Goal: Transaction & Acquisition: Purchase product/service

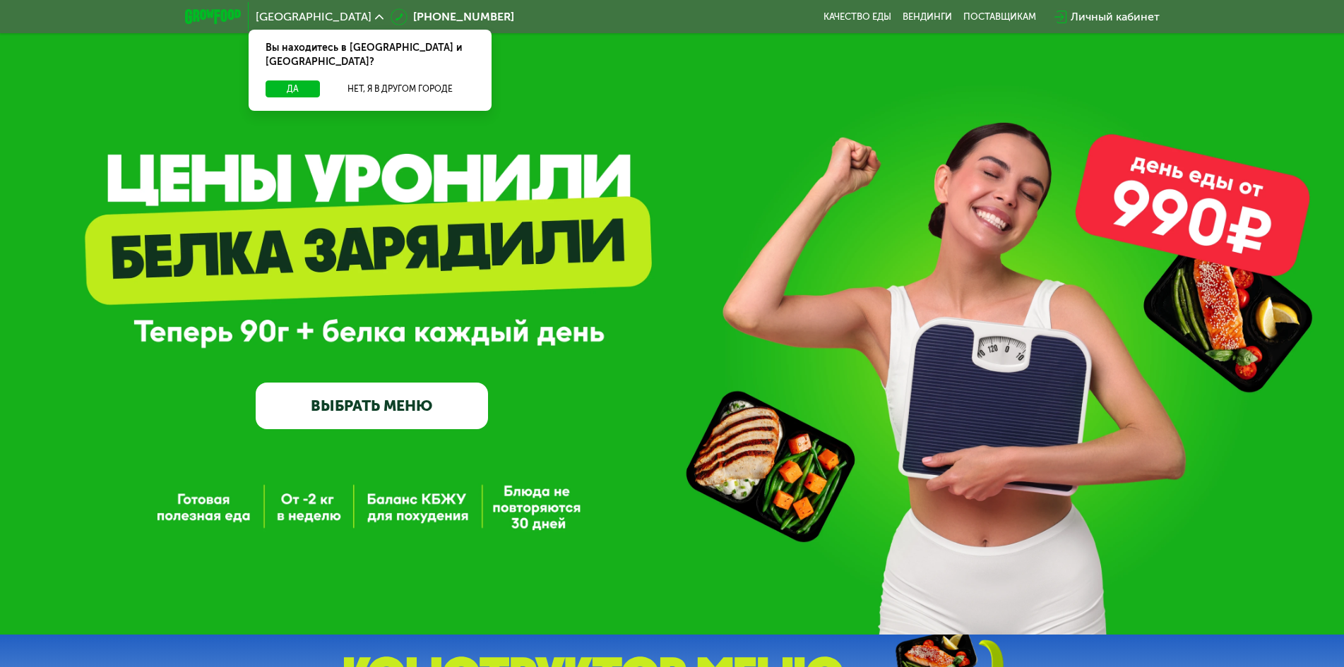
click at [355, 421] on link "ВЫБРАТЬ МЕНЮ" at bounding box center [372, 406] width 232 height 47
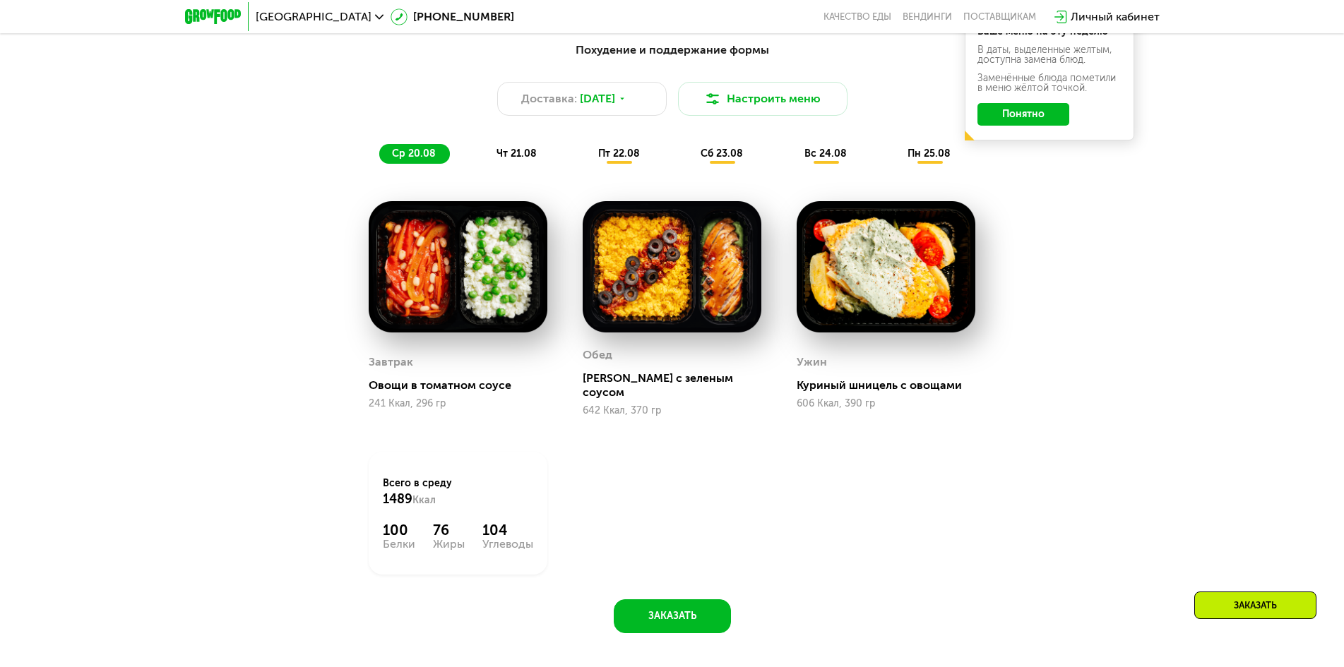
scroll to position [904, 0]
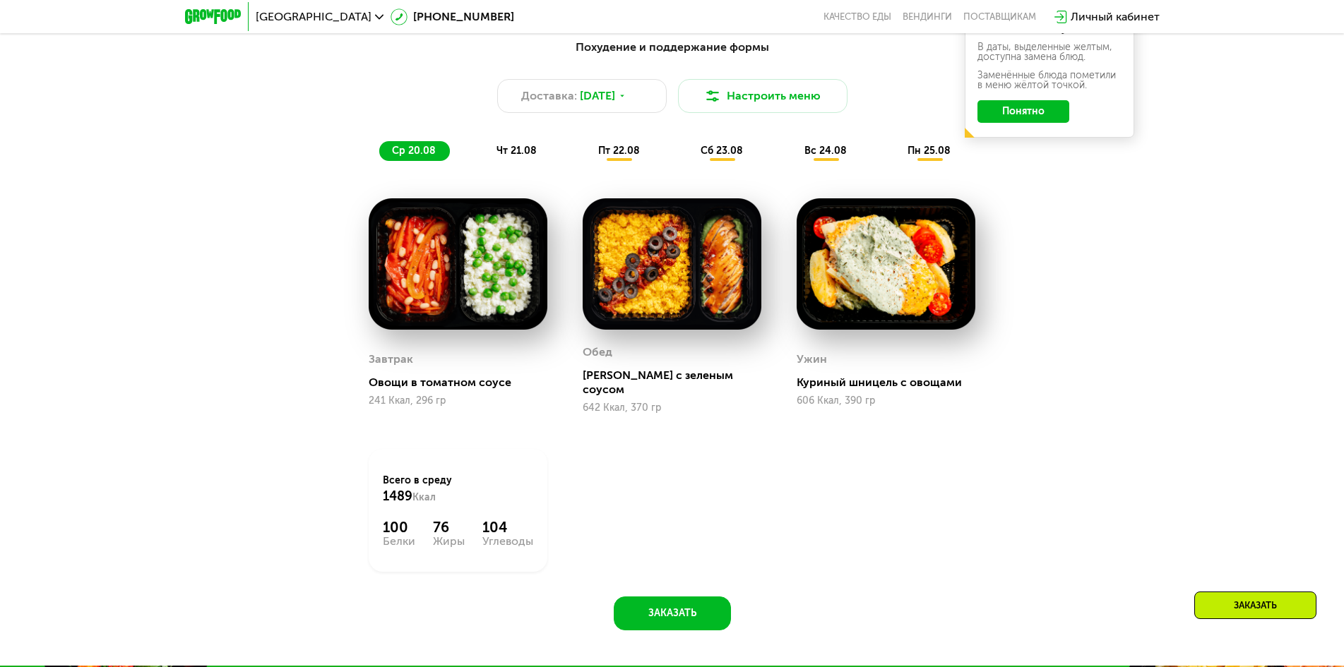
click at [523, 157] on span "чт 21.08" at bounding box center [516, 151] width 40 height 12
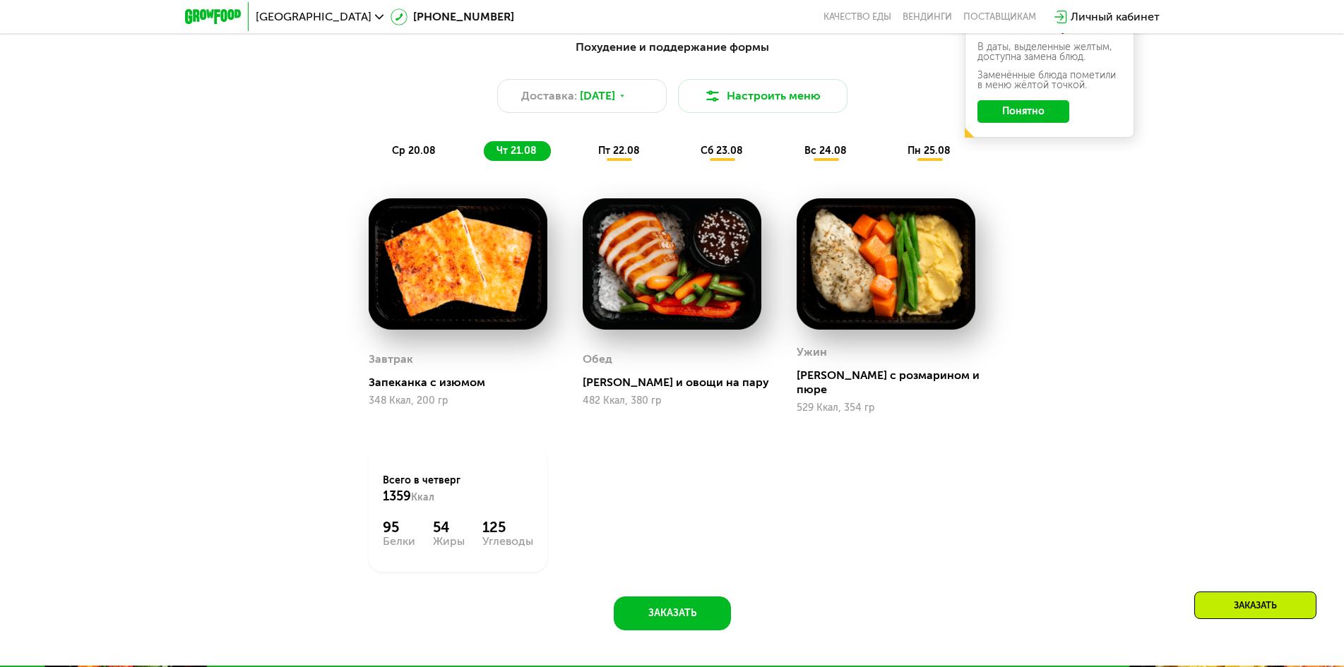
click at [620, 157] on span "пт 22.08" at bounding box center [619, 151] width 42 height 12
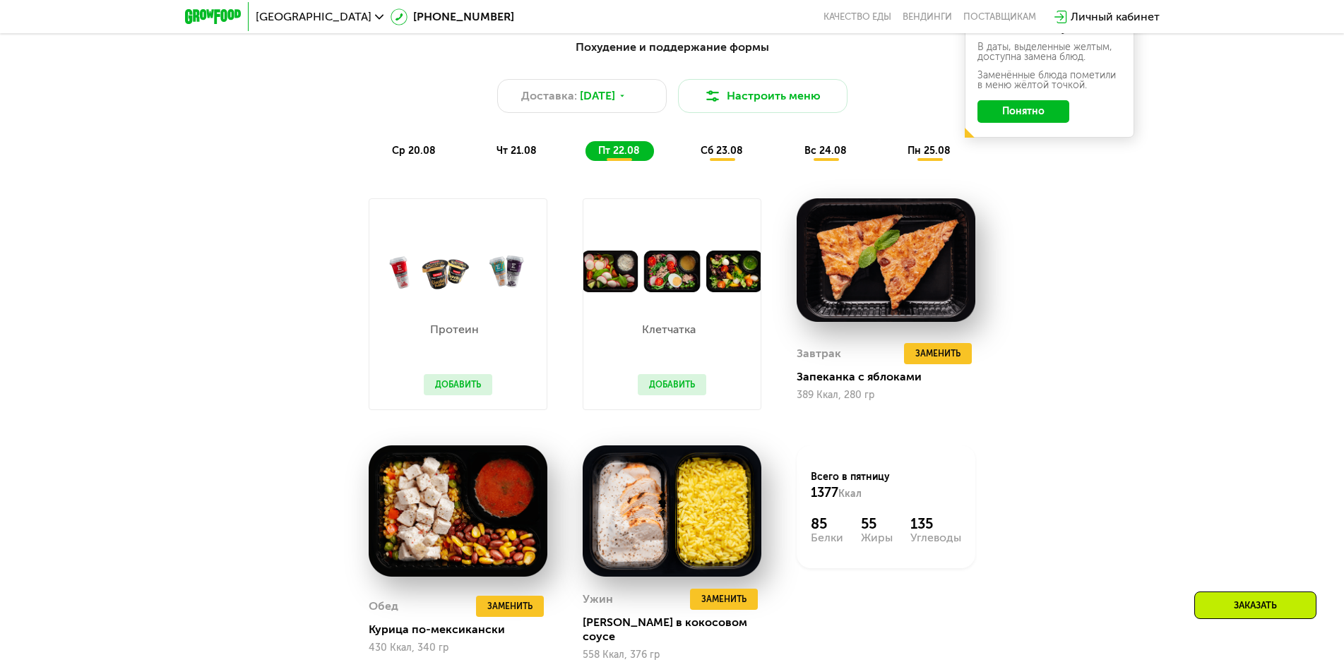
click at [724, 157] on span "сб 23.08" at bounding box center [721, 151] width 42 height 12
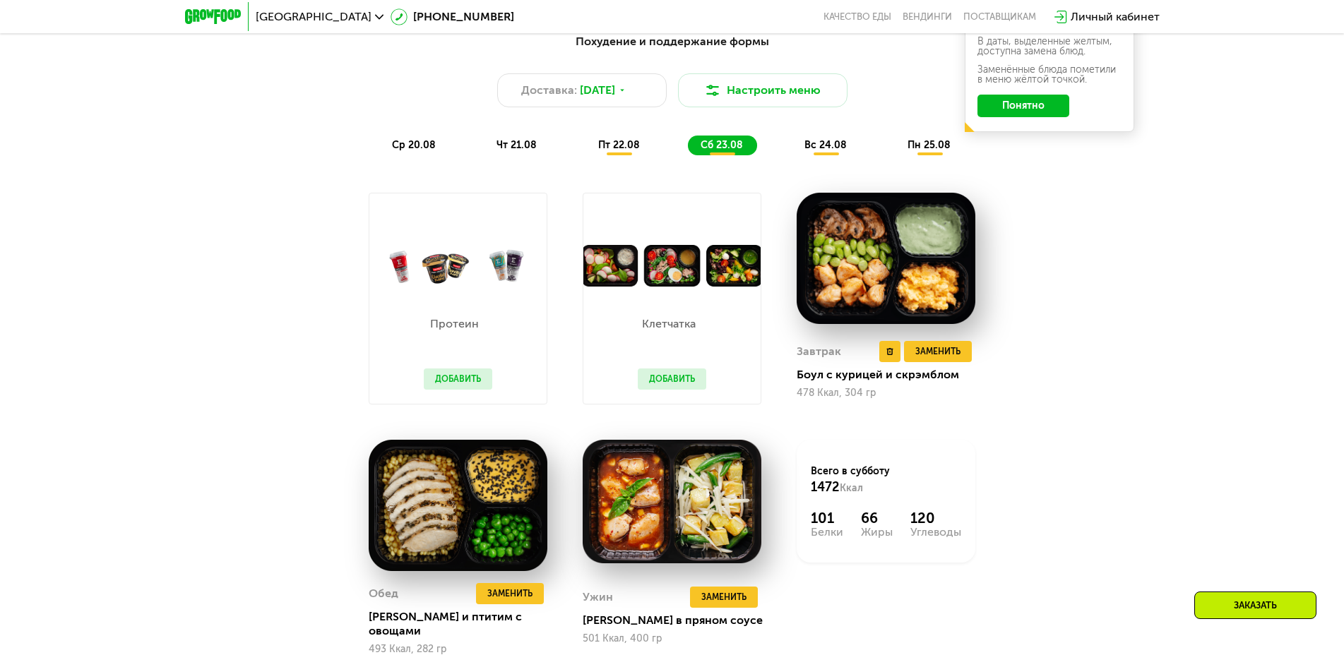
scroll to position [833, 0]
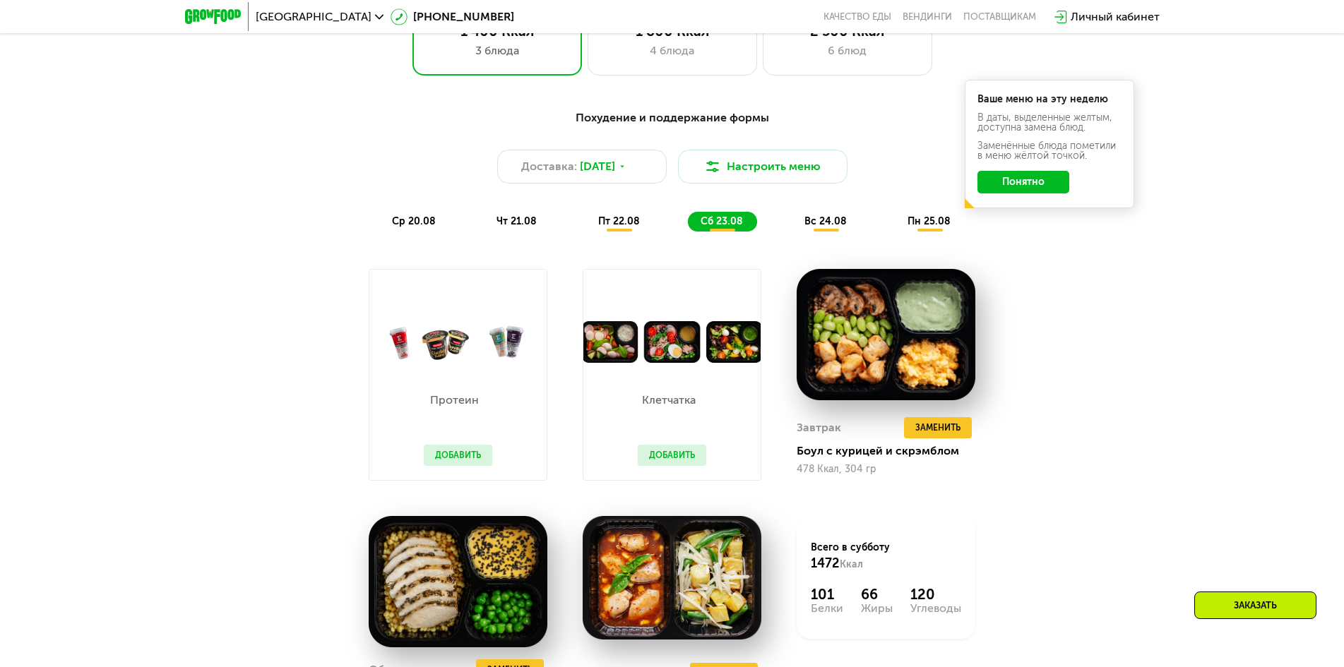
click at [895, 232] on div "вс 24.08" at bounding box center [930, 222] width 70 height 20
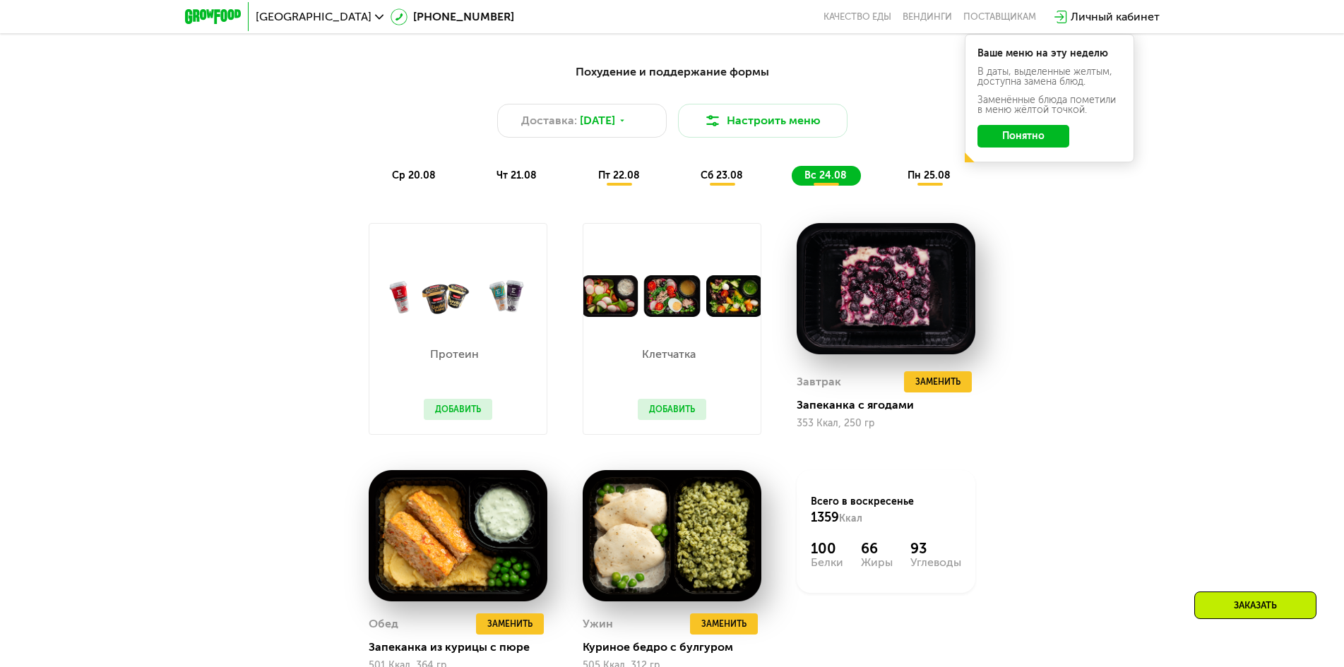
scroll to position [904, 0]
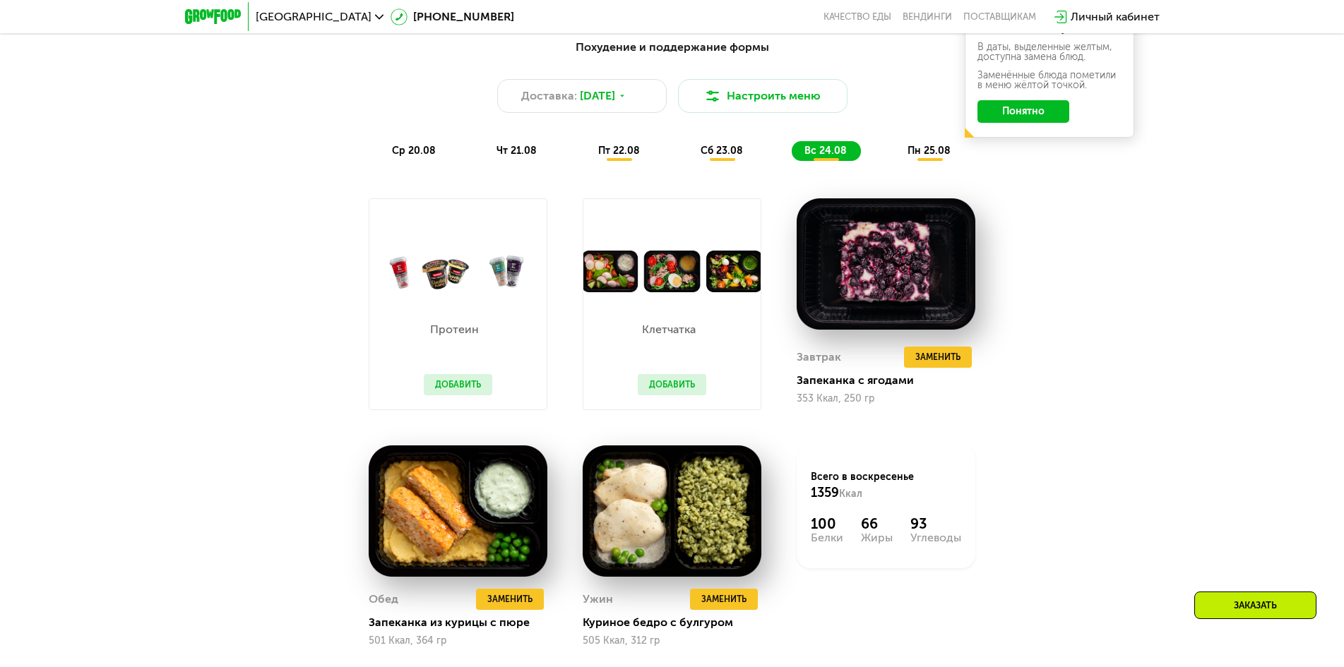
click at [940, 152] on span "пн 25.08" at bounding box center [928, 151] width 43 height 12
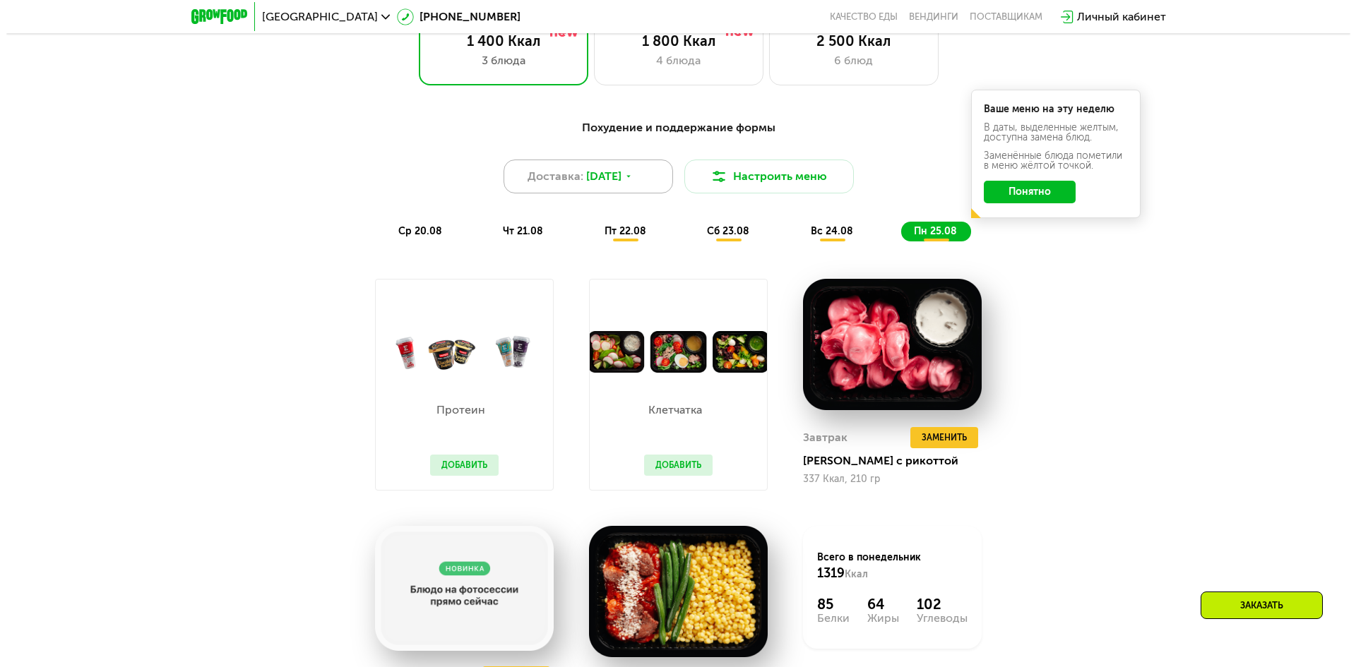
scroll to position [763, 0]
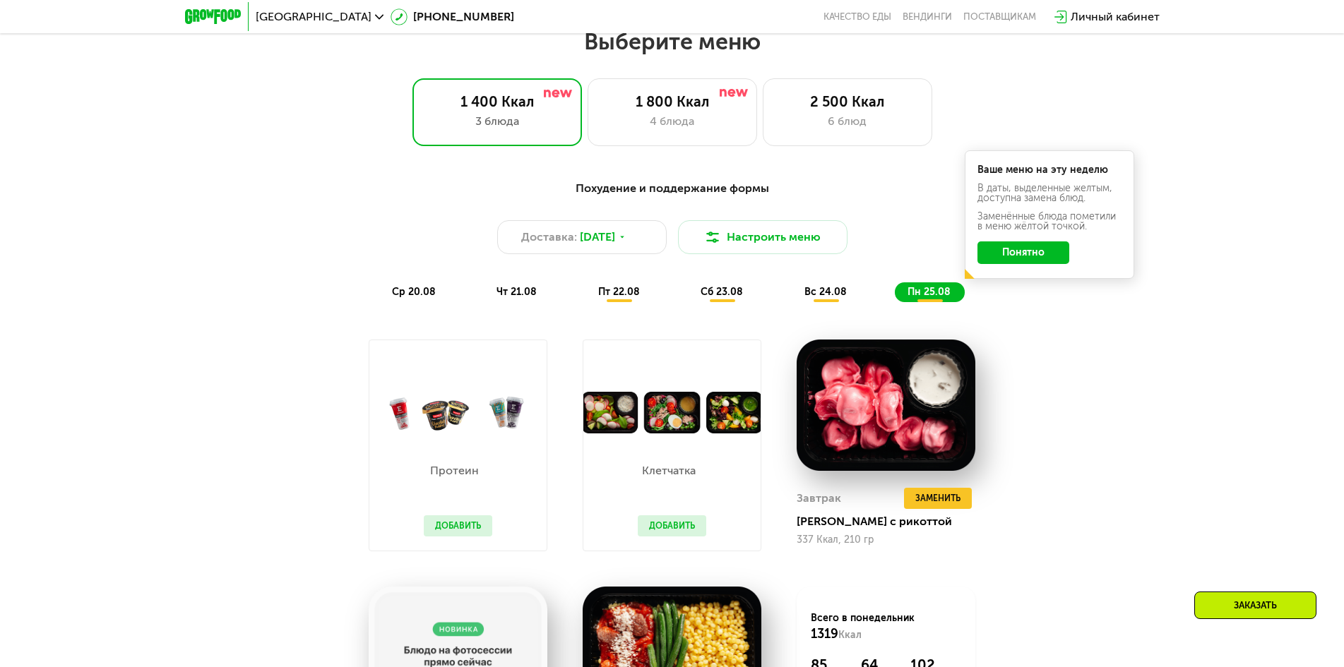
click at [484, 302] on div "ср 20.08" at bounding box center [517, 292] width 67 height 20
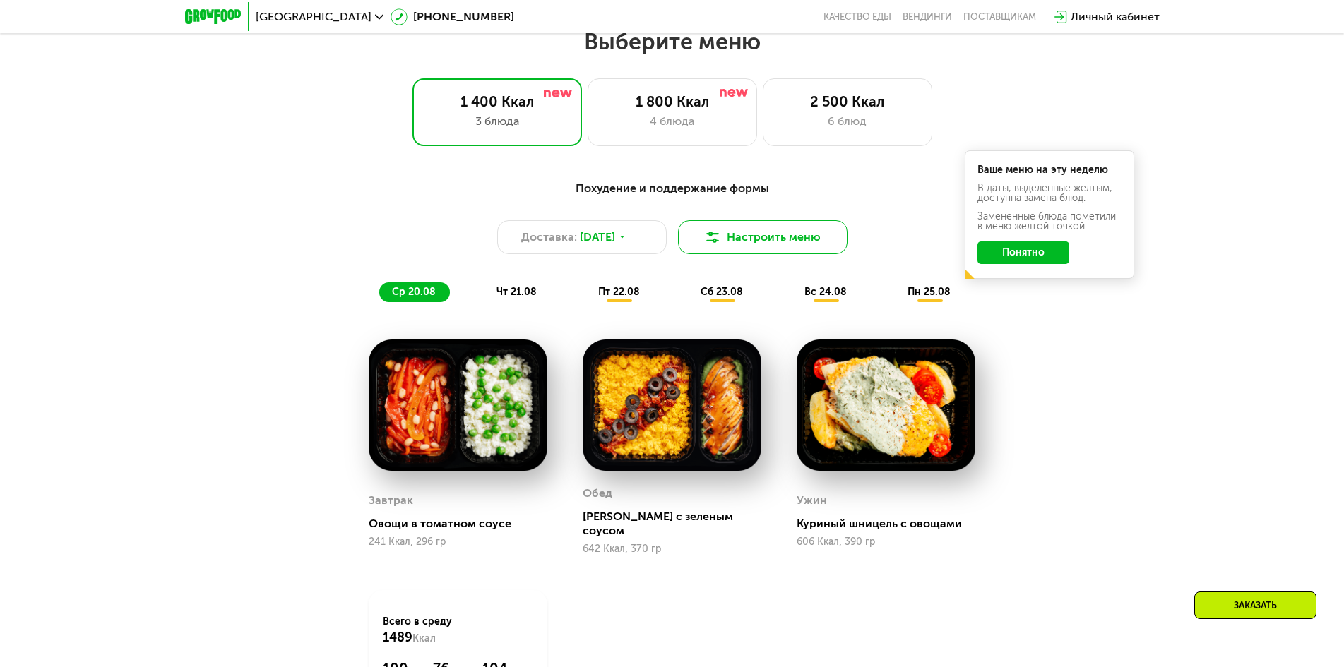
click at [773, 239] on button "Настроить меню" at bounding box center [762, 237] width 169 height 34
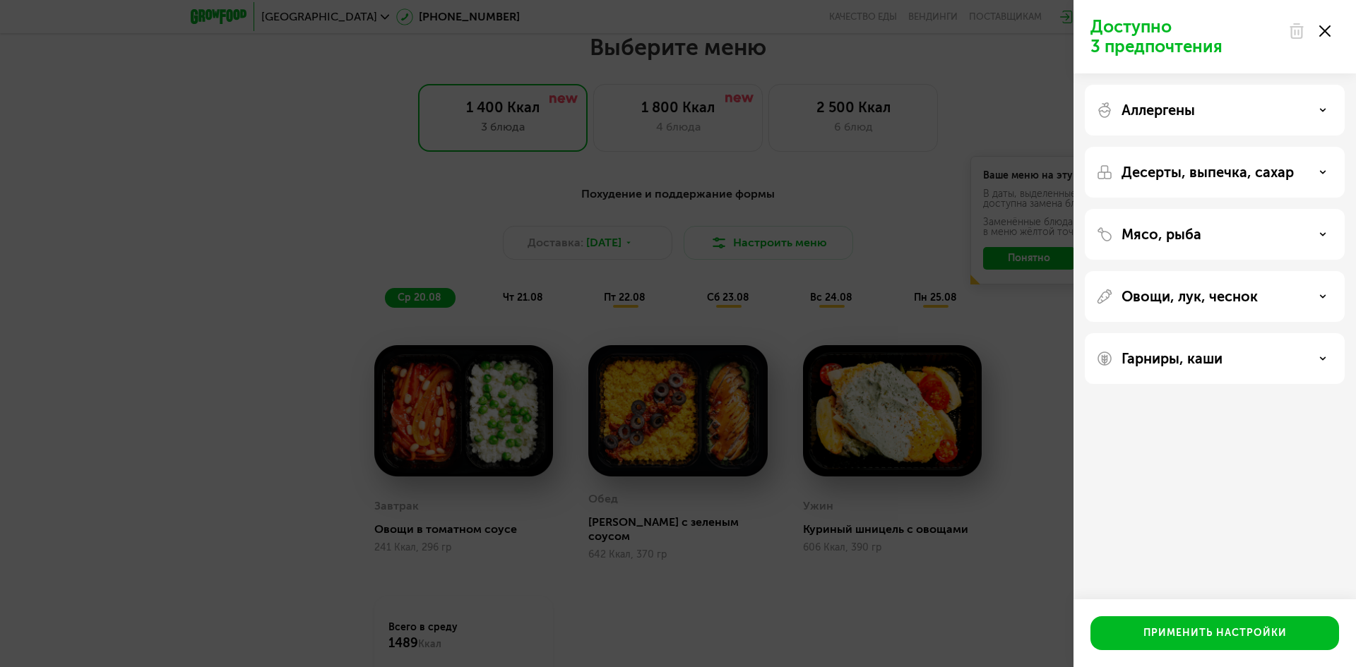
click at [1177, 209] on div "Десерты, выпечка, сахар" at bounding box center [1215, 234] width 260 height 51
click at [1314, 176] on div "Десерты, выпечка, сахар" at bounding box center [1214, 172] width 237 height 17
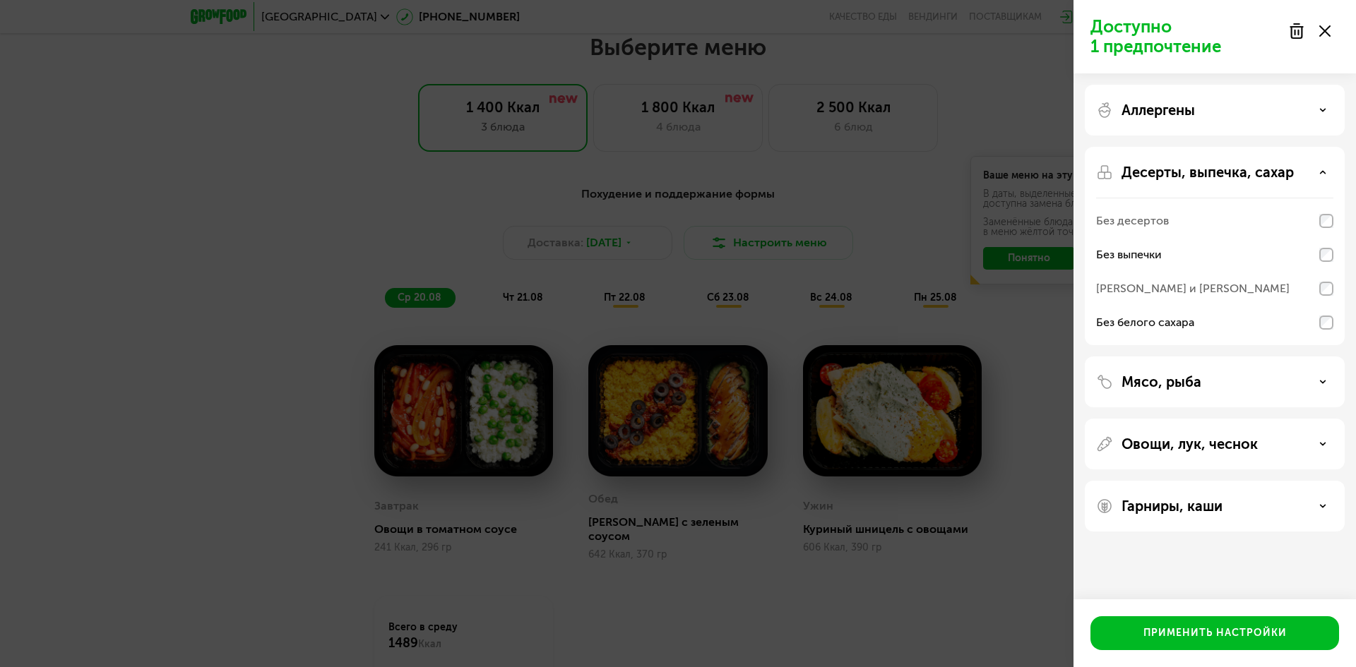
click at [1293, 171] on div "Десерты, выпечка, сахар" at bounding box center [1214, 172] width 237 height 17
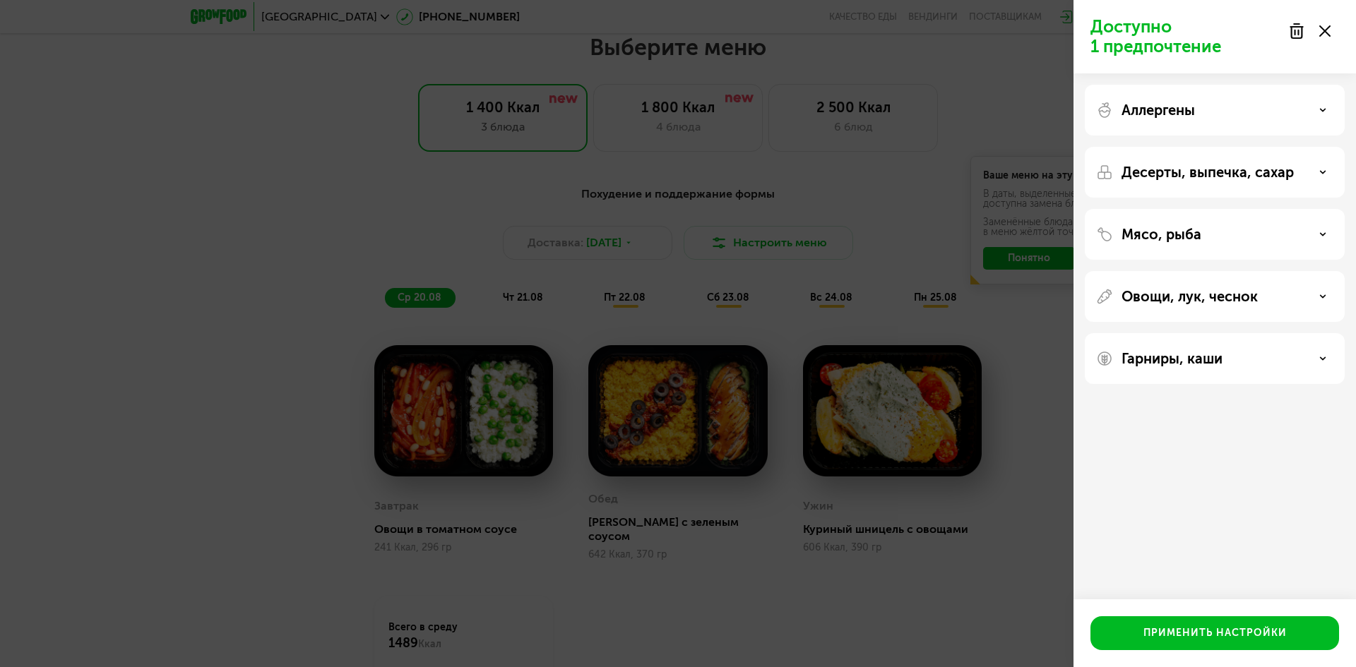
click at [1277, 237] on div "Мясо, рыба" at bounding box center [1214, 234] width 237 height 17
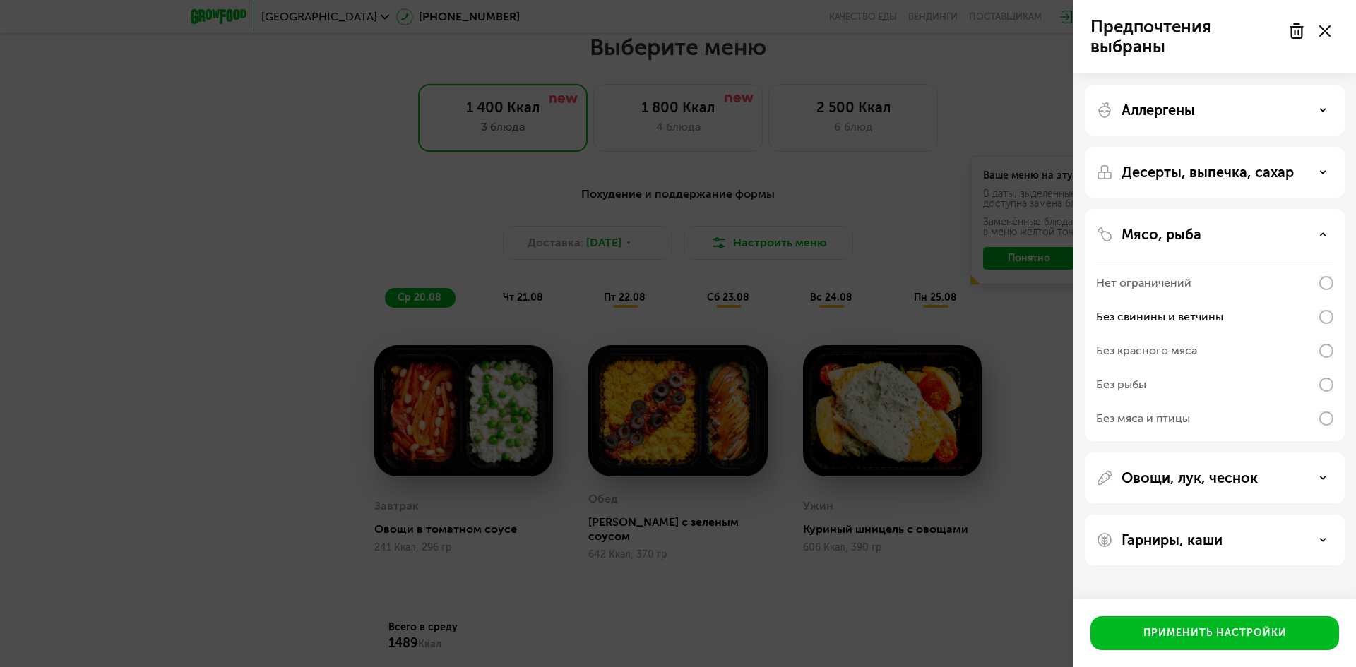
click at [1284, 236] on div "Мясо, рыба" at bounding box center [1214, 234] width 237 height 17
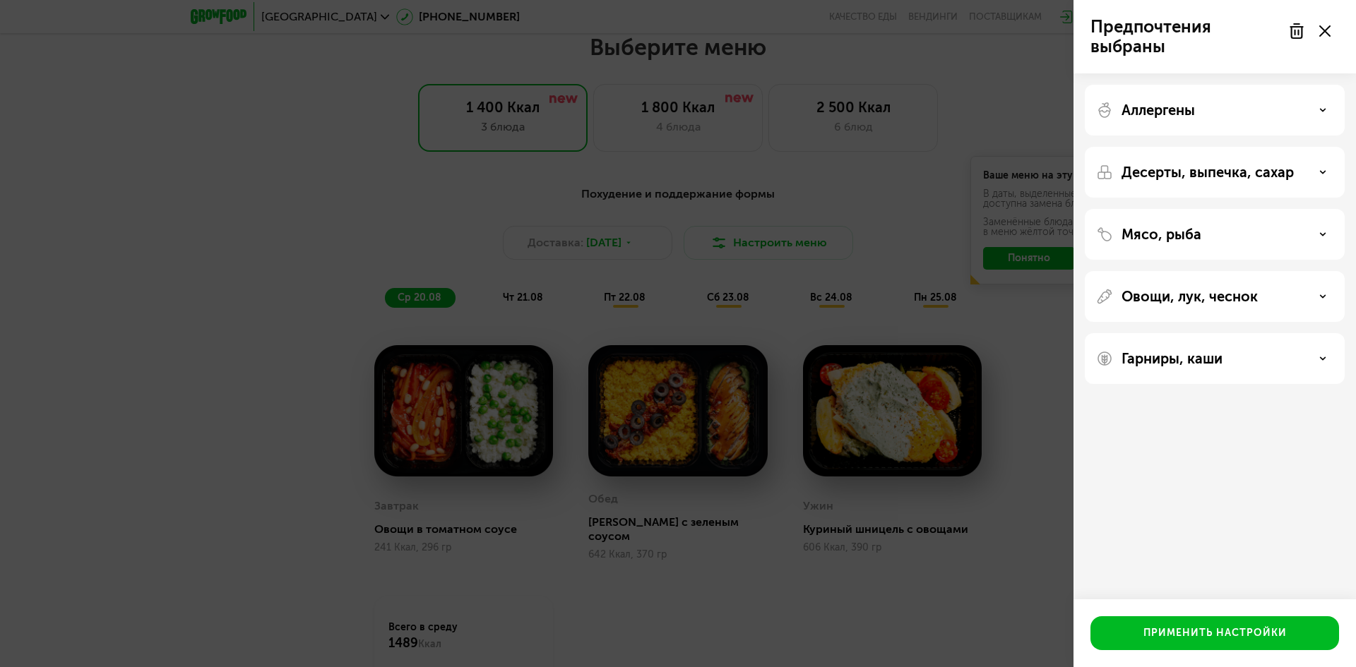
click at [1287, 295] on div "Овощи, лук, чеснок" at bounding box center [1214, 296] width 237 height 17
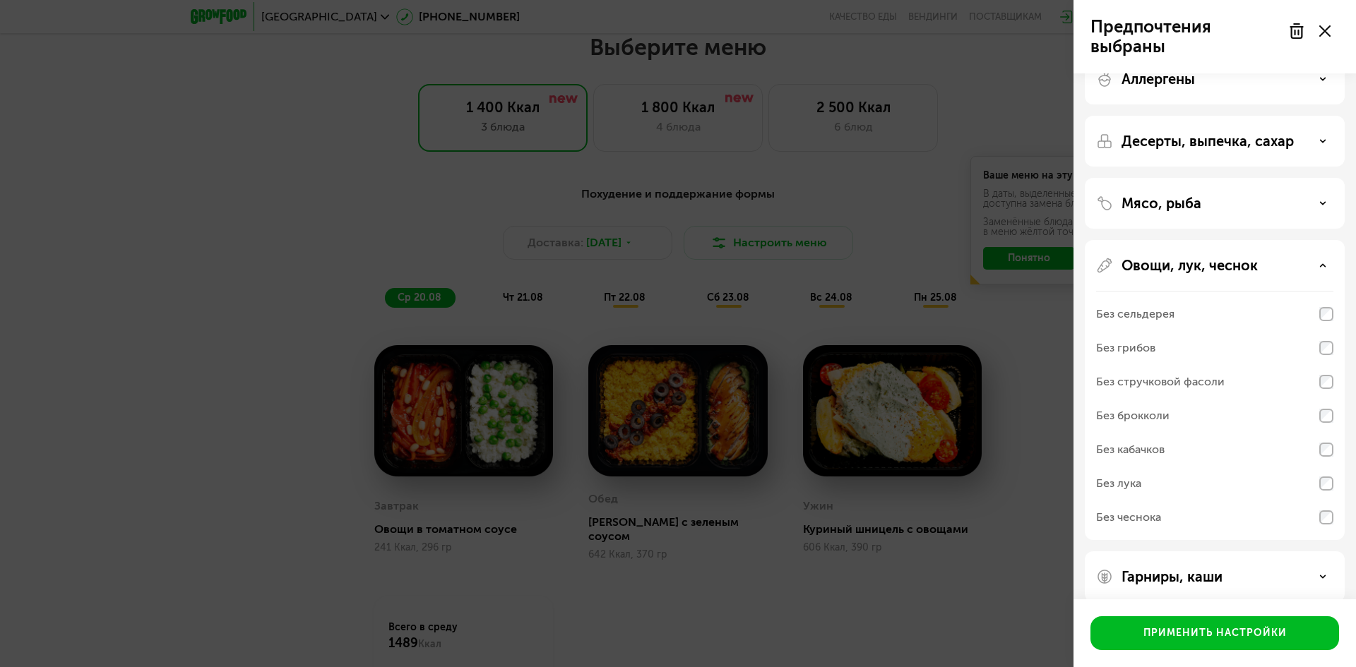
scroll to position [48, 0]
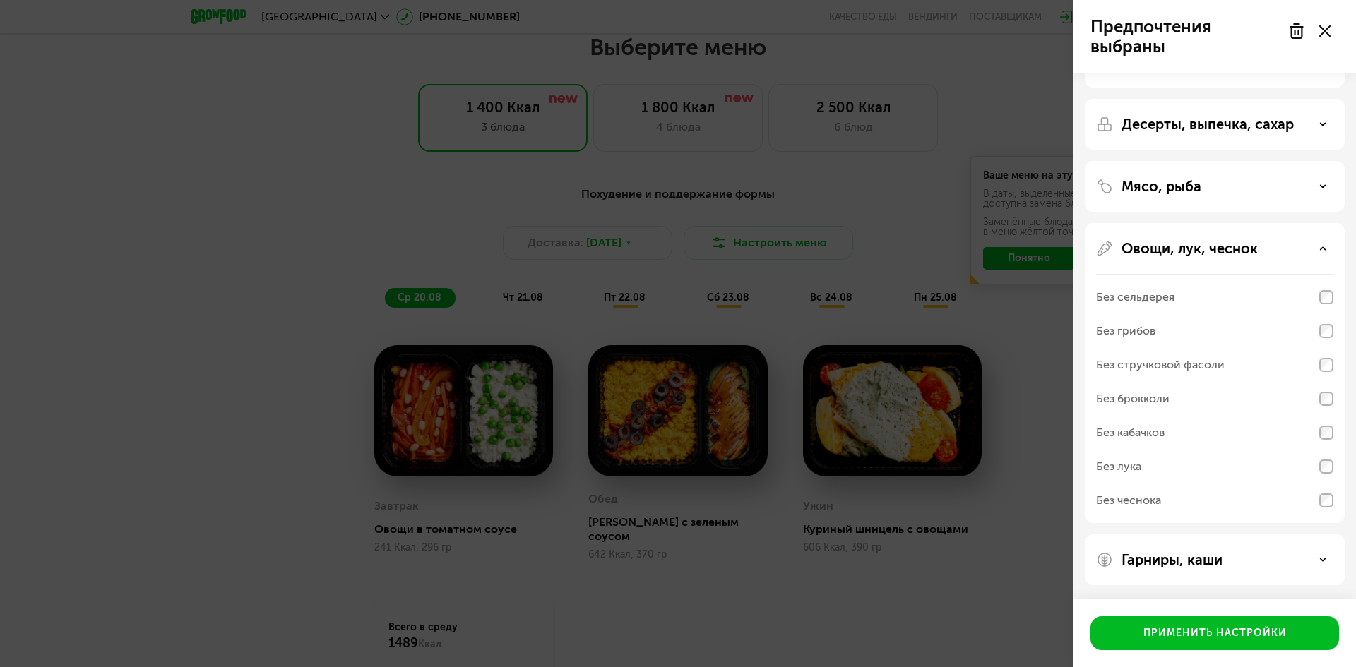
click at [1306, 253] on div "Овощи, лук, чеснок" at bounding box center [1214, 248] width 237 height 17
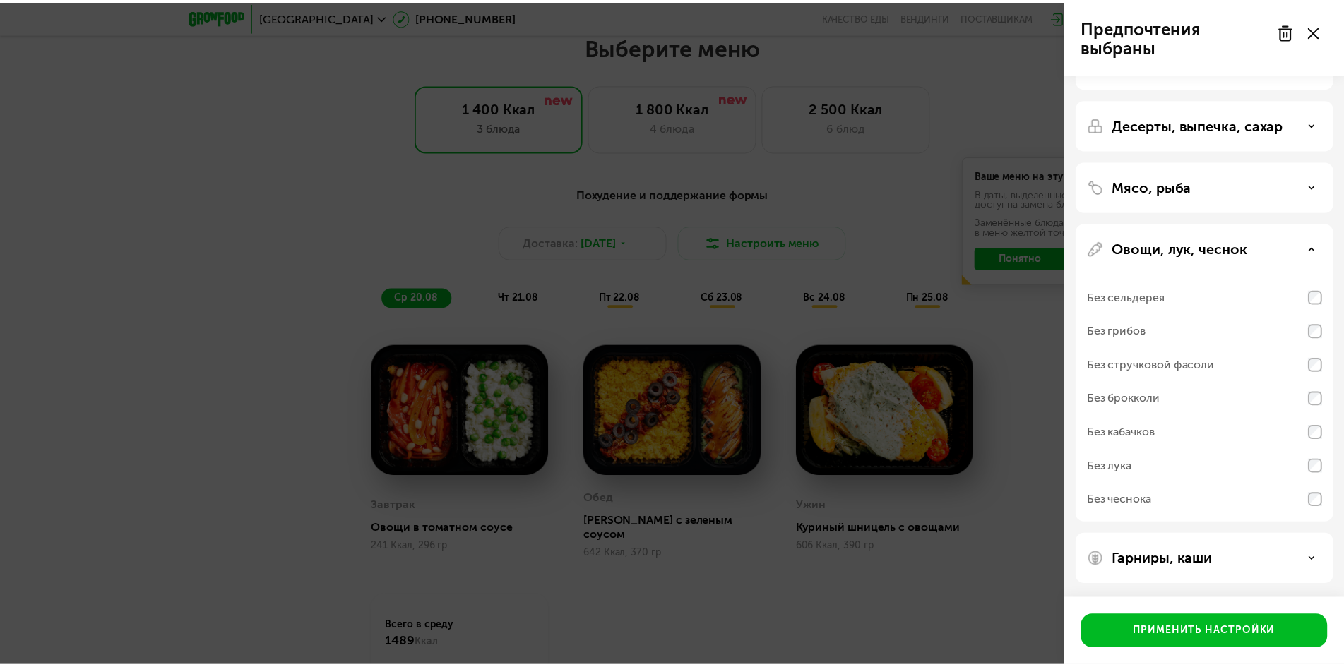
scroll to position [0, 0]
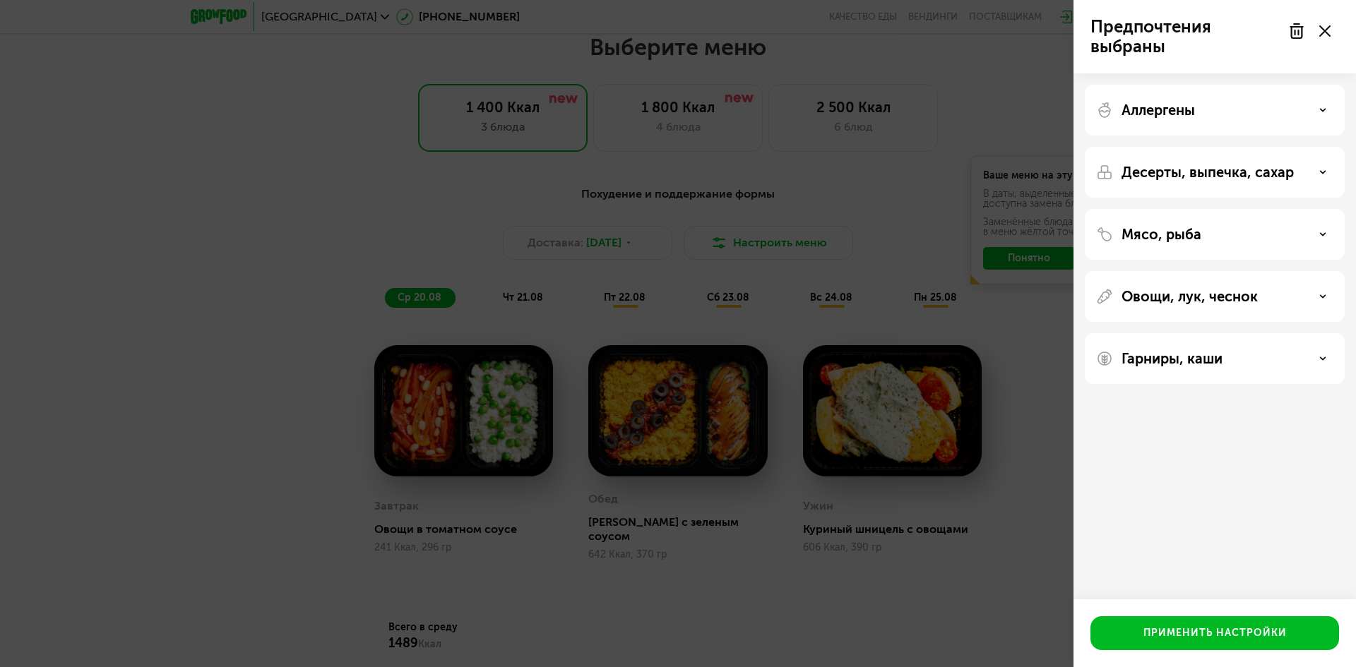
click at [1257, 365] on div "Гарниры, каши" at bounding box center [1214, 358] width 237 height 17
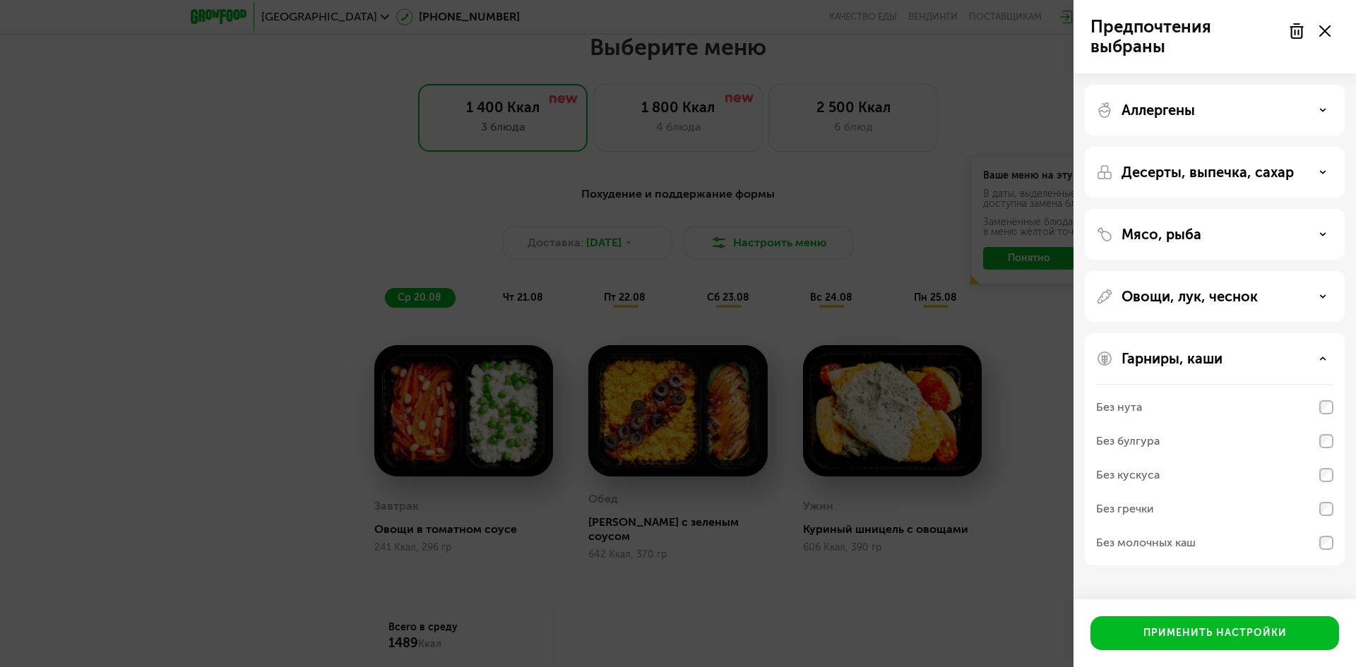
click at [1318, 542] on div "Без молочных каш" at bounding box center [1214, 543] width 237 height 34
click at [1198, 355] on p "Гарниры, каши" at bounding box center [1171, 358] width 101 height 17
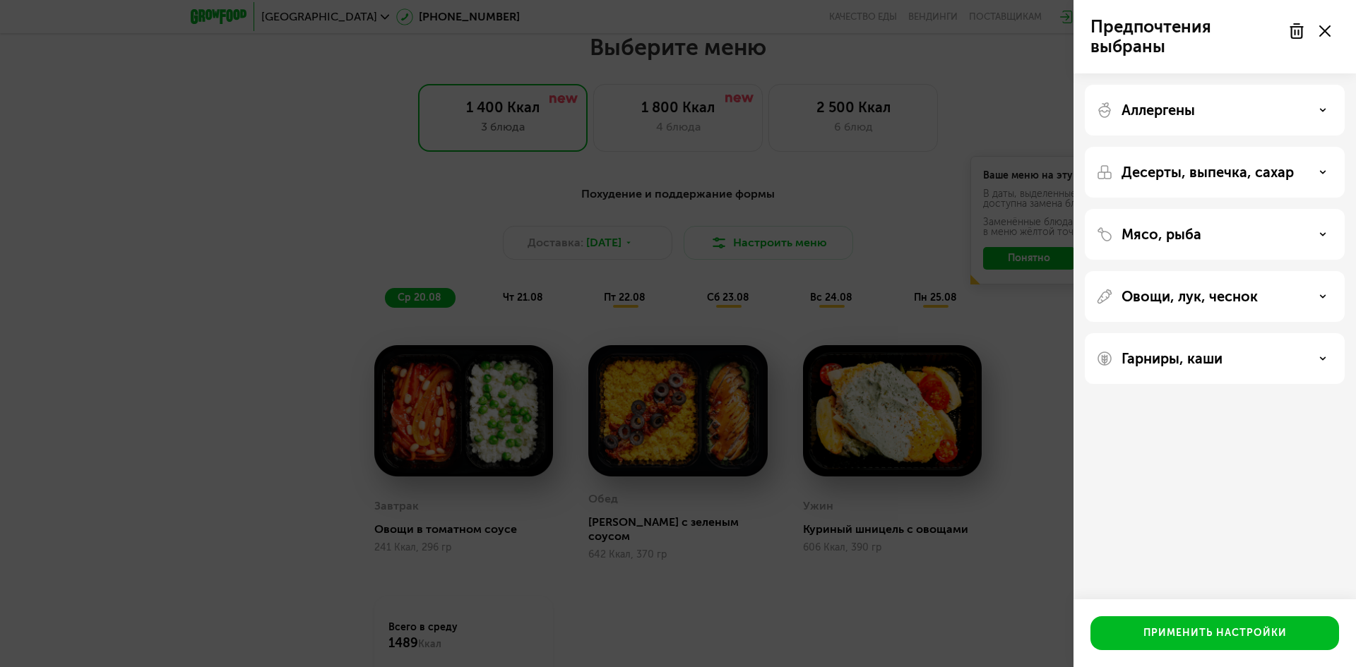
click at [1194, 114] on p "Аллергены" at bounding box center [1157, 110] width 73 height 17
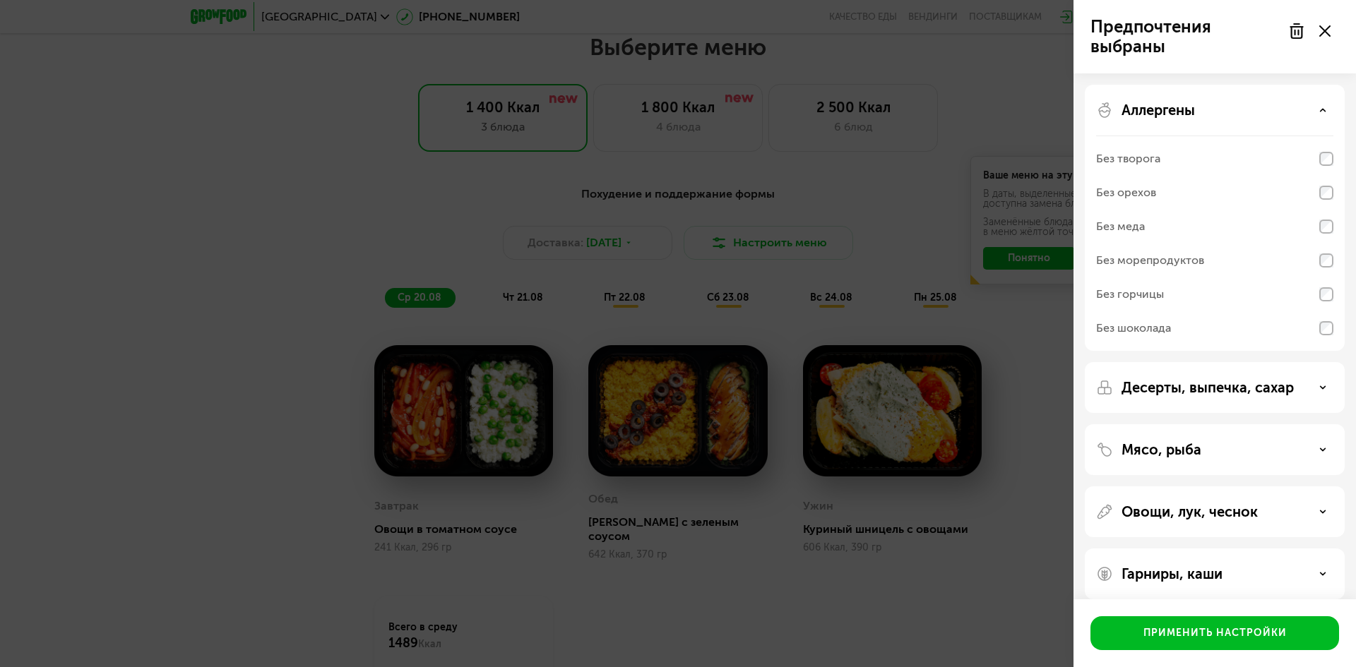
click at [1198, 108] on div "Аллергены" at bounding box center [1214, 110] width 237 height 17
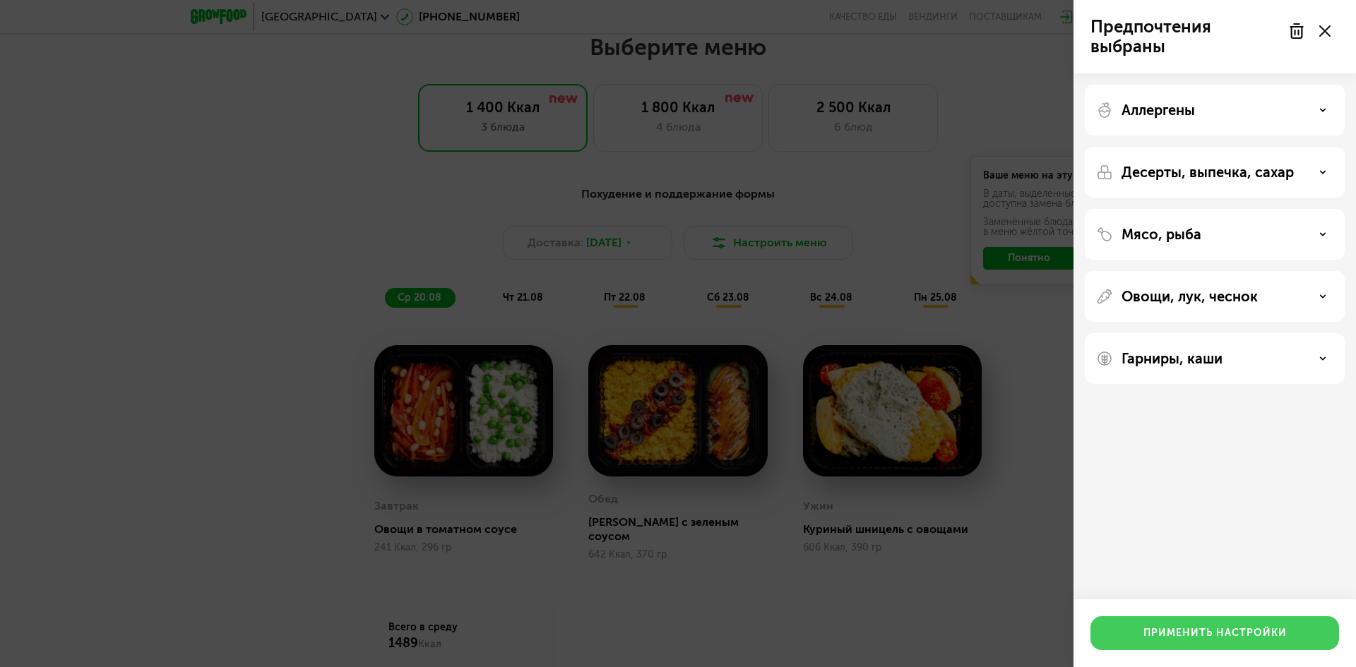
click at [1224, 643] on button "Применить настройки" at bounding box center [1214, 633] width 249 height 34
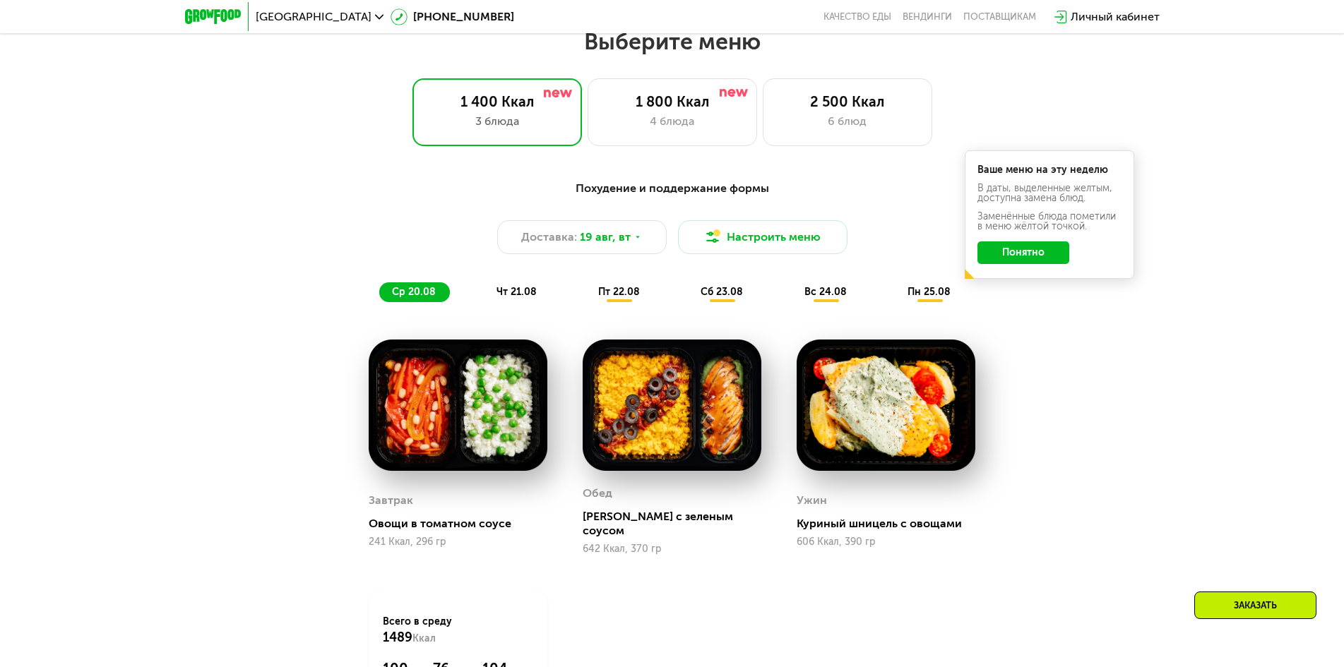
click at [585, 299] on div "чт 21.08" at bounding box center [619, 292] width 68 height 20
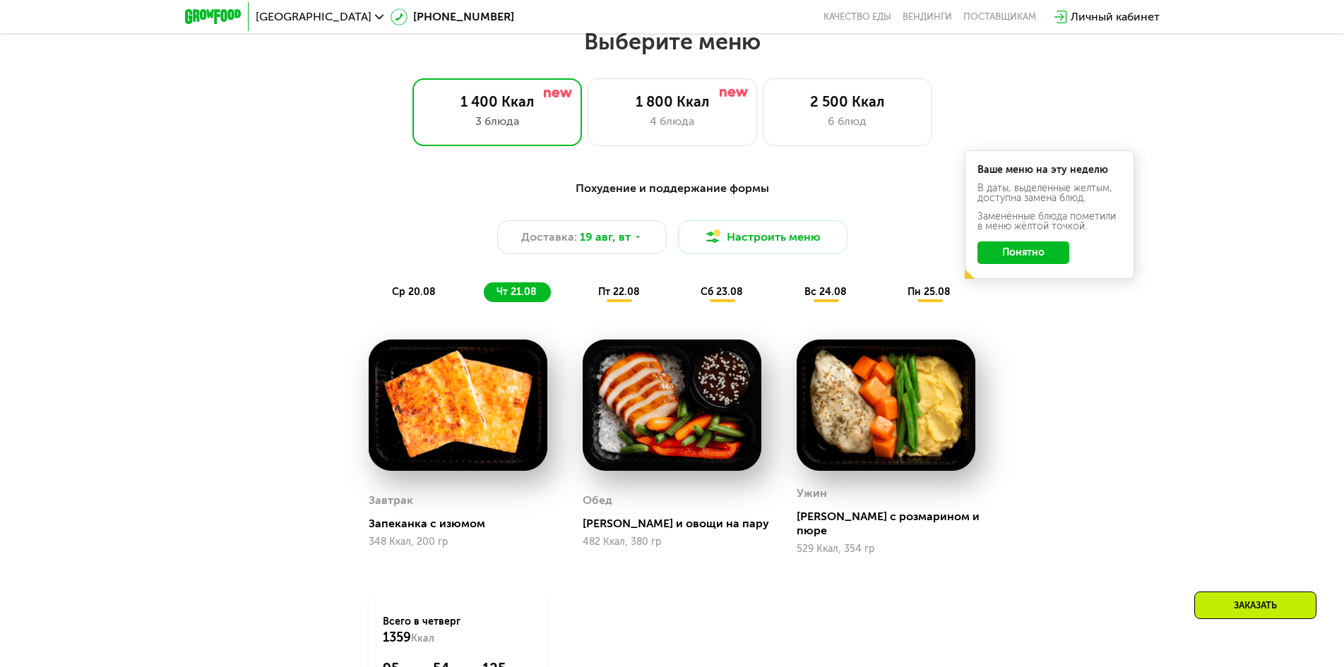
click at [616, 297] on span "пт 22.08" at bounding box center [619, 292] width 42 height 12
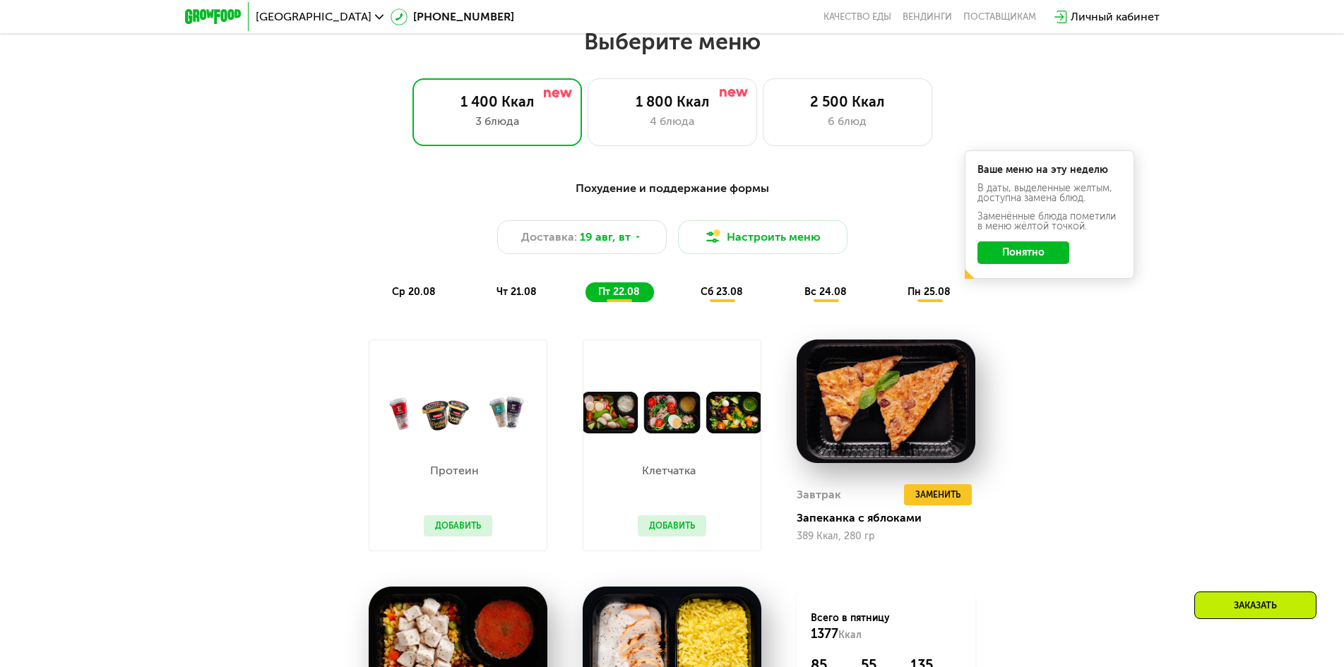
click at [739, 298] on span "сб 23.08" at bounding box center [721, 292] width 42 height 12
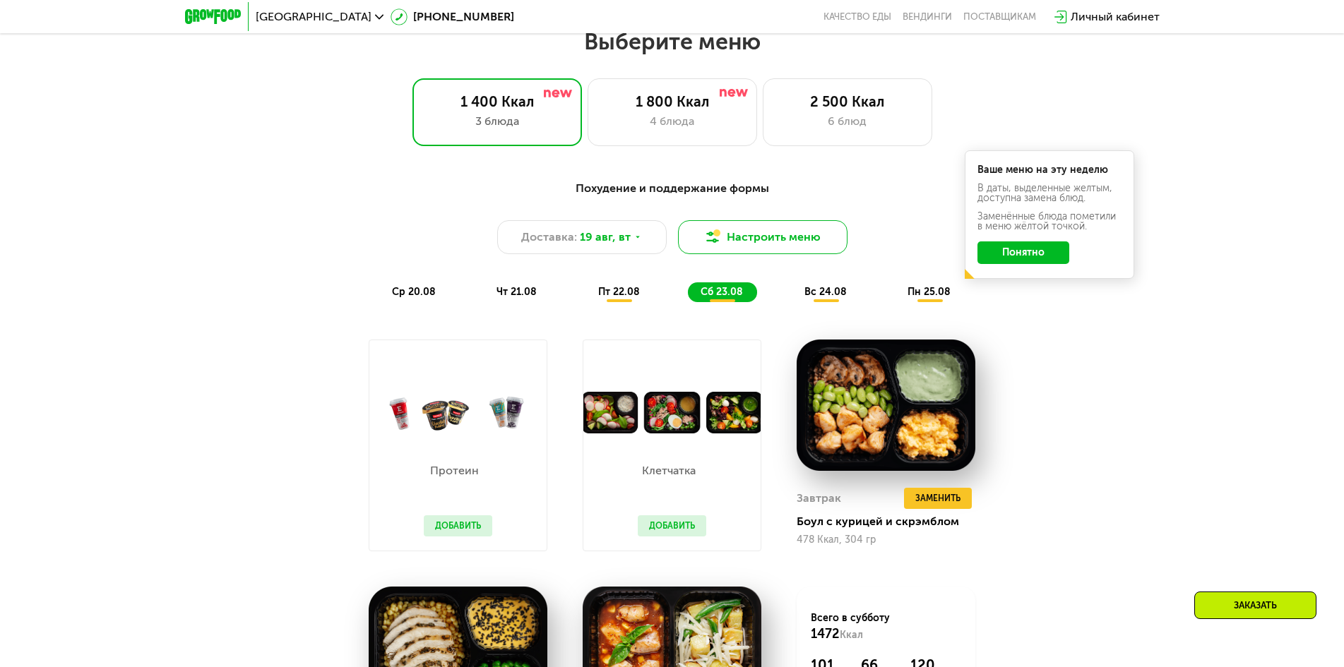
click at [785, 241] on button "Настроить меню" at bounding box center [762, 237] width 169 height 34
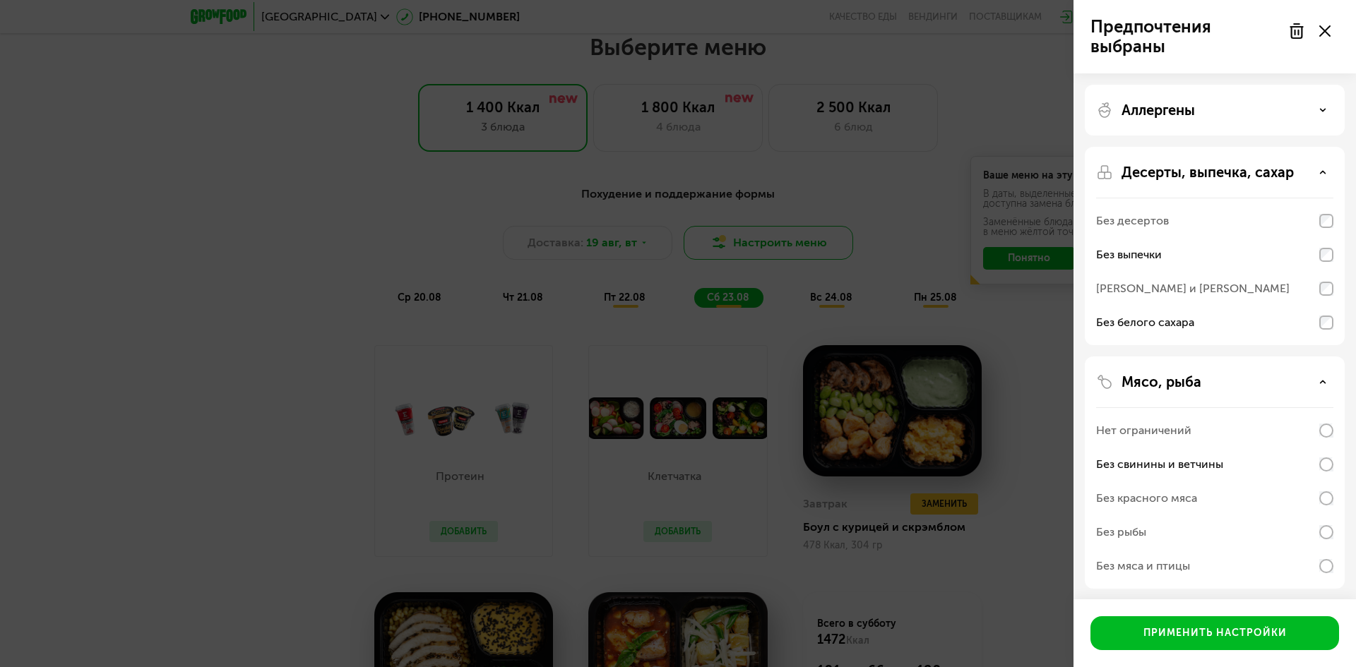
click at [785, 241] on div "Предпочтения выбраны Аллергены Десерты, выпечка, сахар Без десертов Без выпечки…" at bounding box center [678, 333] width 1356 height 667
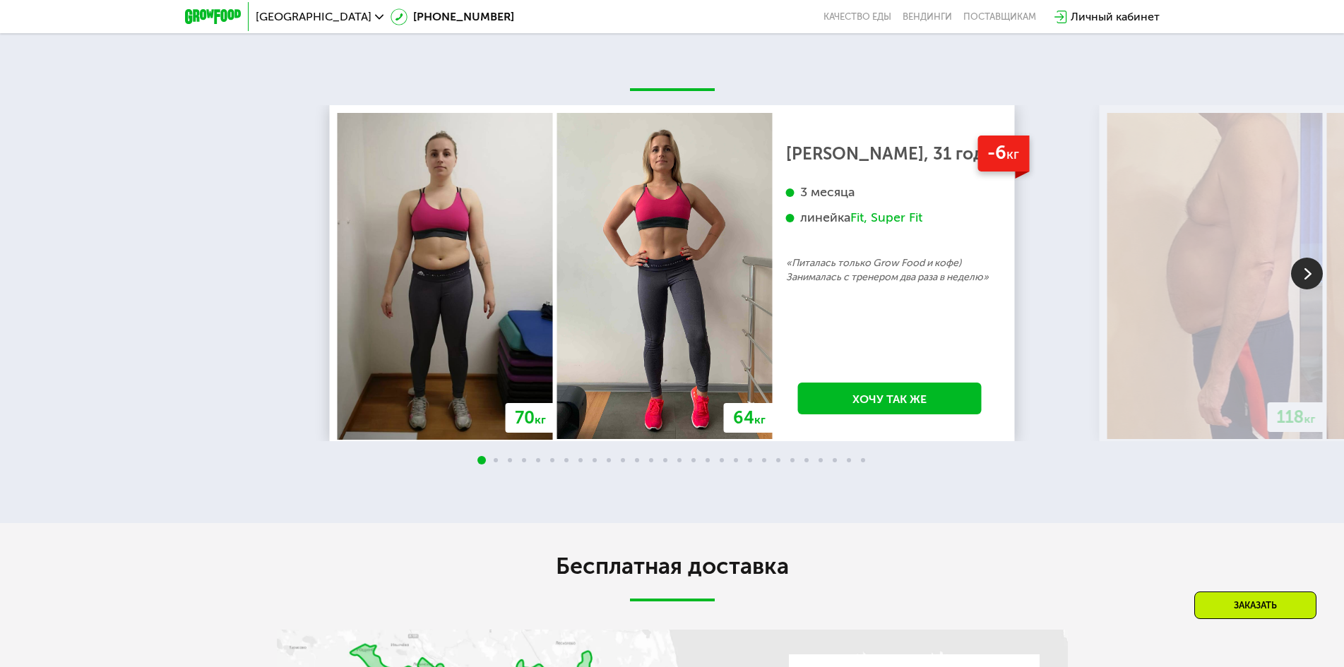
scroll to position [2754, 0]
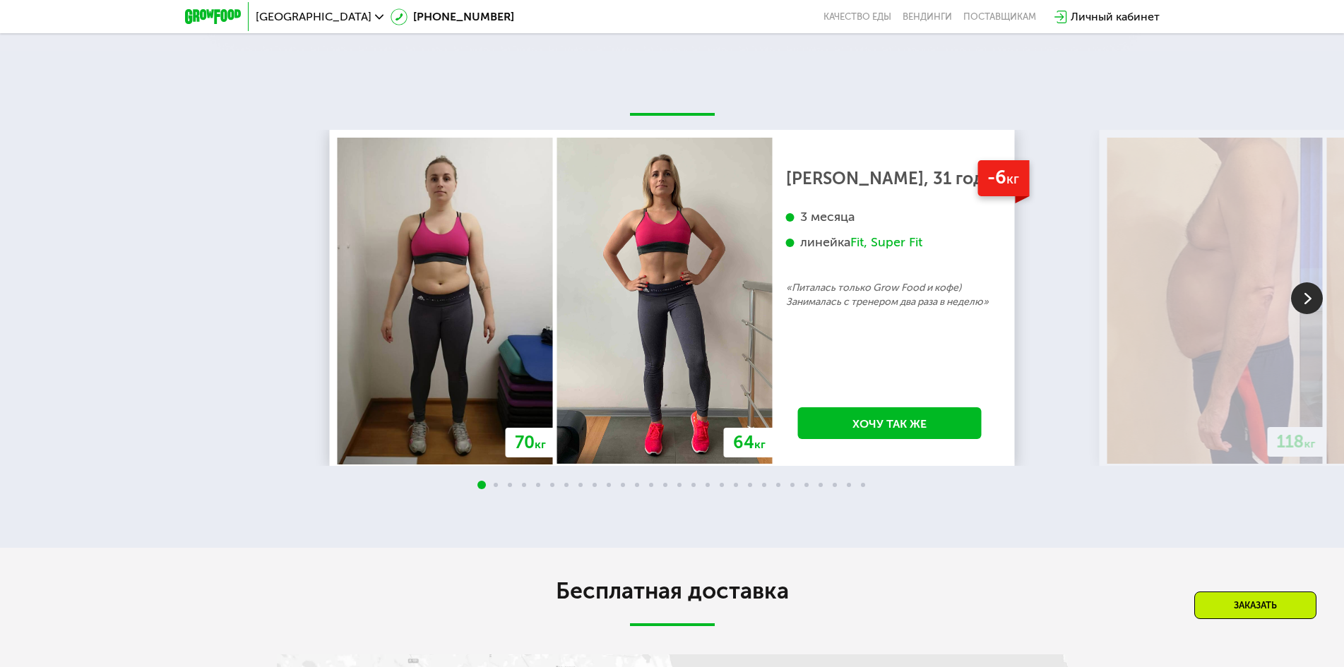
click at [1309, 286] on img at bounding box center [1307, 298] width 32 height 32
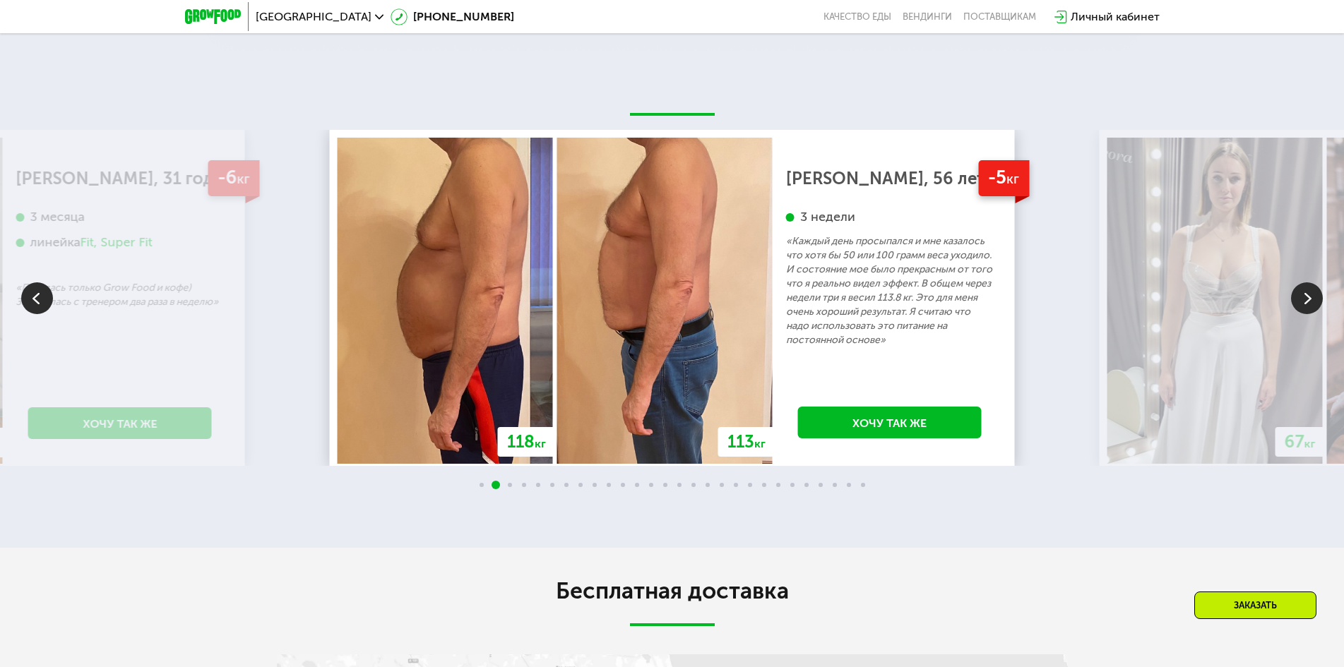
click at [1309, 286] on img at bounding box center [1307, 298] width 32 height 32
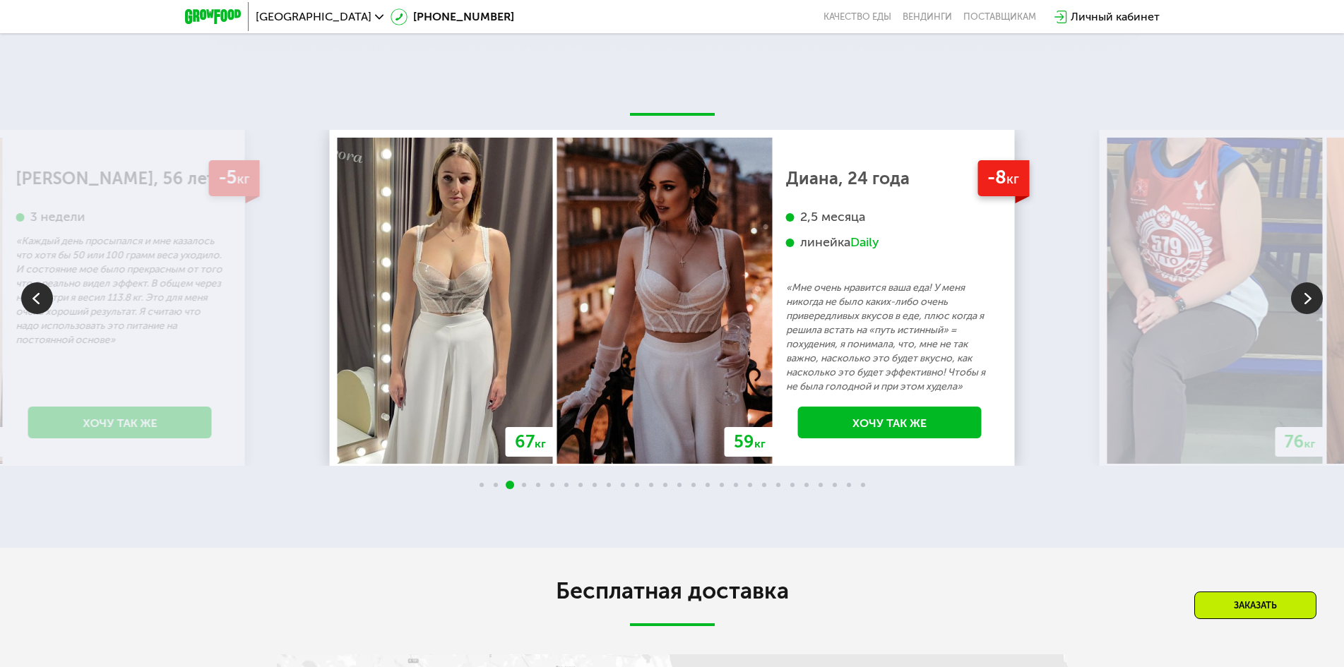
click at [1309, 286] on img at bounding box center [1307, 298] width 32 height 32
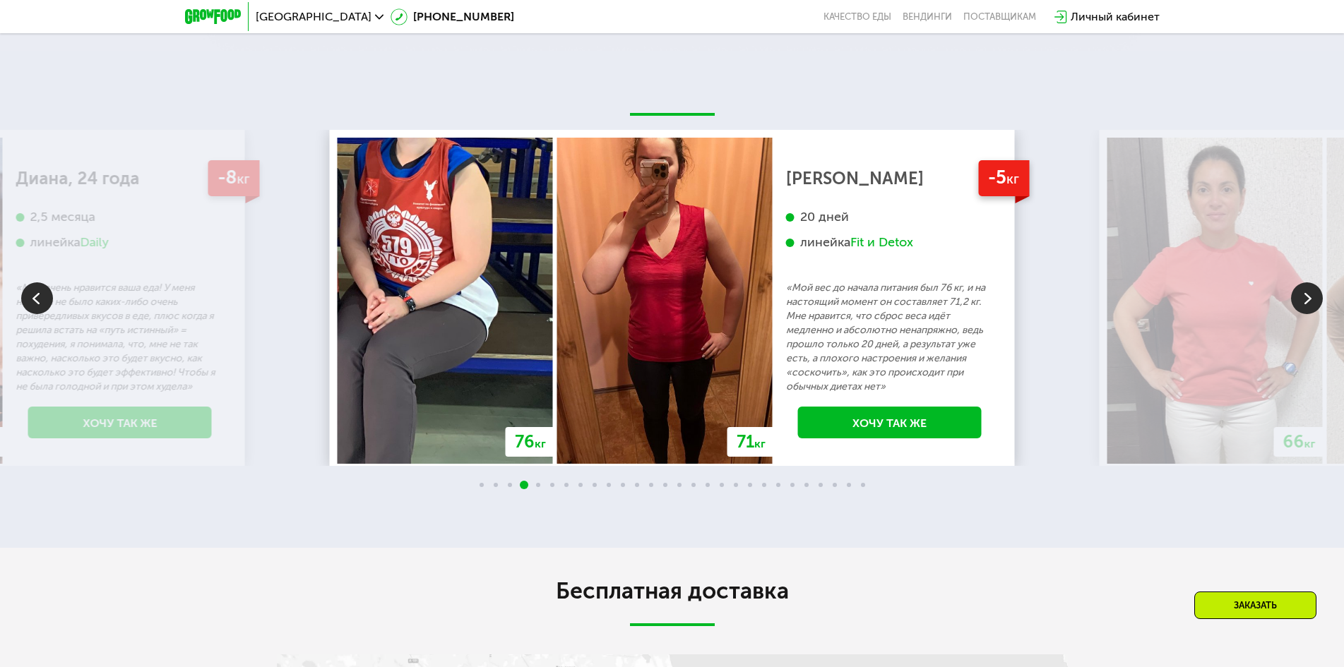
click at [1309, 286] on img at bounding box center [1307, 298] width 32 height 32
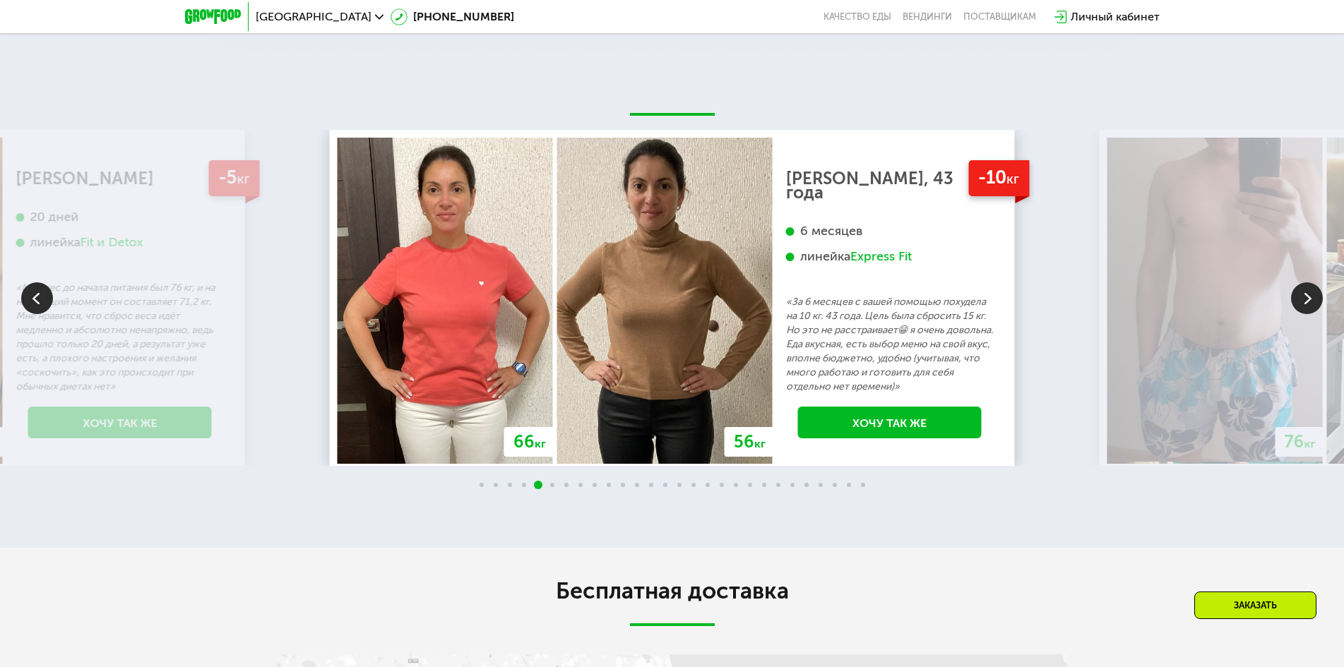
click at [1309, 286] on img at bounding box center [1307, 298] width 32 height 32
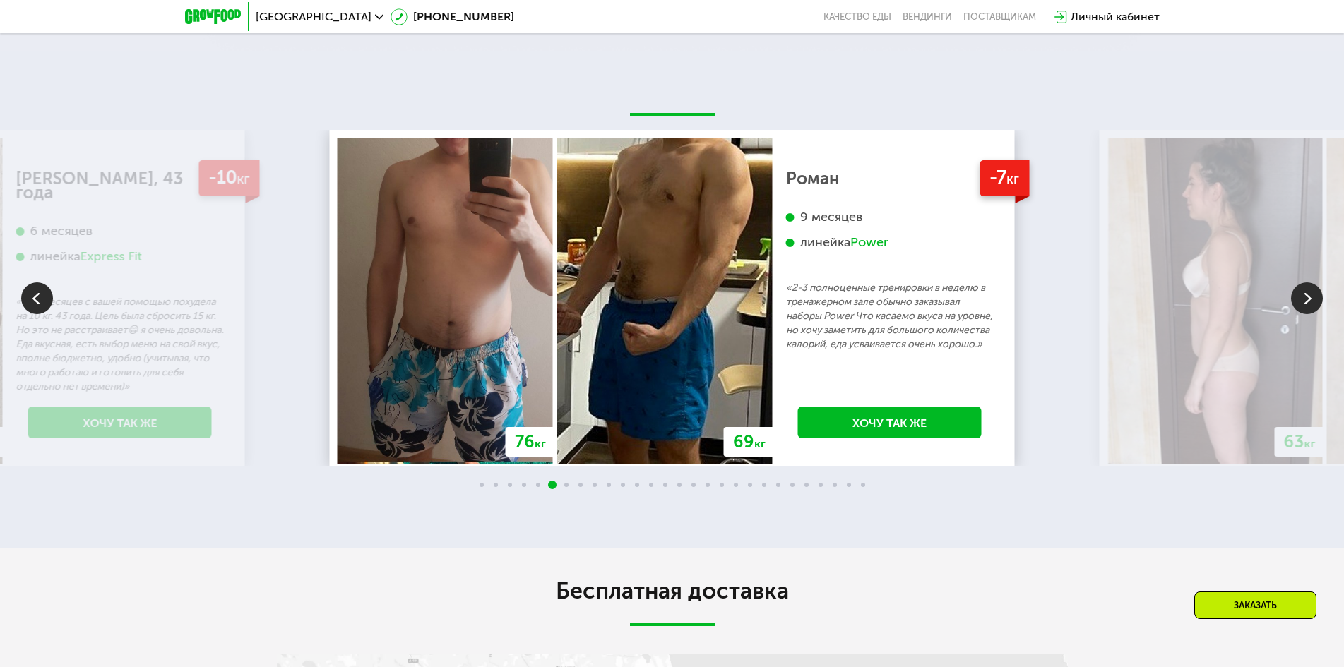
click at [1309, 286] on img at bounding box center [1307, 298] width 32 height 32
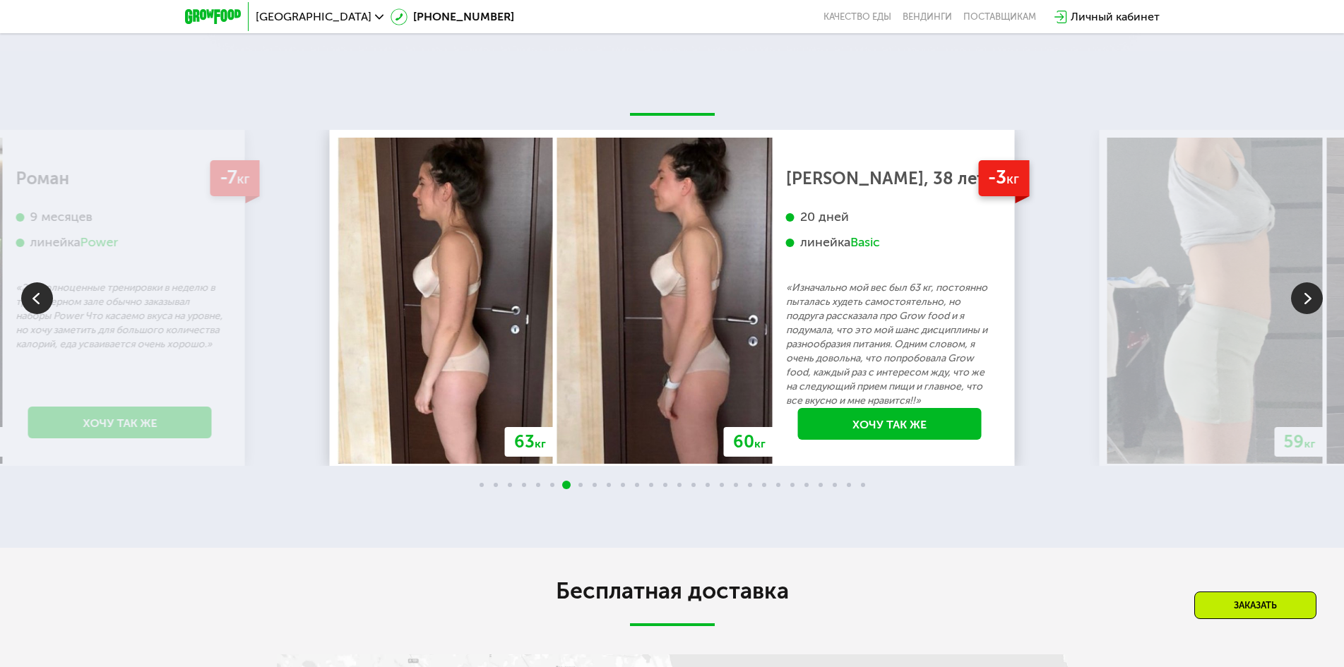
click at [1309, 286] on img at bounding box center [1307, 298] width 32 height 32
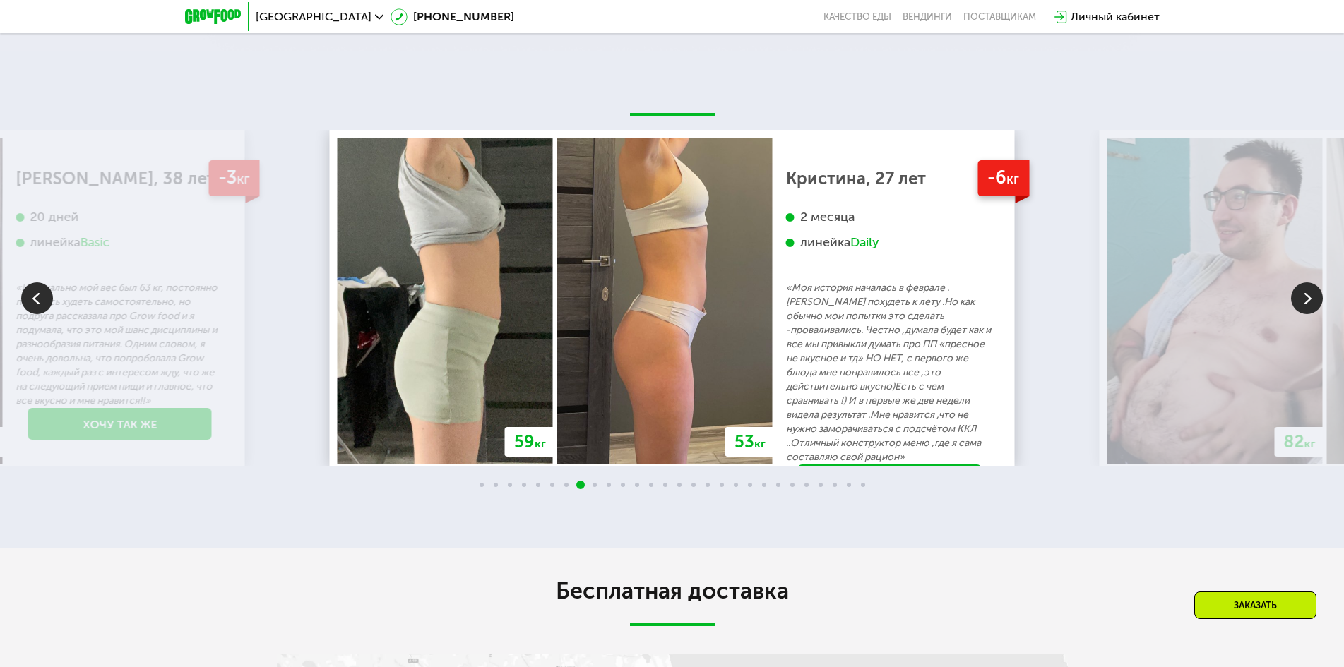
click at [1309, 286] on img at bounding box center [1307, 298] width 32 height 32
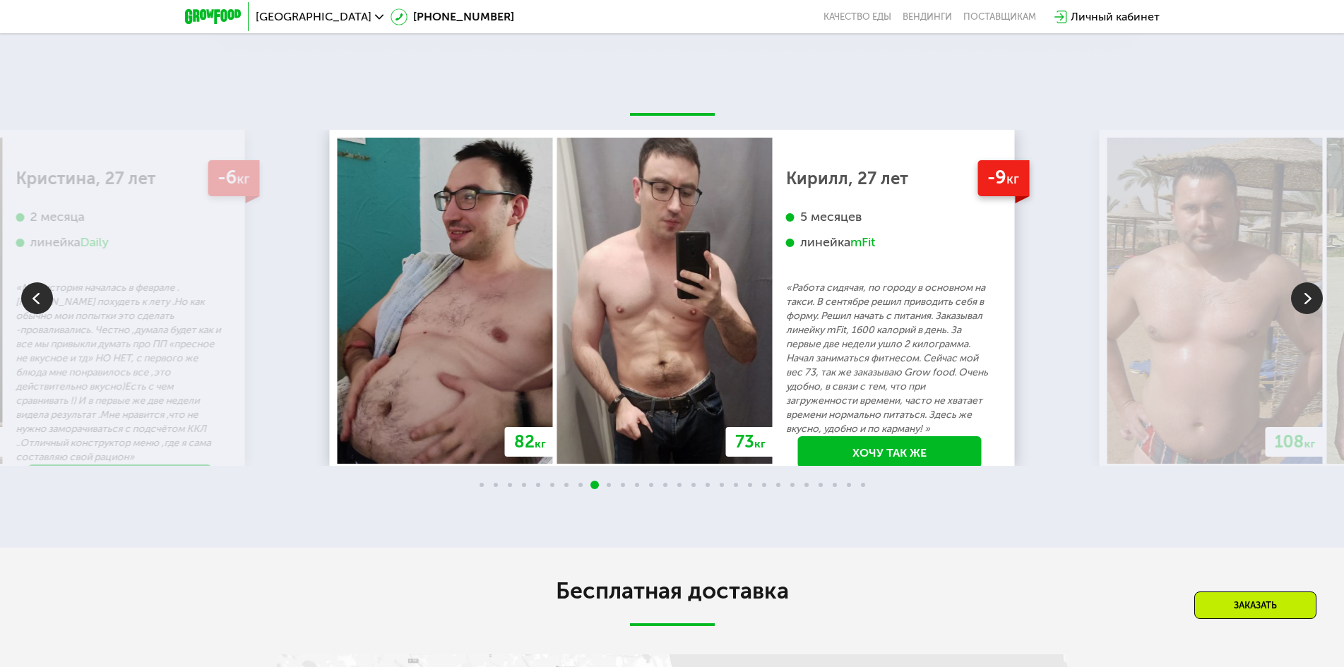
click at [1309, 286] on img at bounding box center [1307, 298] width 32 height 32
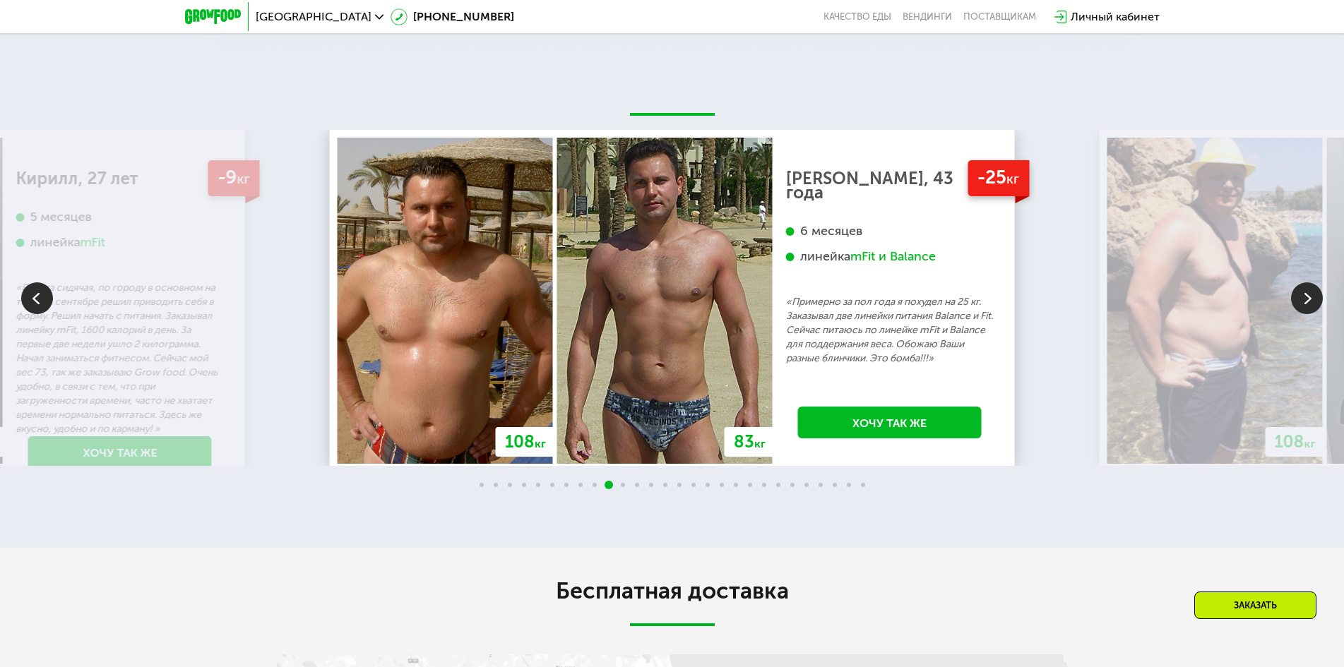
click at [1309, 286] on img at bounding box center [1307, 298] width 32 height 32
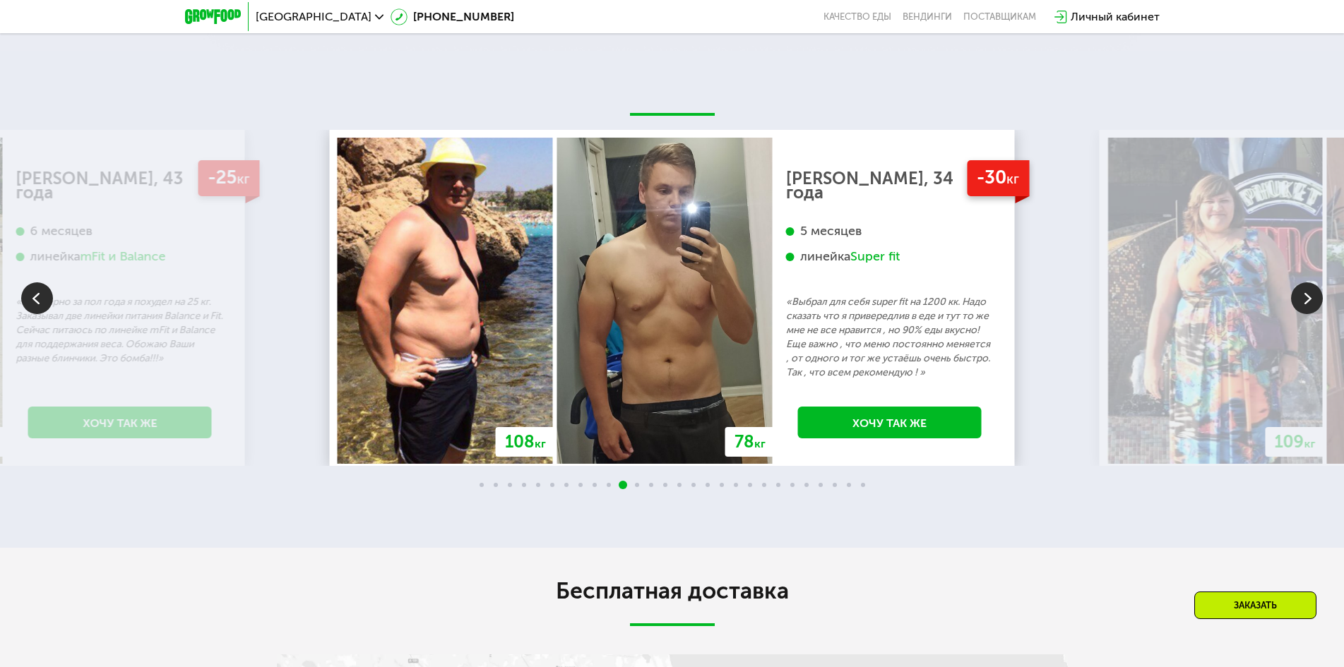
click at [1309, 286] on img at bounding box center [1307, 298] width 32 height 32
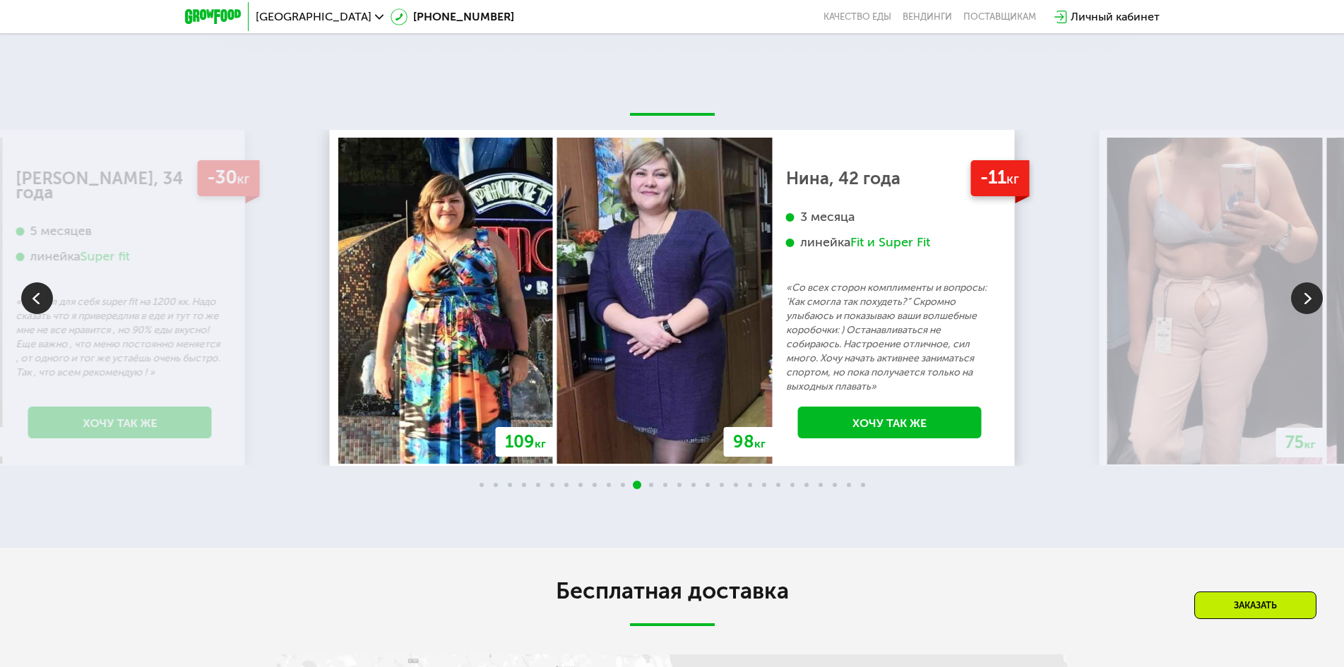
click at [1309, 286] on img at bounding box center [1307, 298] width 32 height 32
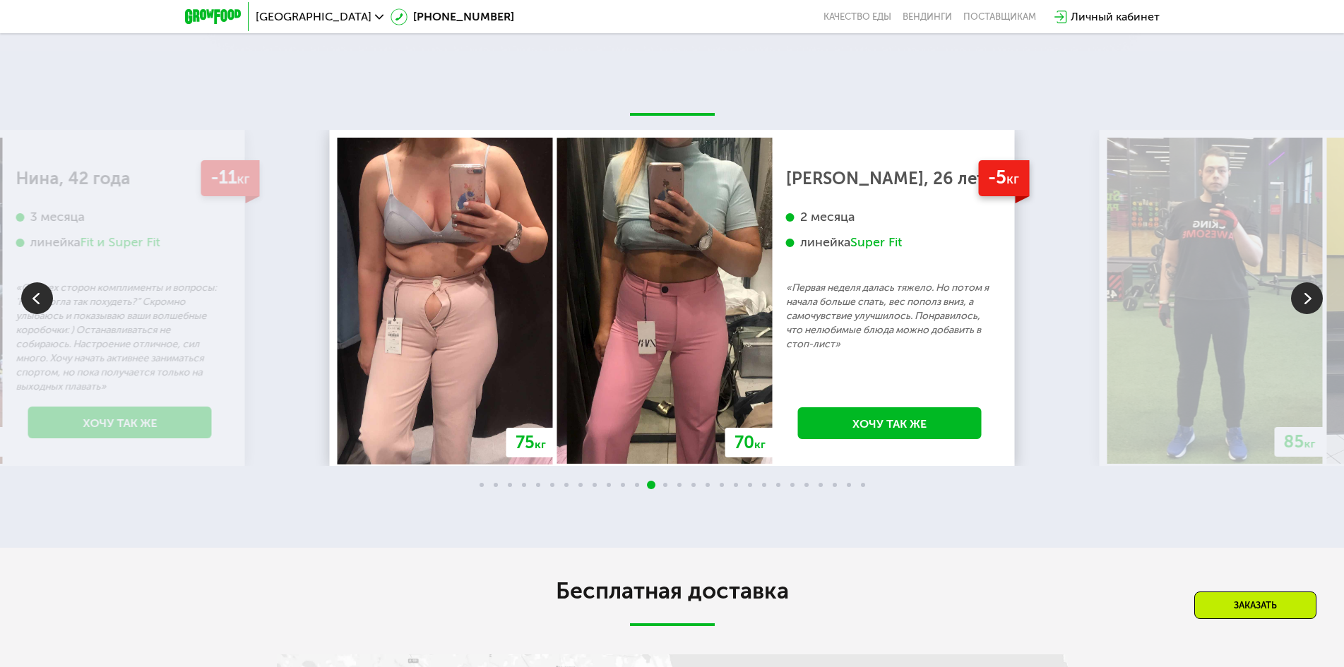
click at [1308, 286] on img at bounding box center [1307, 298] width 32 height 32
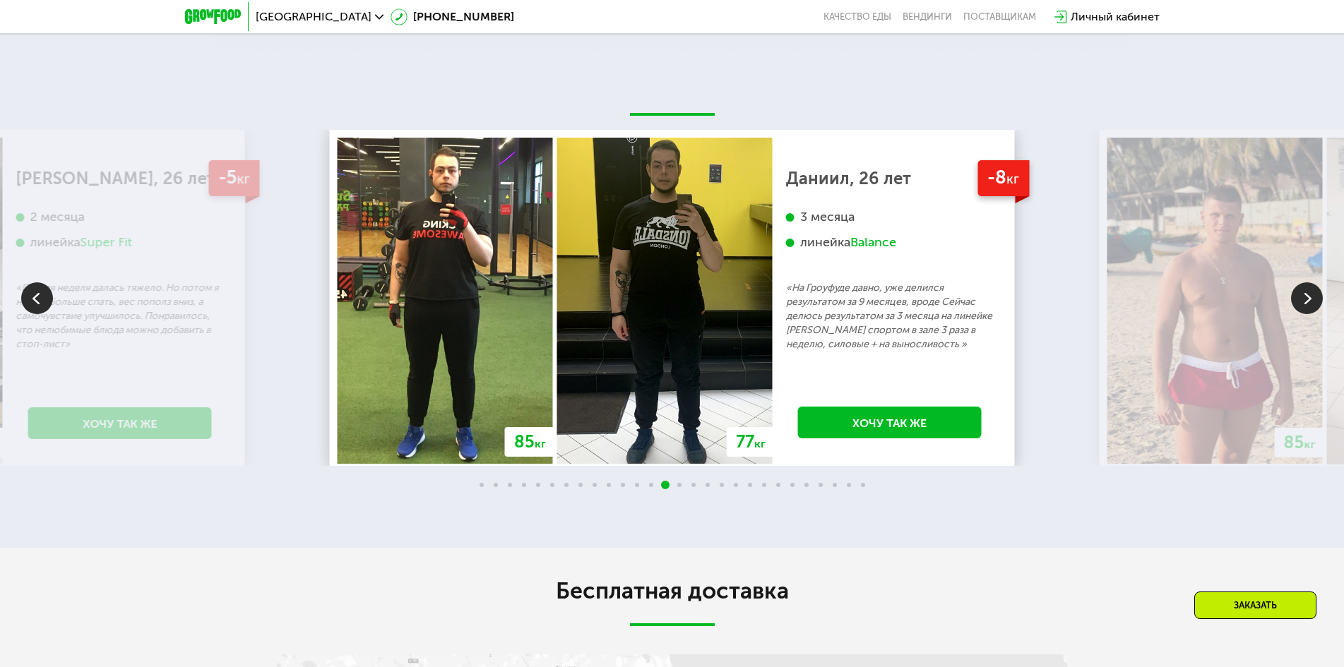
click at [1308, 286] on img at bounding box center [1307, 298] width 32 height 32
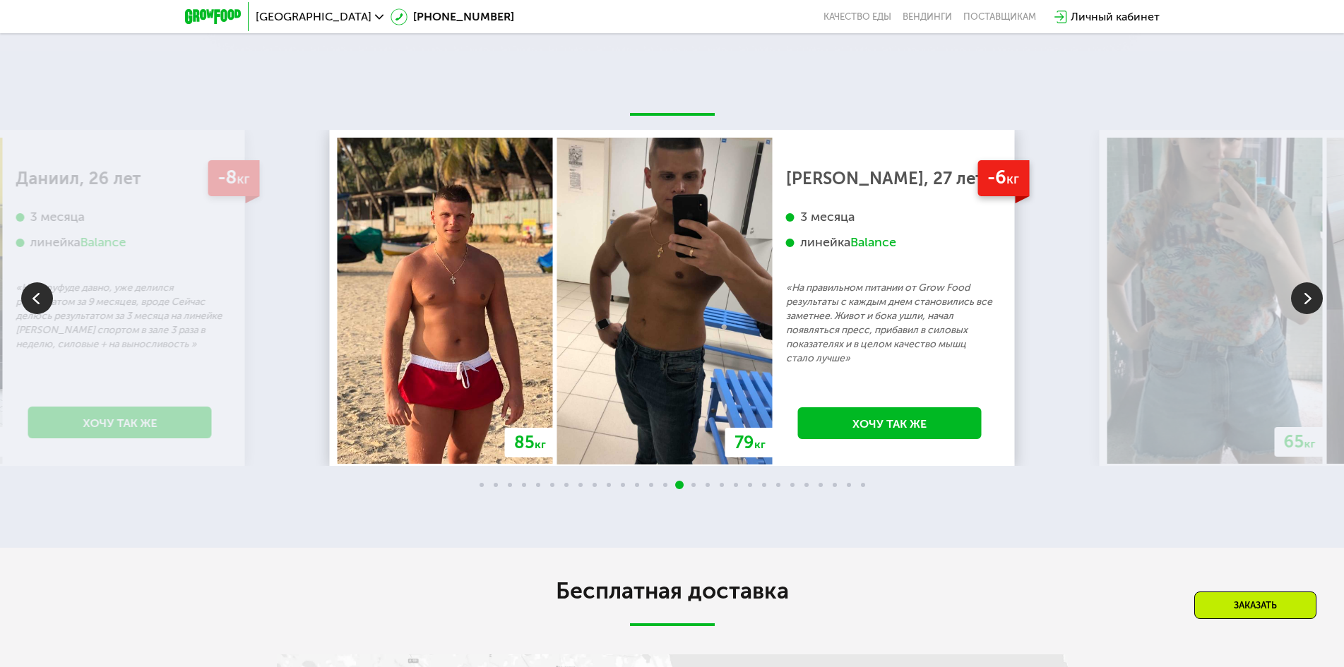
click at [1308, 286] on img at bounding box center [1307, 298] width 32 height 32
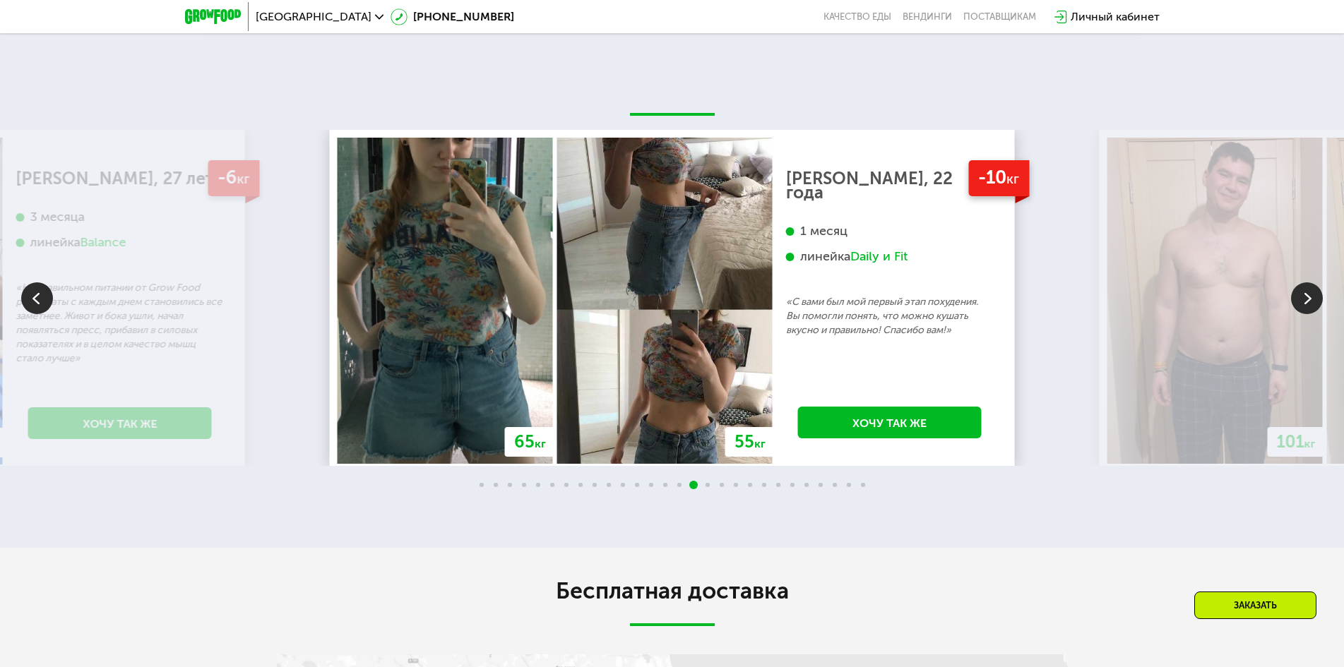
click at [1308, 286] on img at bounding box center [1307, 298] width 32 height 32
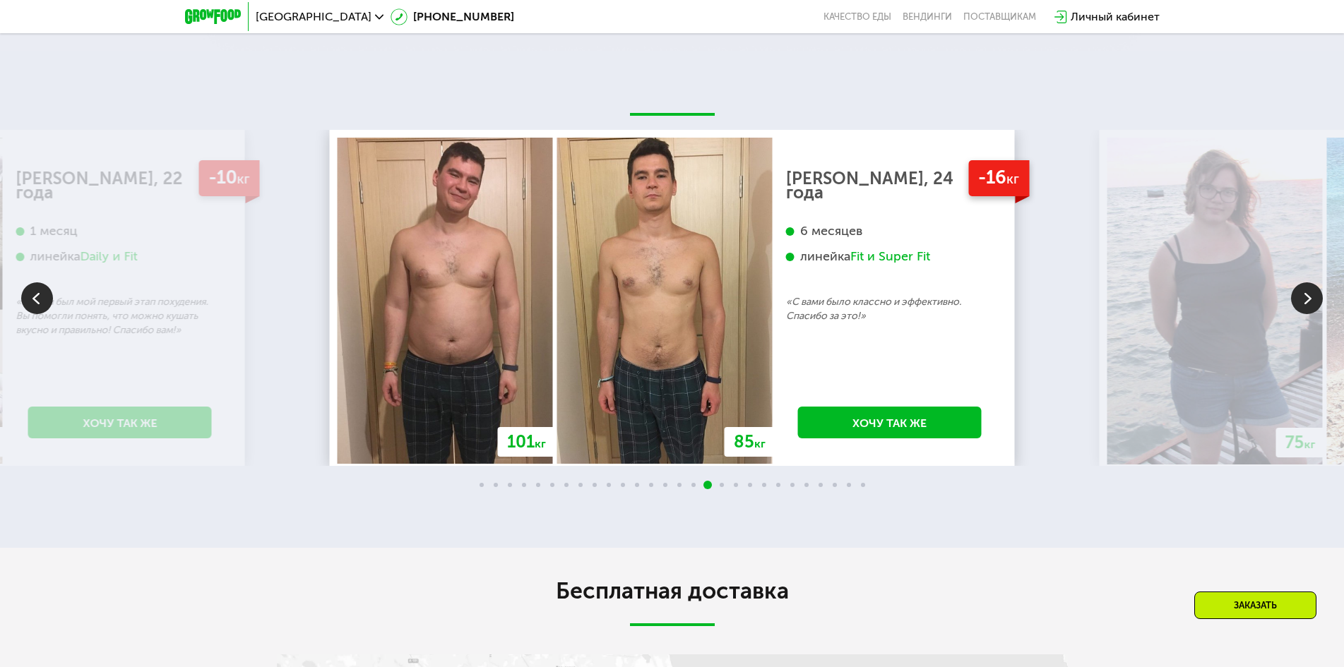
click at [1306, 288] on img at bounding box center [1307, 298] width 32 height 32
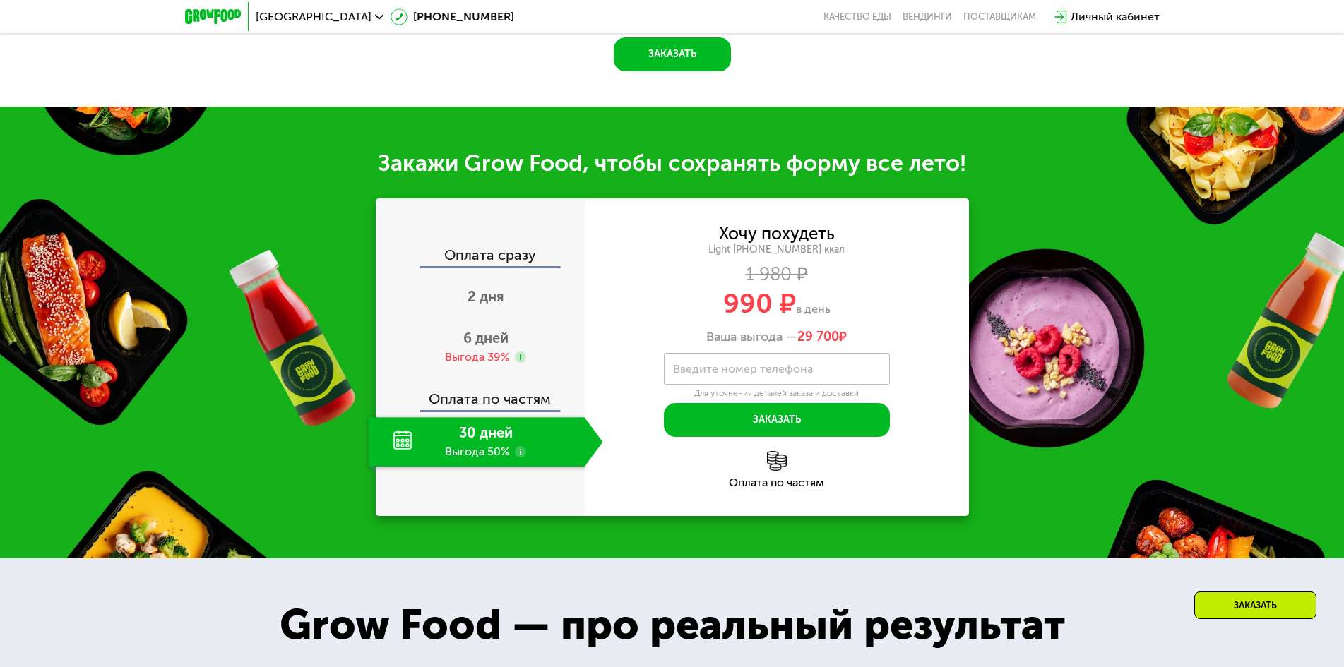
scroll to position [1553, 0]
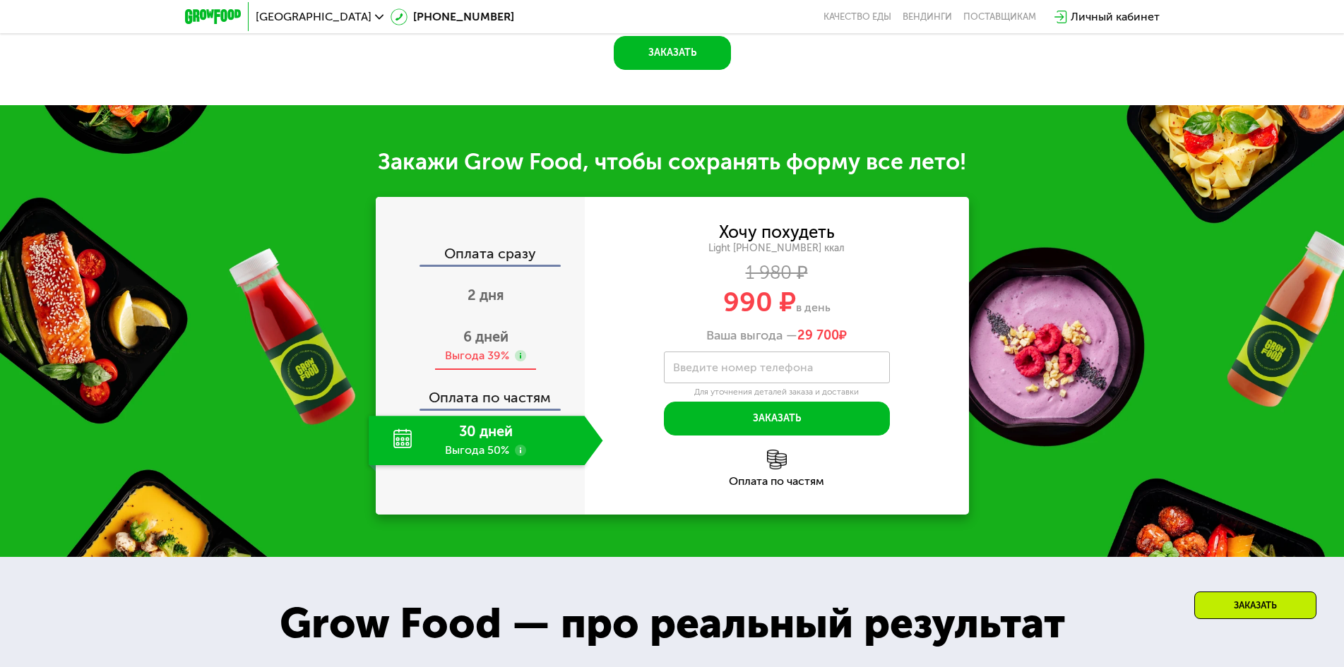
click at [473, 350] on div "Выгода 39%" at bounding box center [477, 356] width 64 height 16
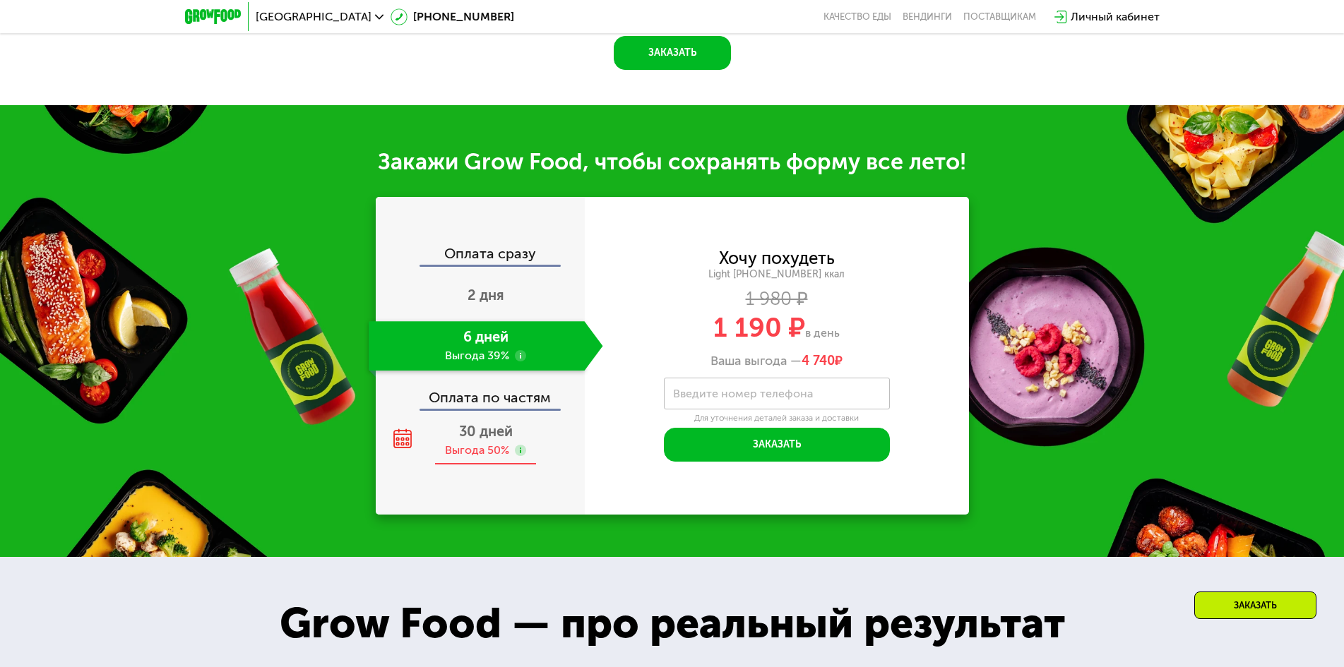
click at [492, 430] on span "30 дней" at bounding box center [486, 431] width 54 height 17
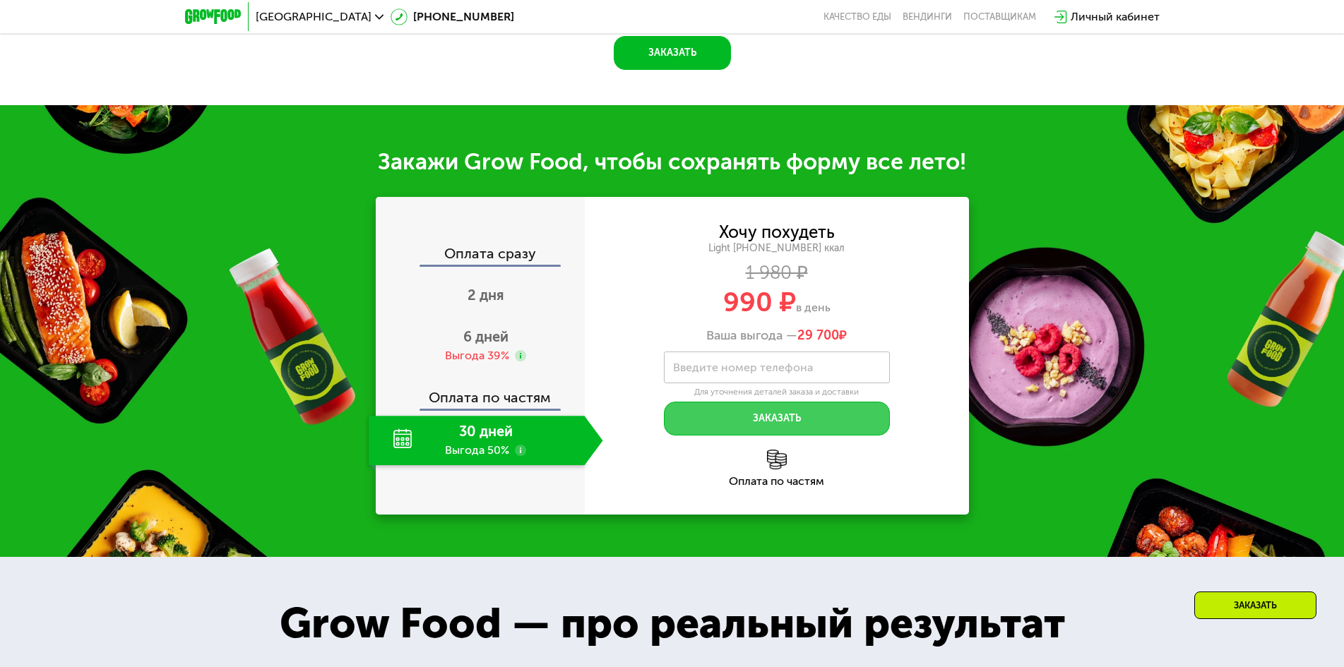
click at [775, 419] on button "Заказать" at bounding box center [777, 419] width 226 height 34
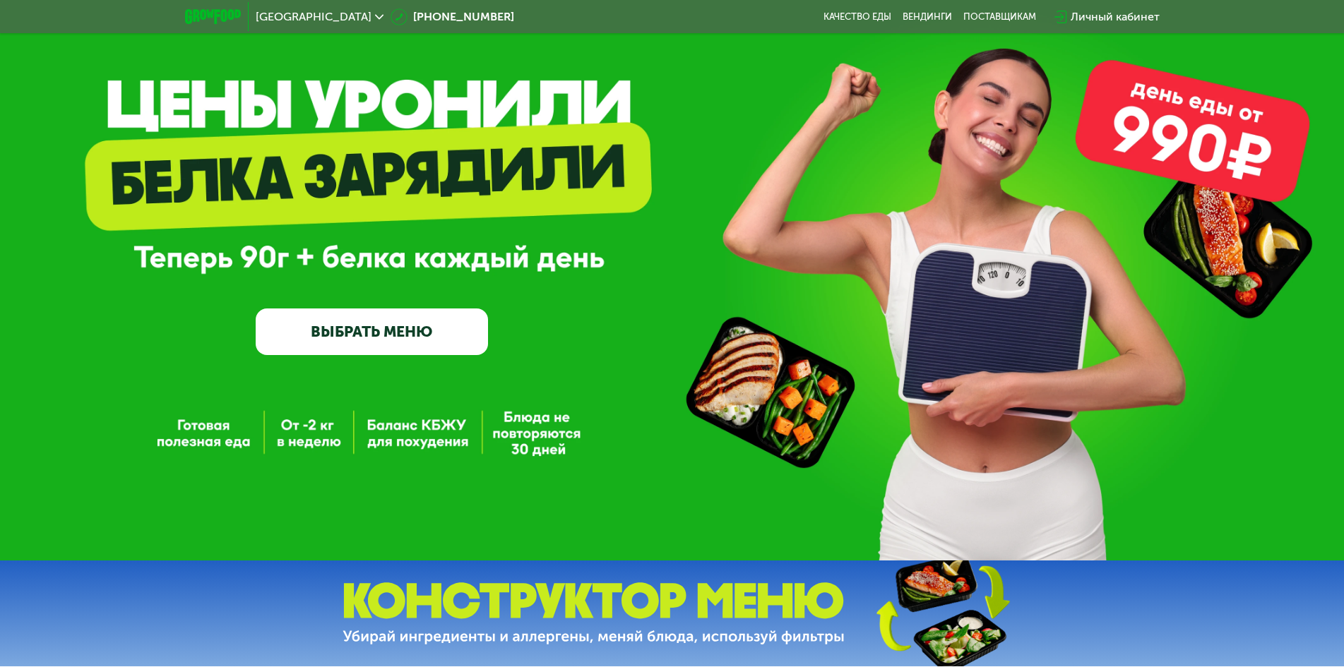
scroll to position [0, 0]
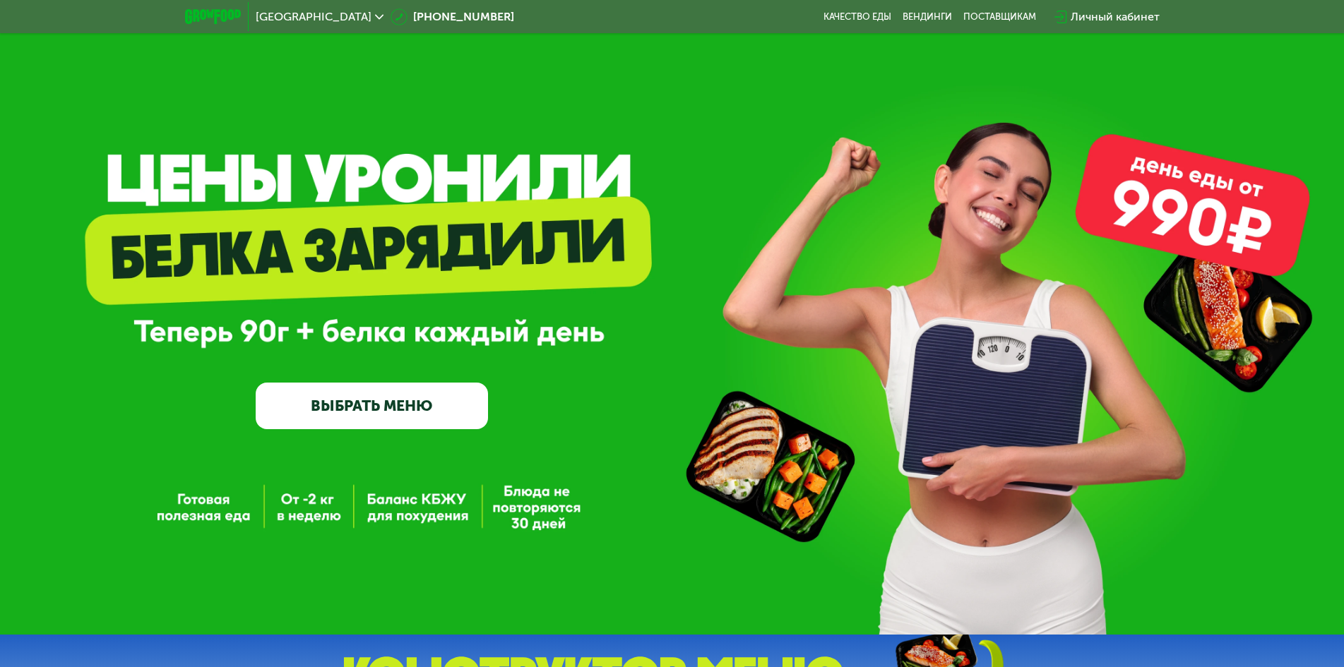
click at [354, 422] on link "ВЫБРАТЬ МЕНЮ" at bounding box center [372, 406] width 232 height 47
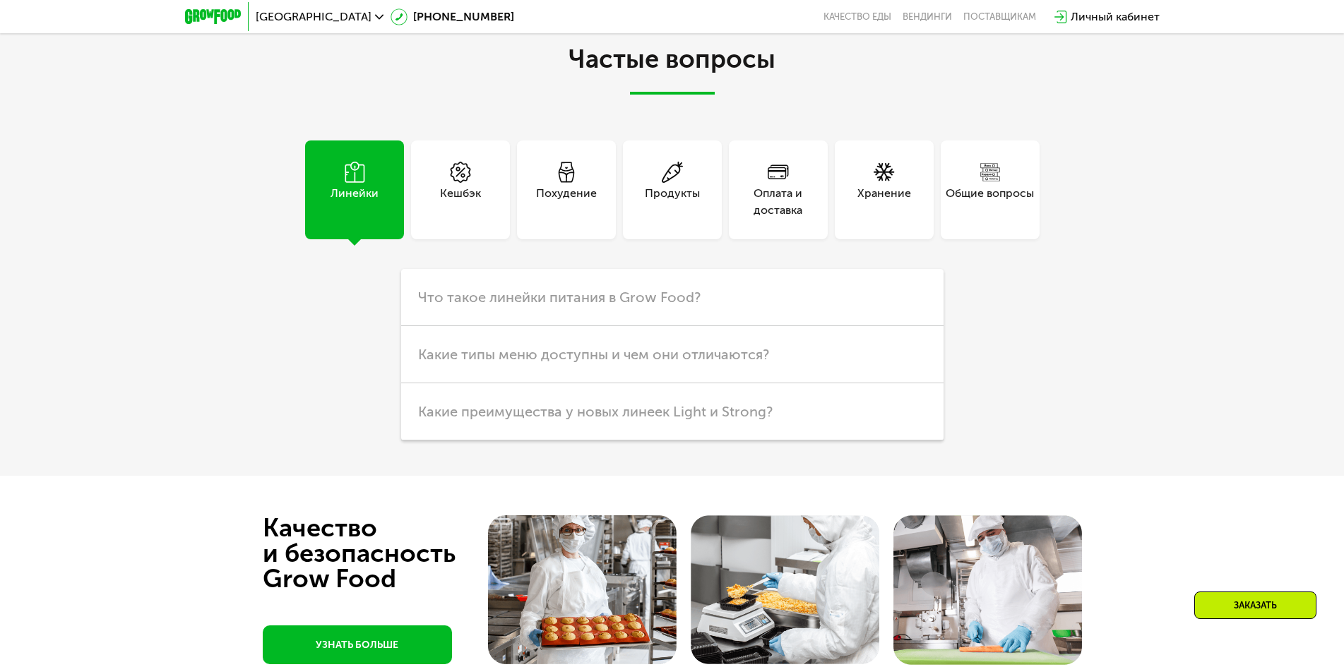
scroll to position [3875, 0]
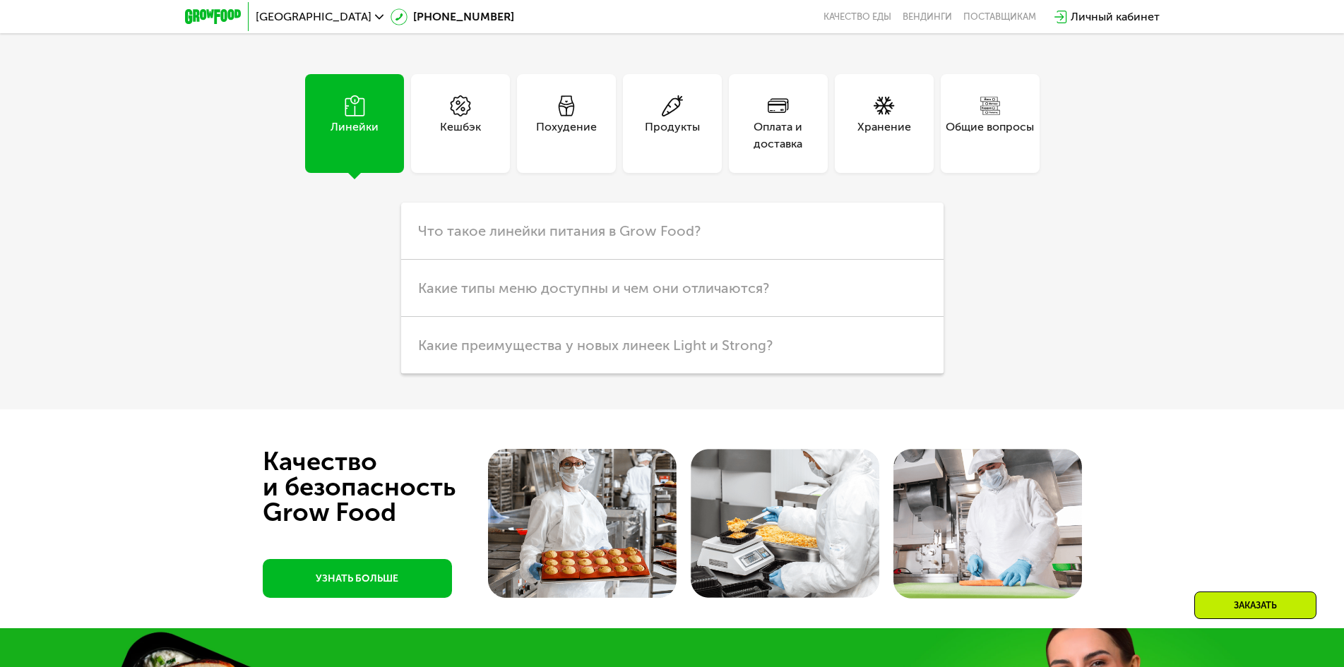
click at [529, 114] on div "Похудение" at bounding box center [566, 123] width 99 height 99
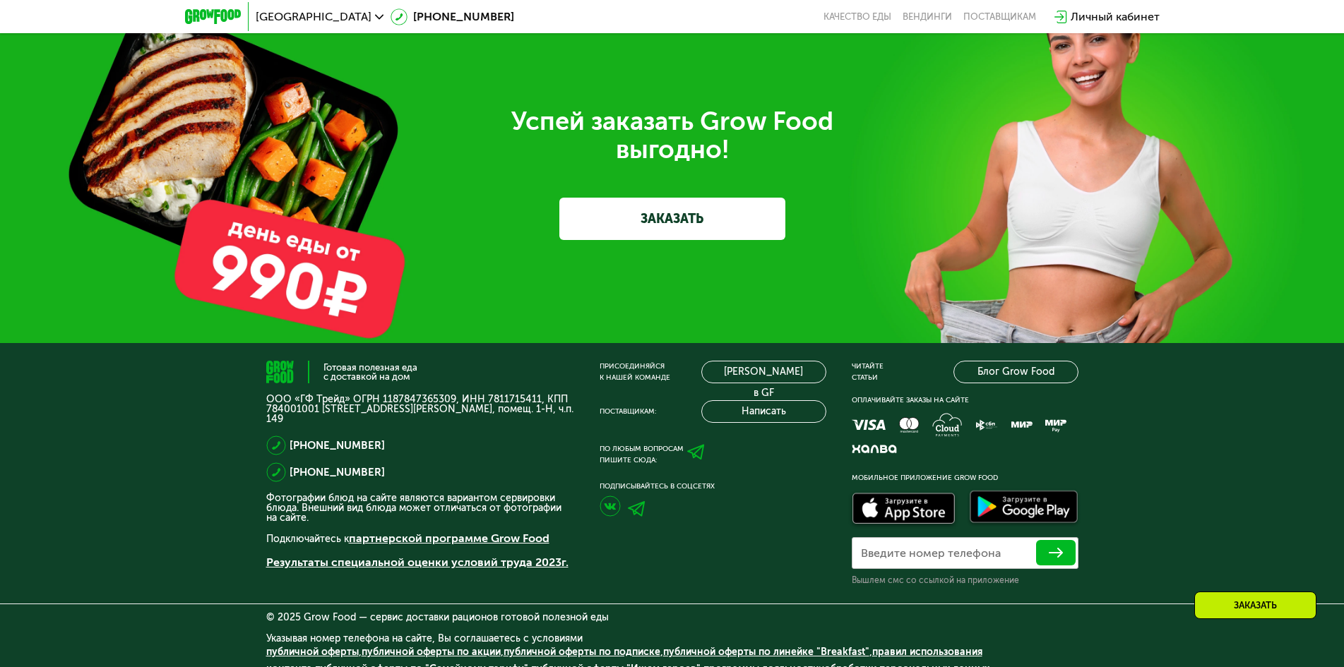
scroll to position [4795, 0]
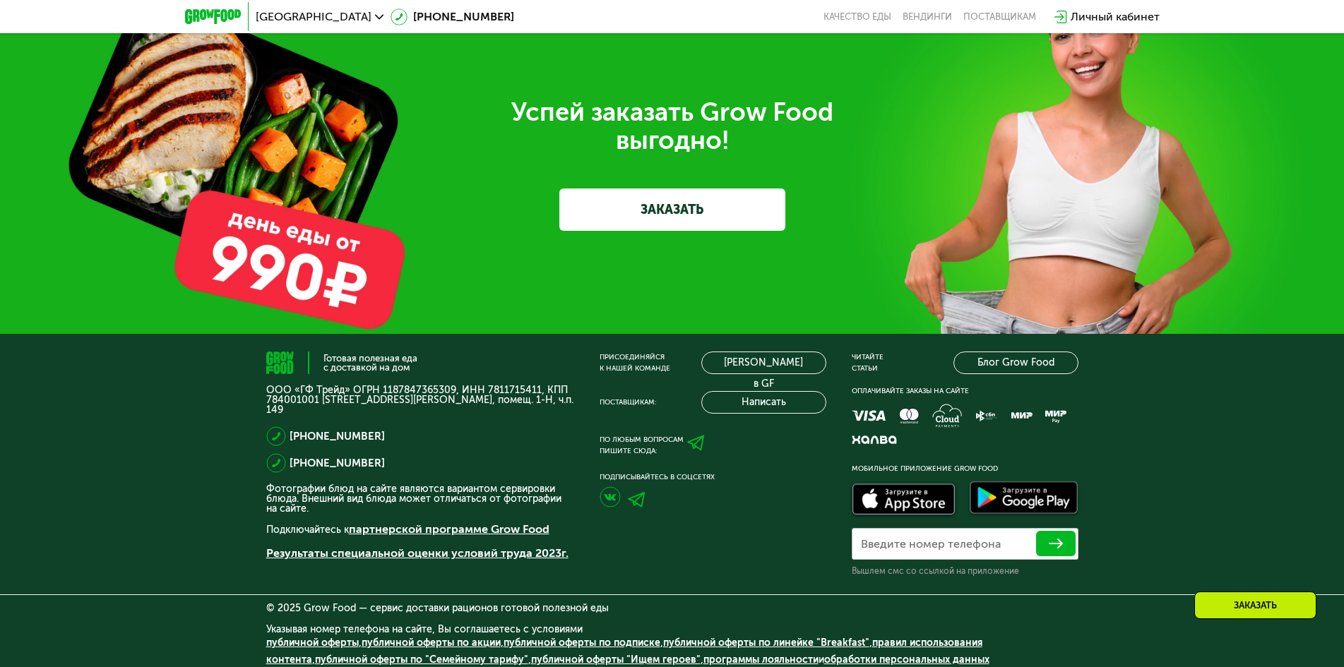
click at [710, 214] on link "ЗАКАЗАТЬ" at bounding box center [672, 210] width 226 height 42
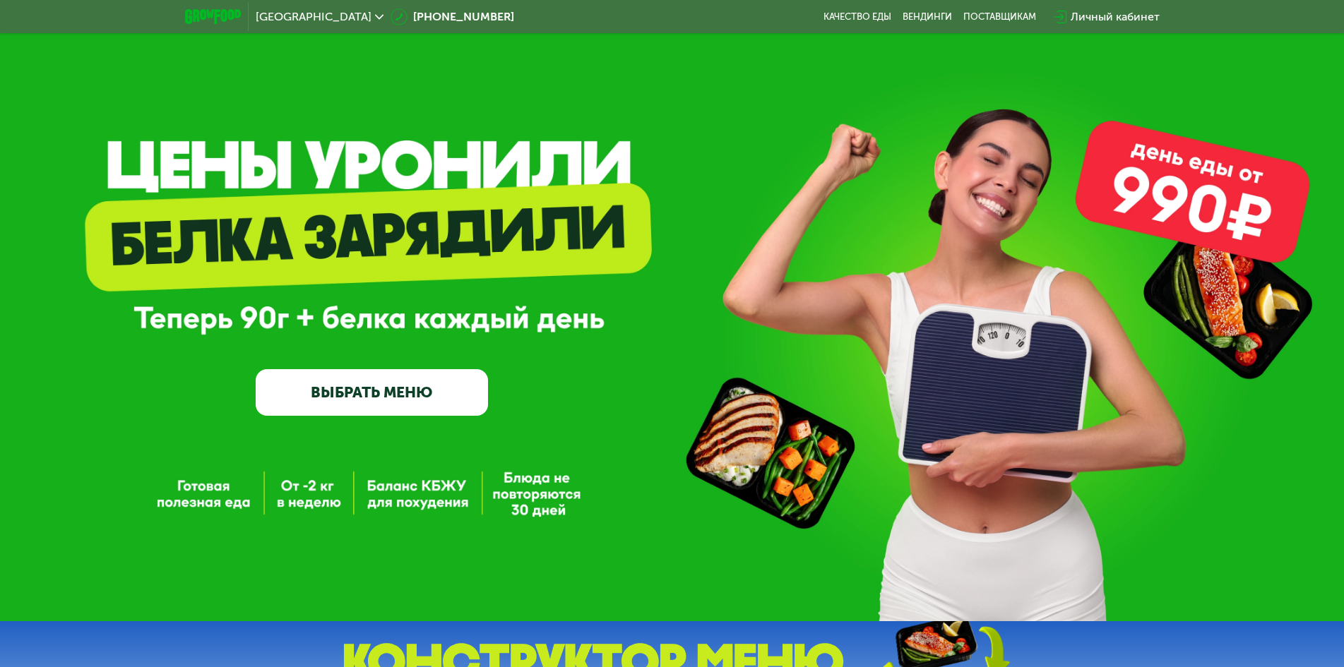
scroll to position [0, 0]
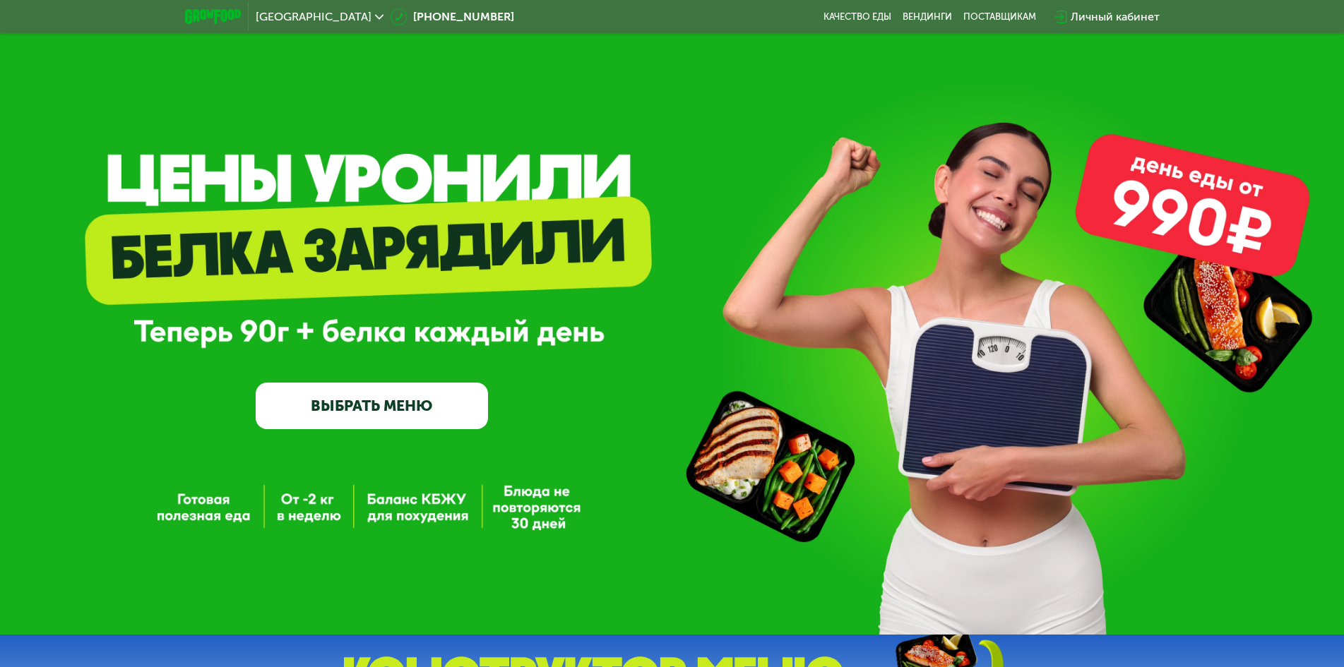
click at [362, 348] on div "GrowFood — доставка правильного питания ВЫБРАТЬ МЕНЮ" at bounding box center [372, 322] width 232 height 215
click at [366, 408] on link "ВЫБРАТЬ МЕНЮ" at bounding box center [372, 406] width 232 height 47
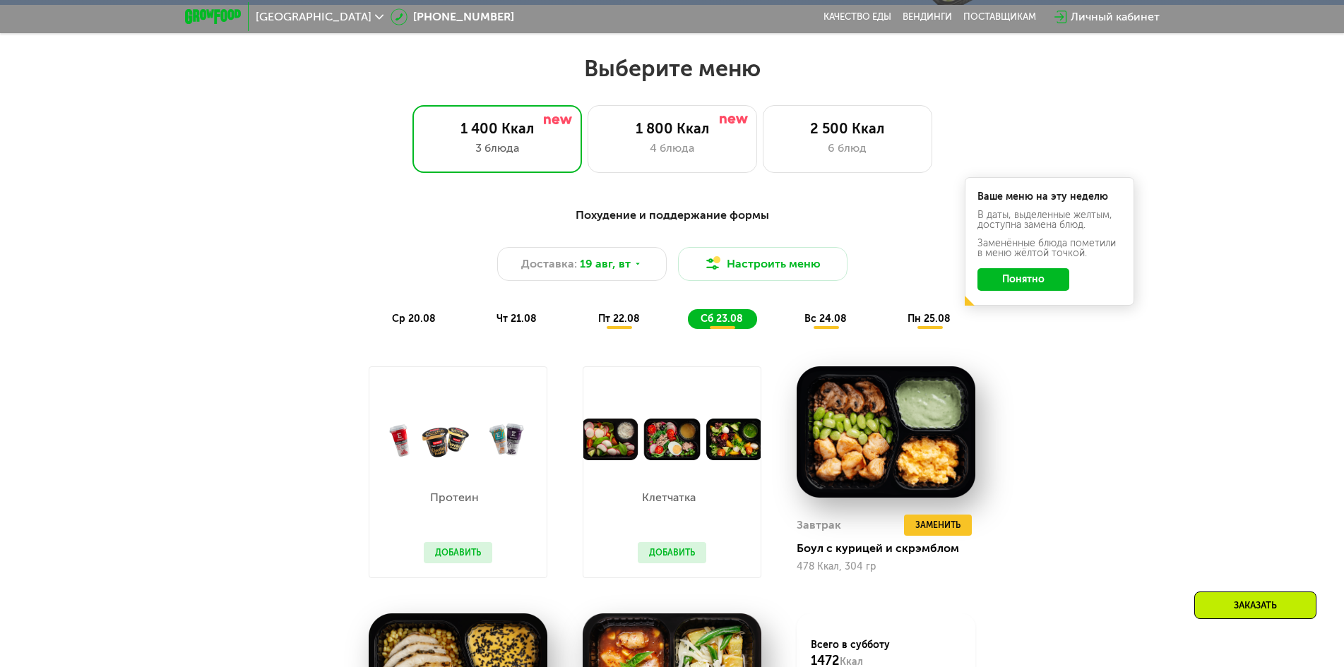
scroll to position [763, 0]
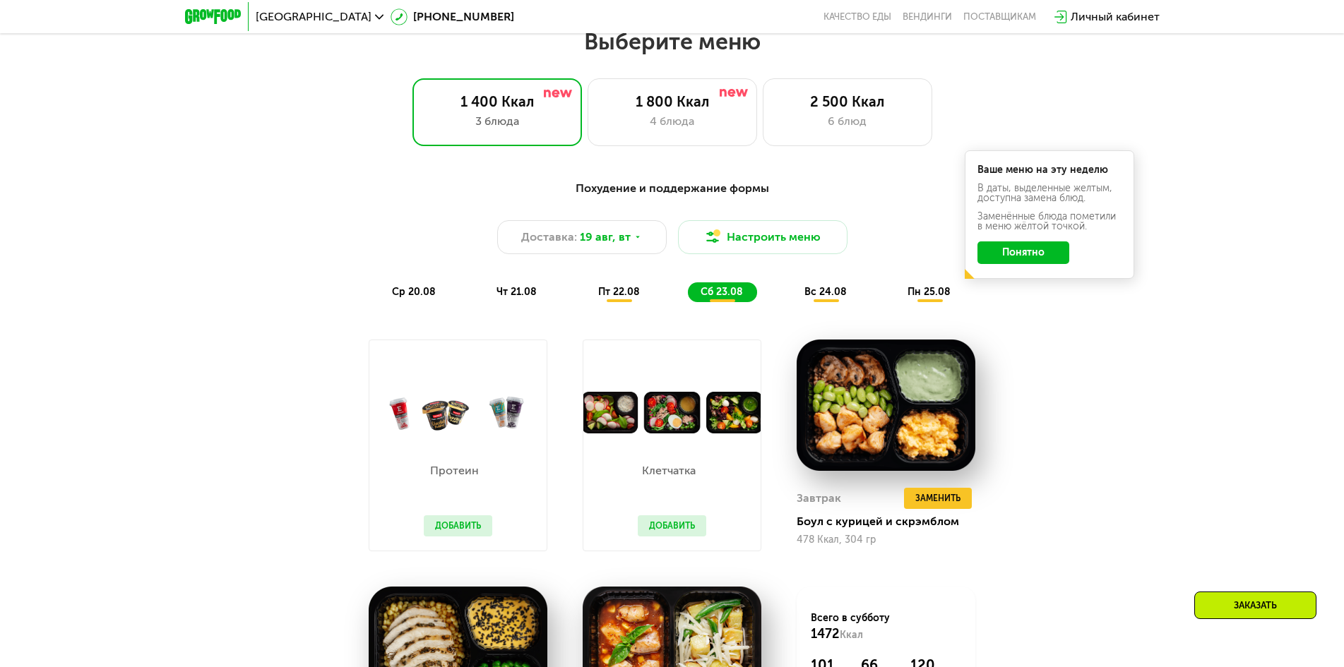
click at [688, 302] on div "пт 22.08" at bounding box center [722, 292] width 69 height 20
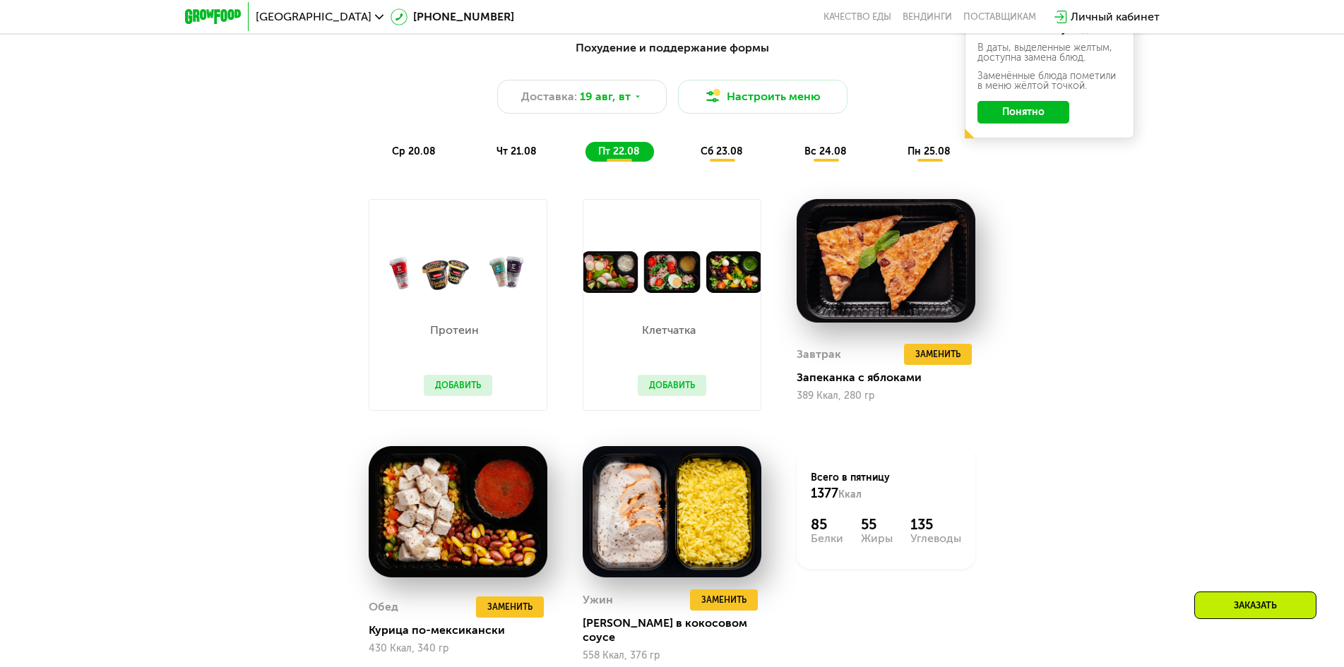
scroll to position [904, 0]
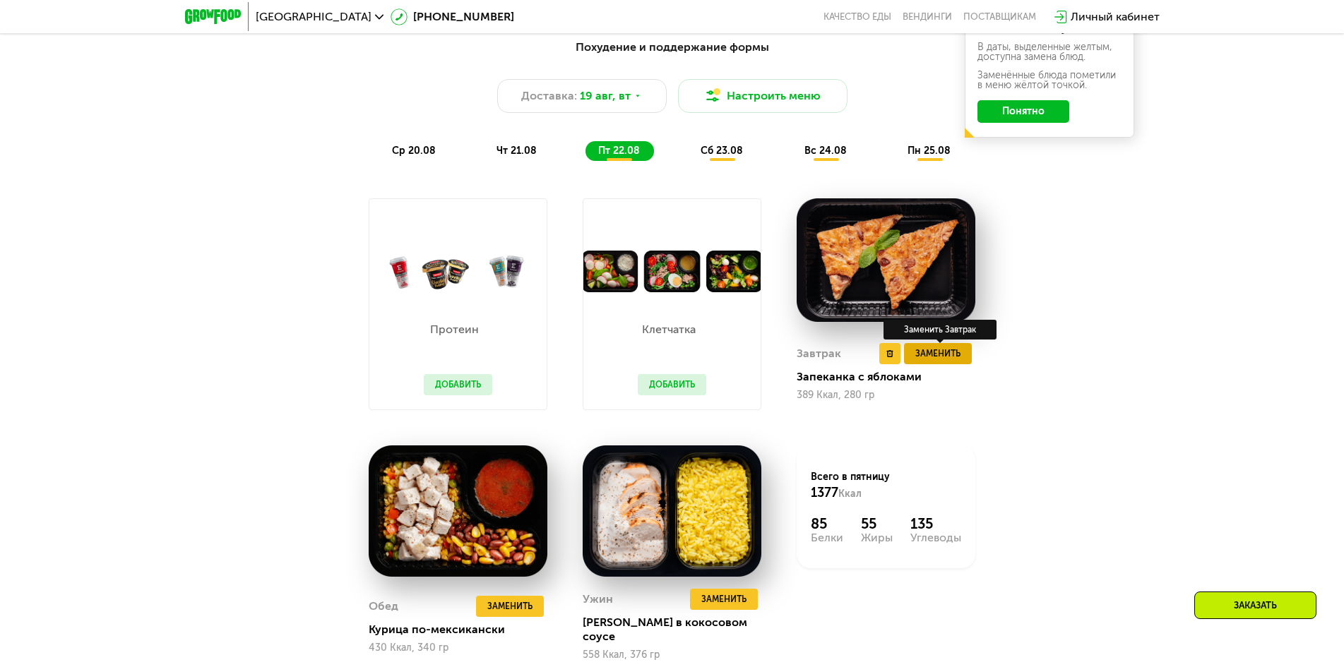
click at [939, 361] on span "Заменить" at bounding box center [937, 354] width 45 height 14
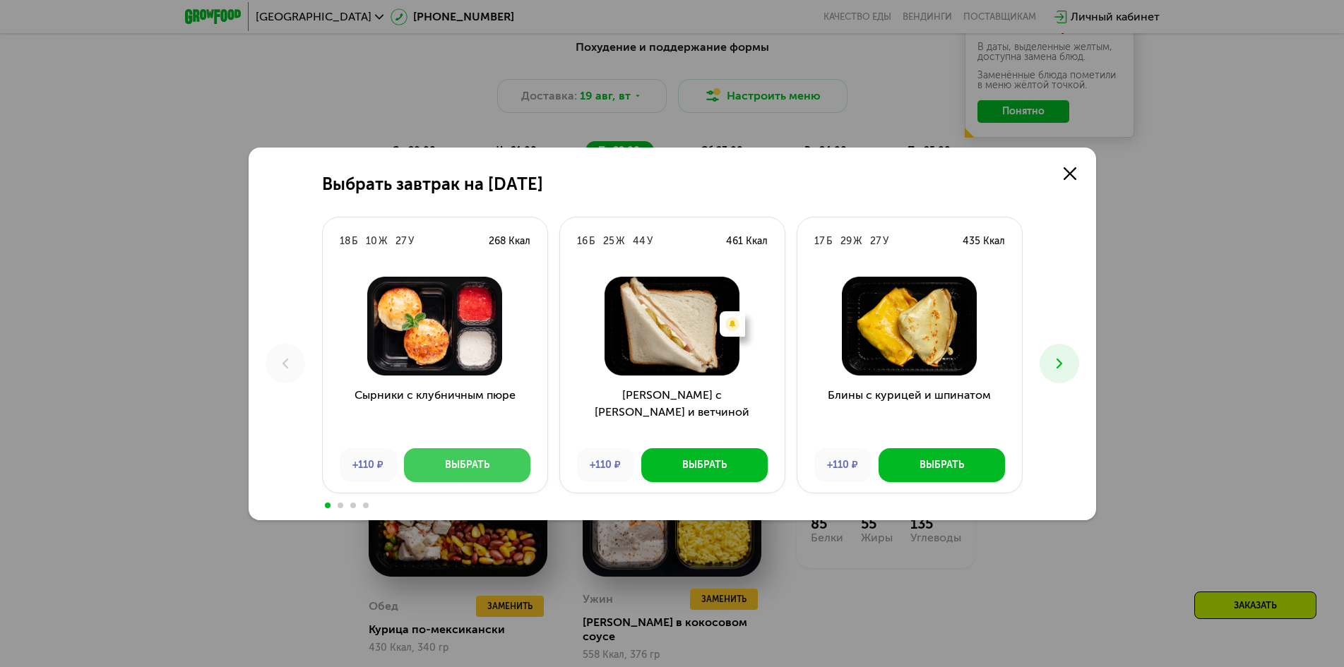
click at [446, 465] on div "Выбрать" at bounding box center [467, 465] width 44 height 14
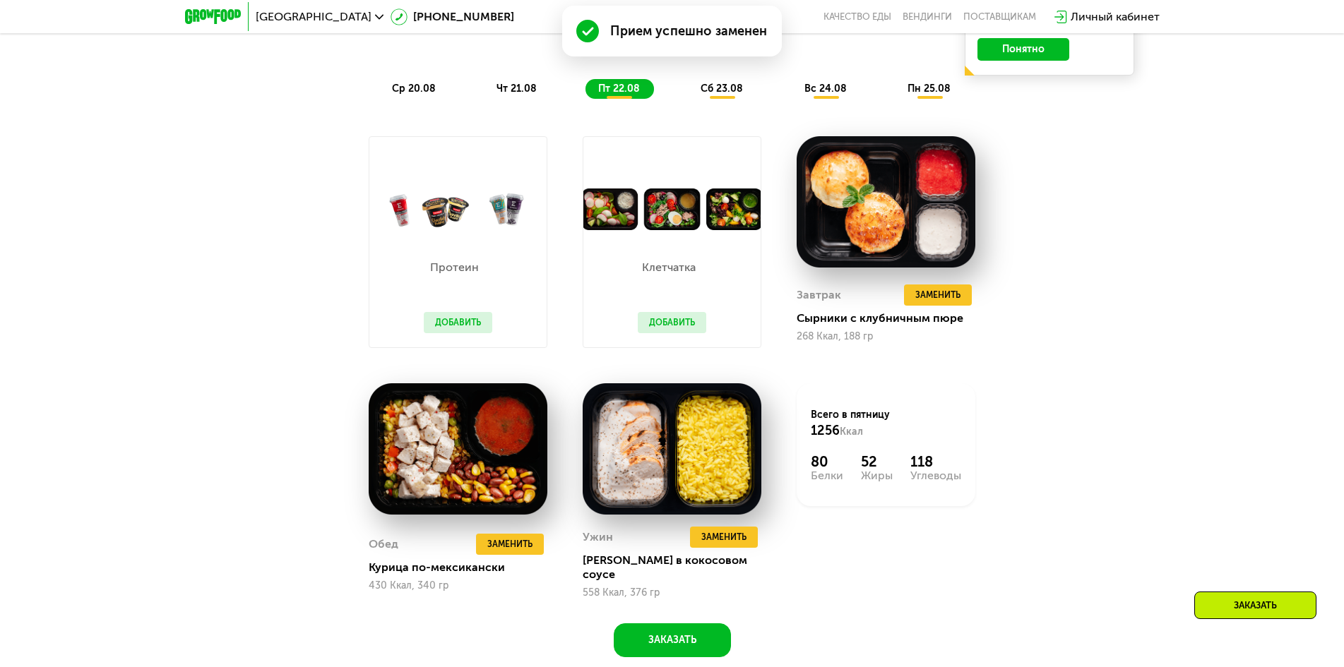
scroll to position [974, 0]
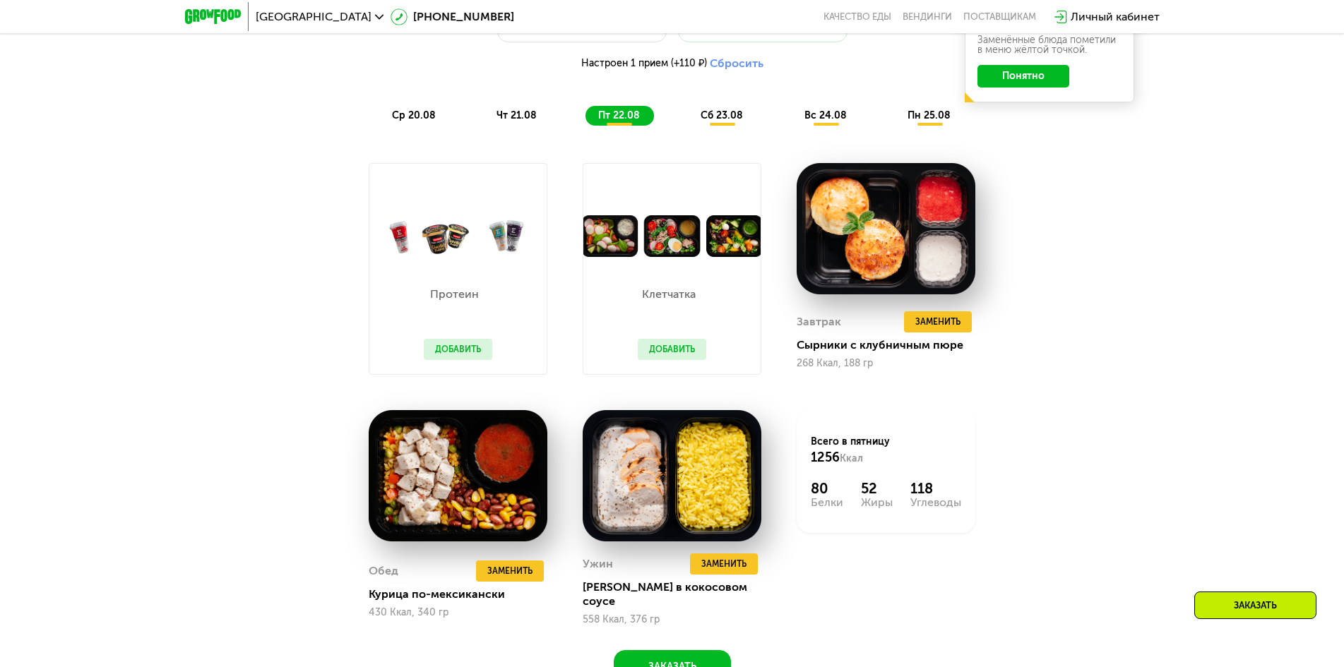
click at [724, 121] on span "сб 23.08" at bounding box center [721, 115] width 42 height 12
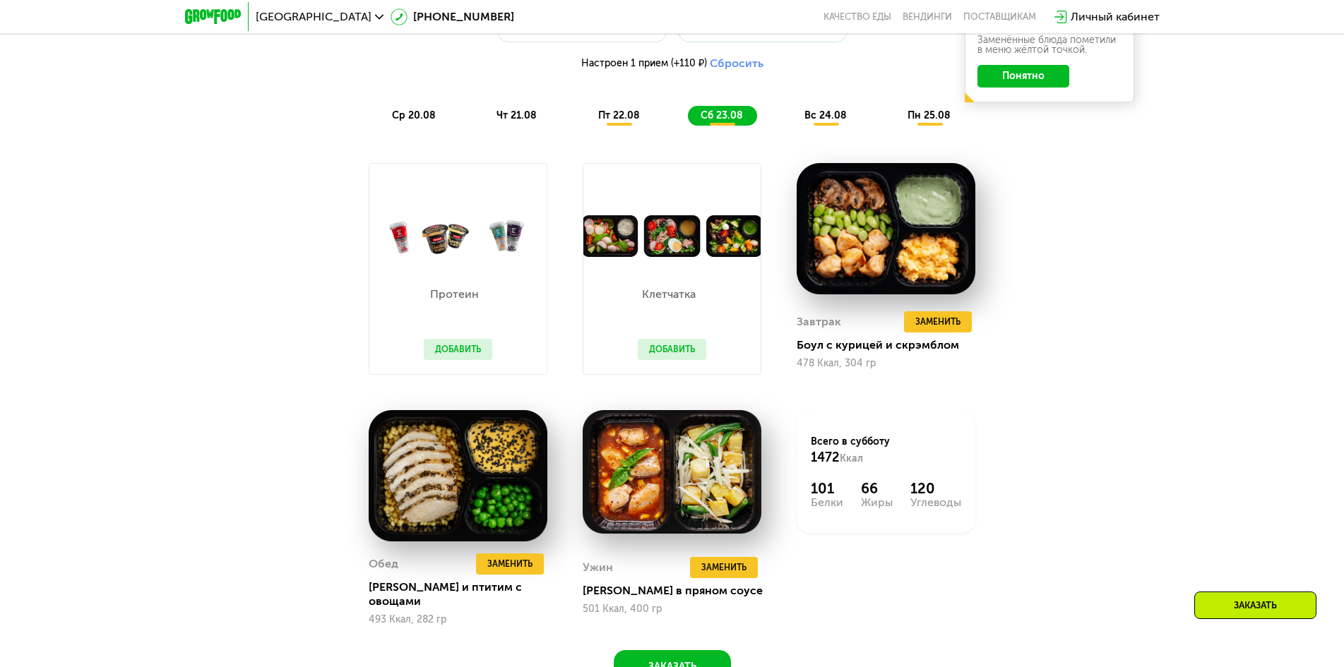
click at [679, 354] on button "Добавить" at bounding box center [672, 349] width 68 height 21
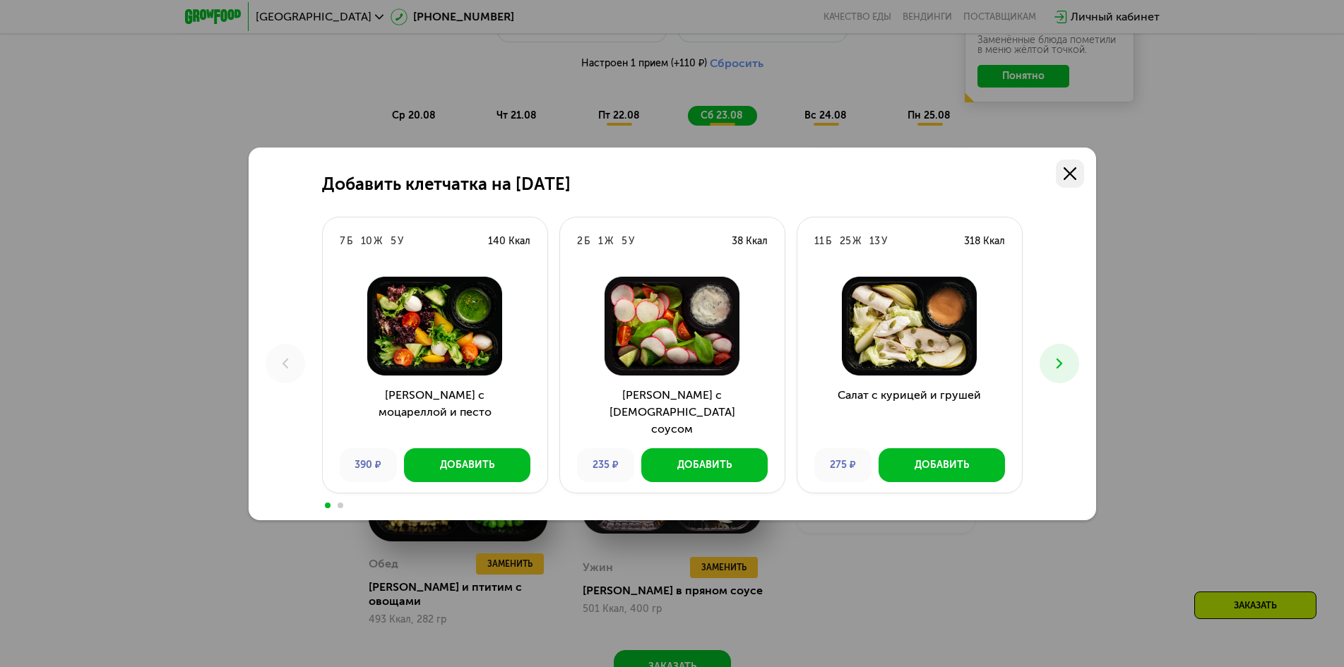
click at [1056, 174] on link at bounding box center [1070, 174] width 28 height 28
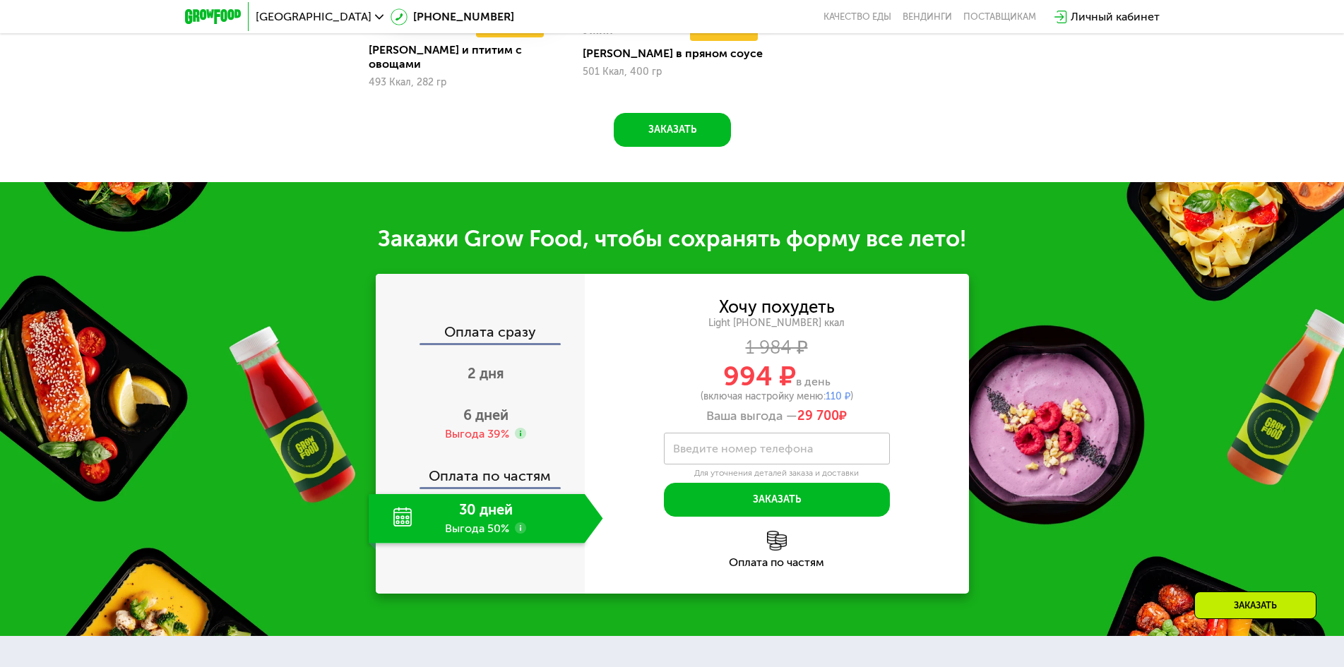
scroll to position [1539, 0]
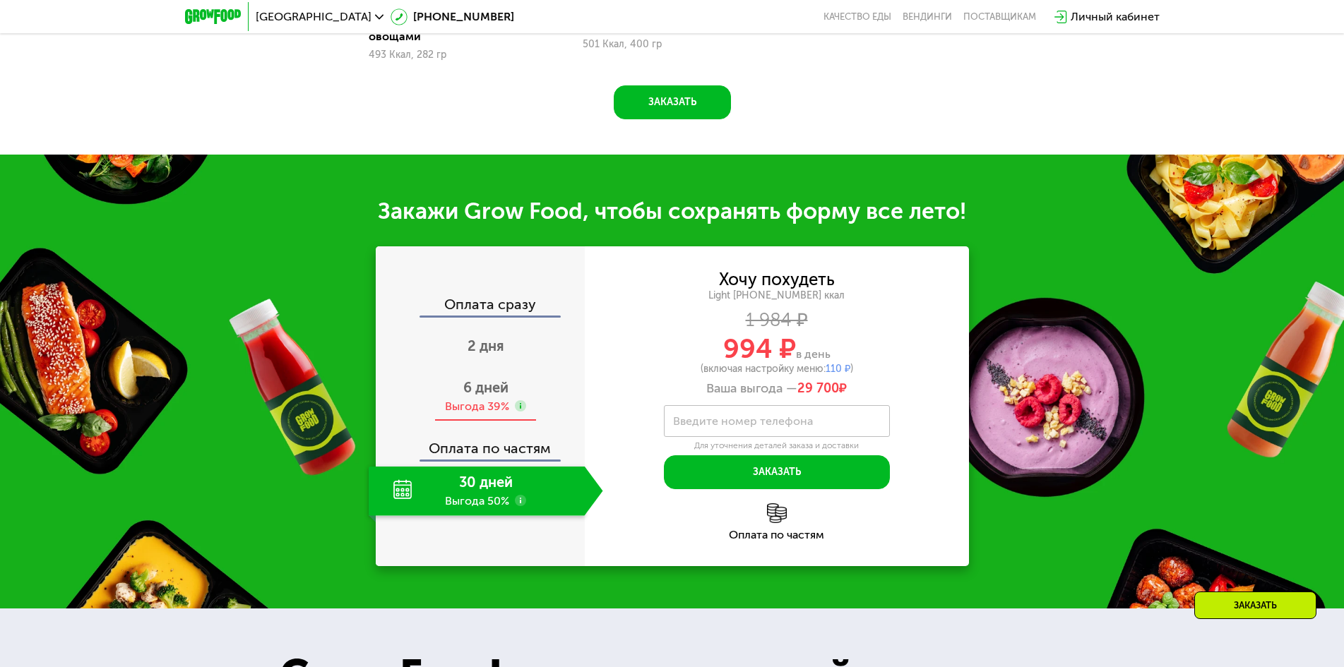
click at [472, 399] on div "Выгода 39%" at bounding box center [477, 407] width 64 height 16
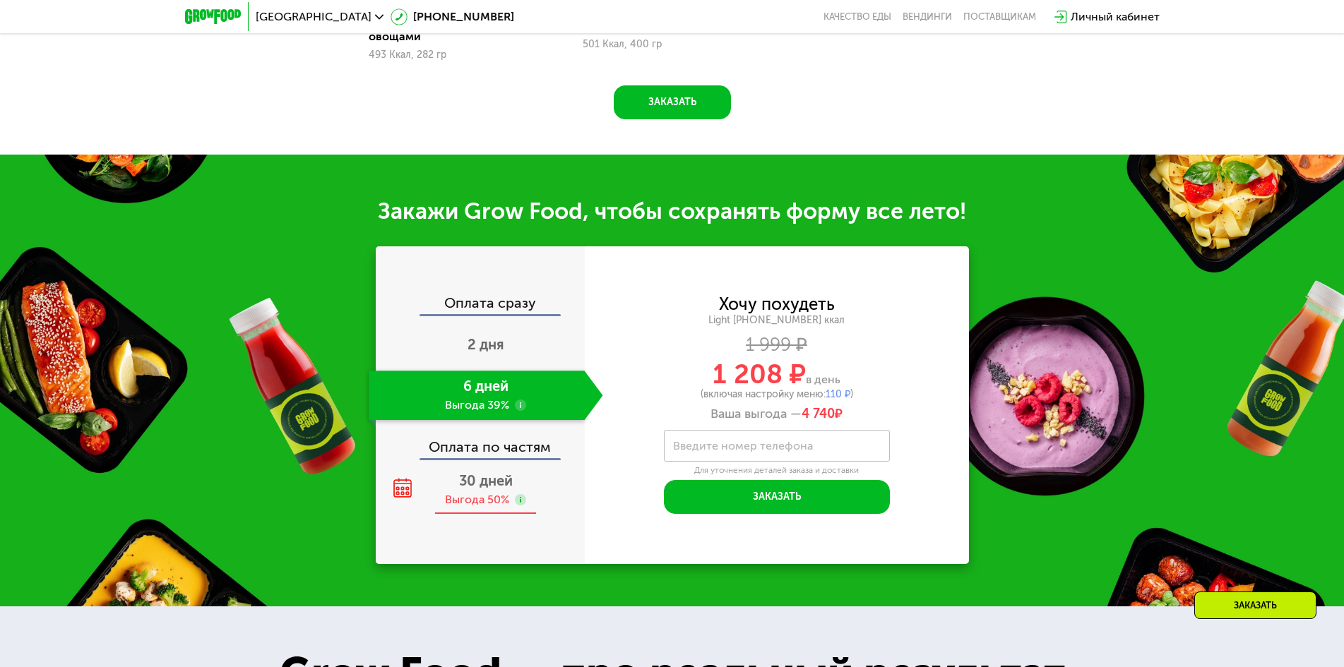
click at [493, 492] on div "Выгода 50%" at bounding box center [477, 500] width 64 height 16
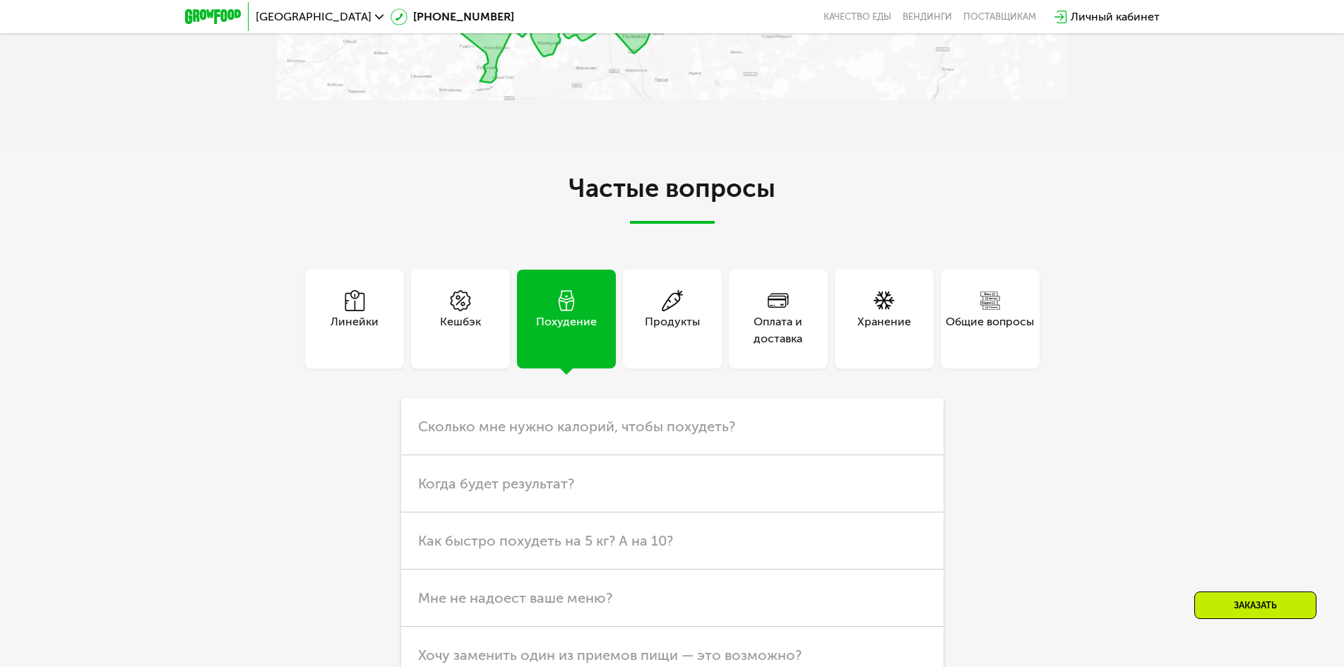
scroll to position [3728, 0]
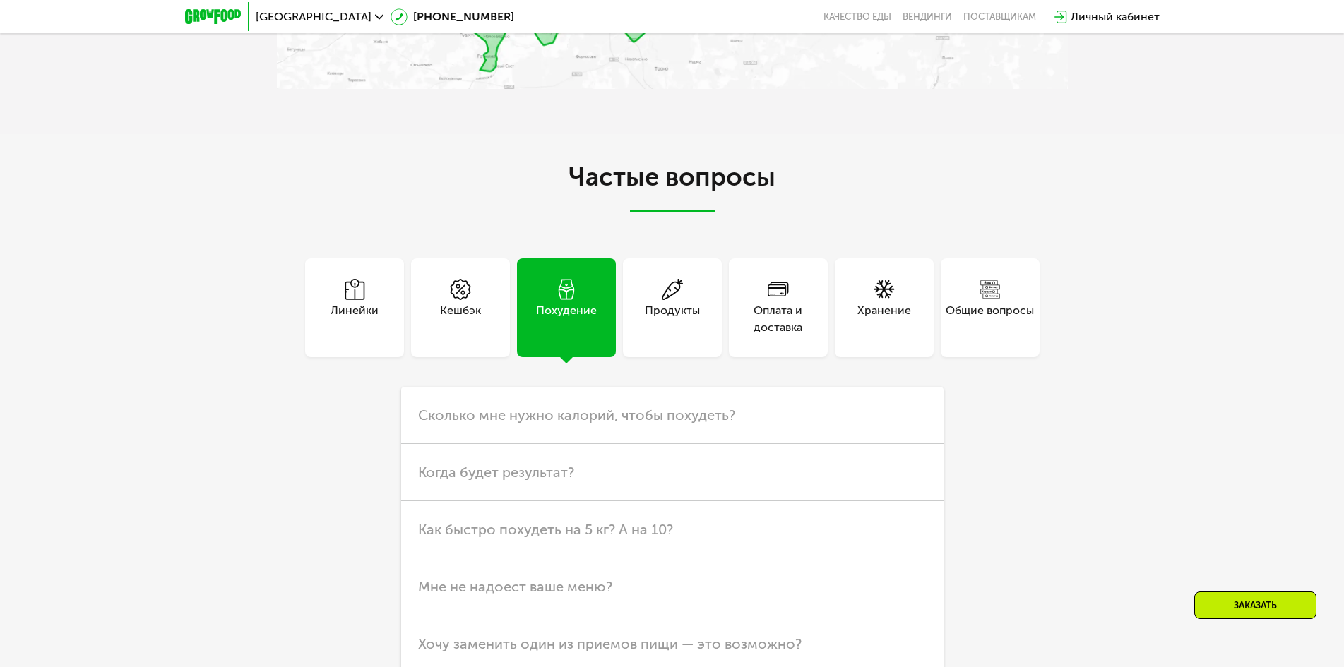
click at [787, 307] on div "Оплата и доставка" at bounding box center [778, 319] width 99 height 34
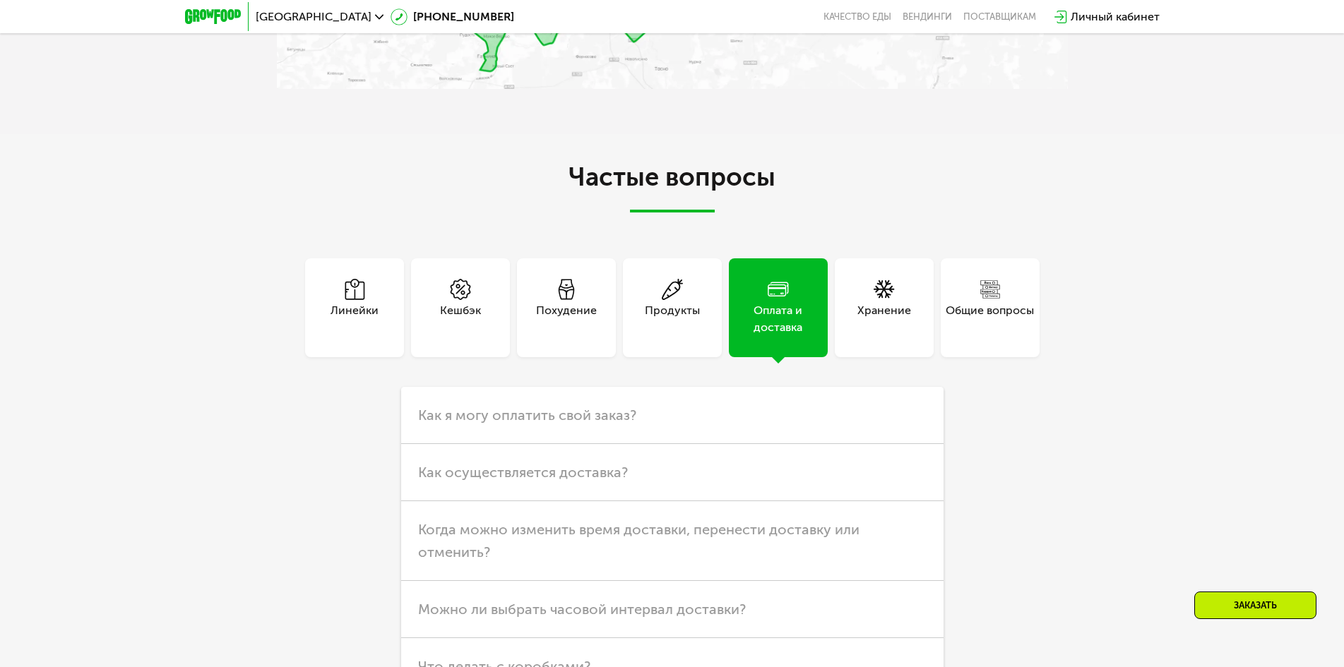
click at [853, 307] on div "Хранение" at bounding box center [884, 307] width 99 height 99
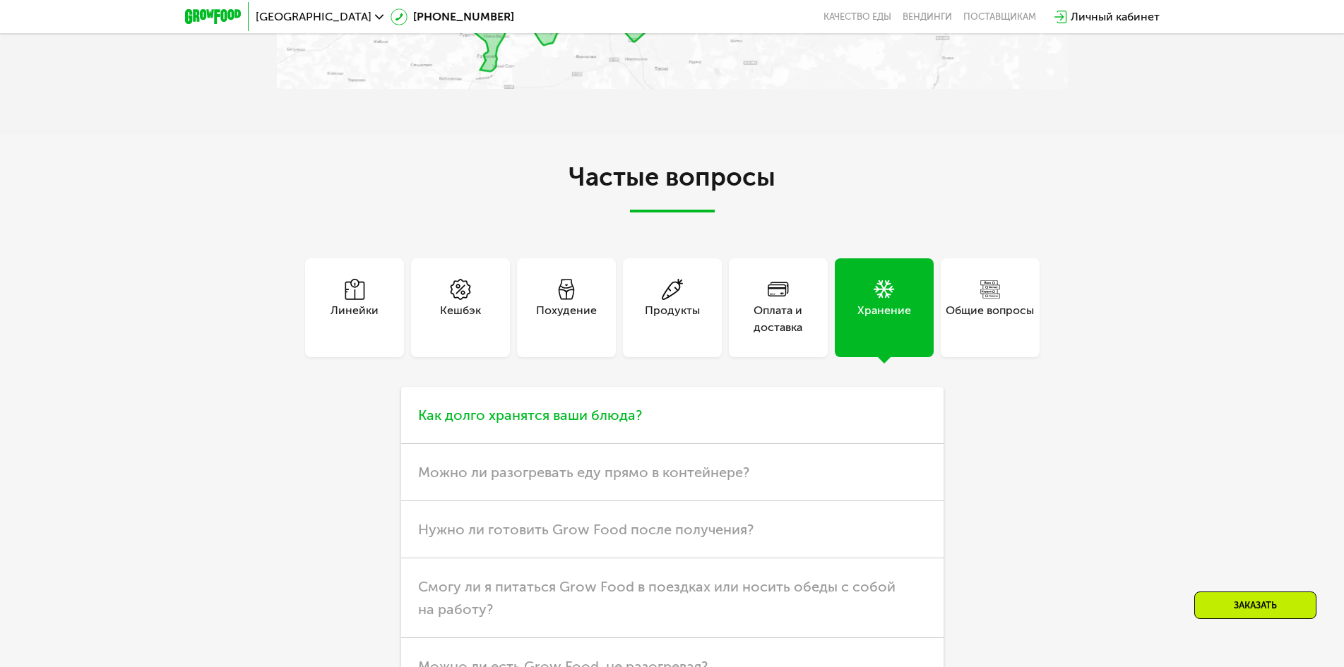
click at [540, 412] on span "Как долго хранятся ваши блюда?" at bounding box center [530, 415] width 224 height 17
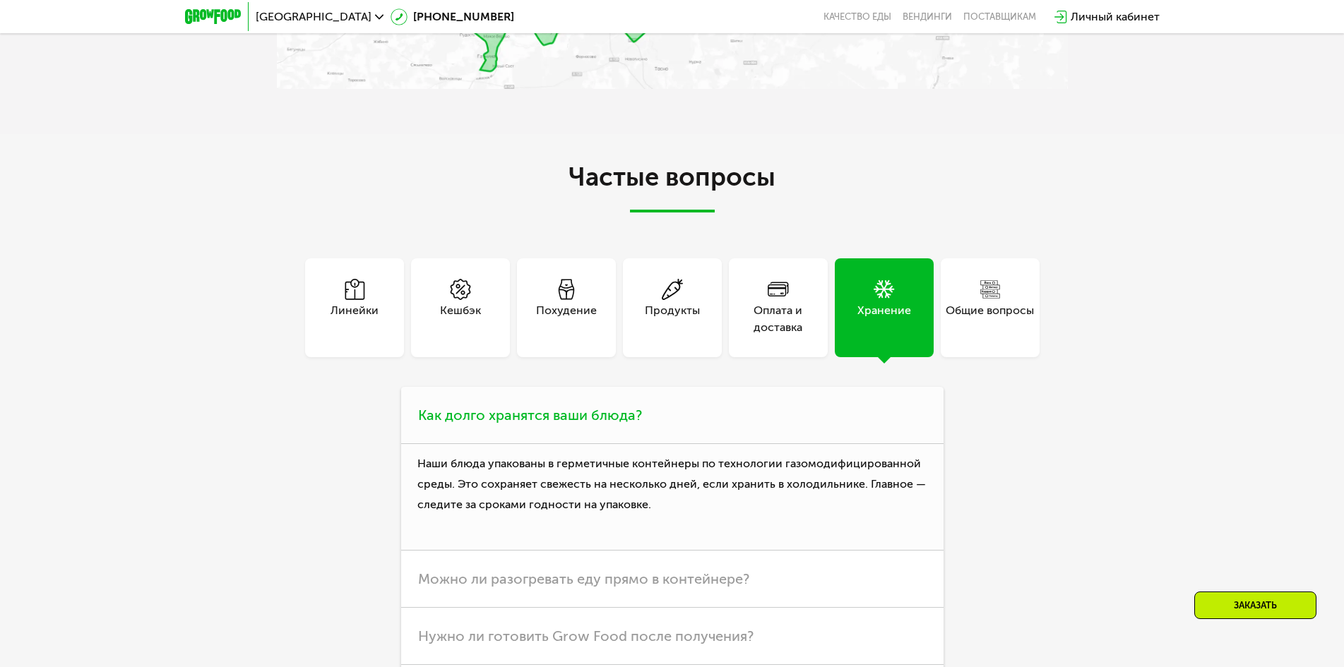
click at [540, 412] on span "Как долго хранятся ваши блюда?" at bounding box center [530, 415] width 224 height 17
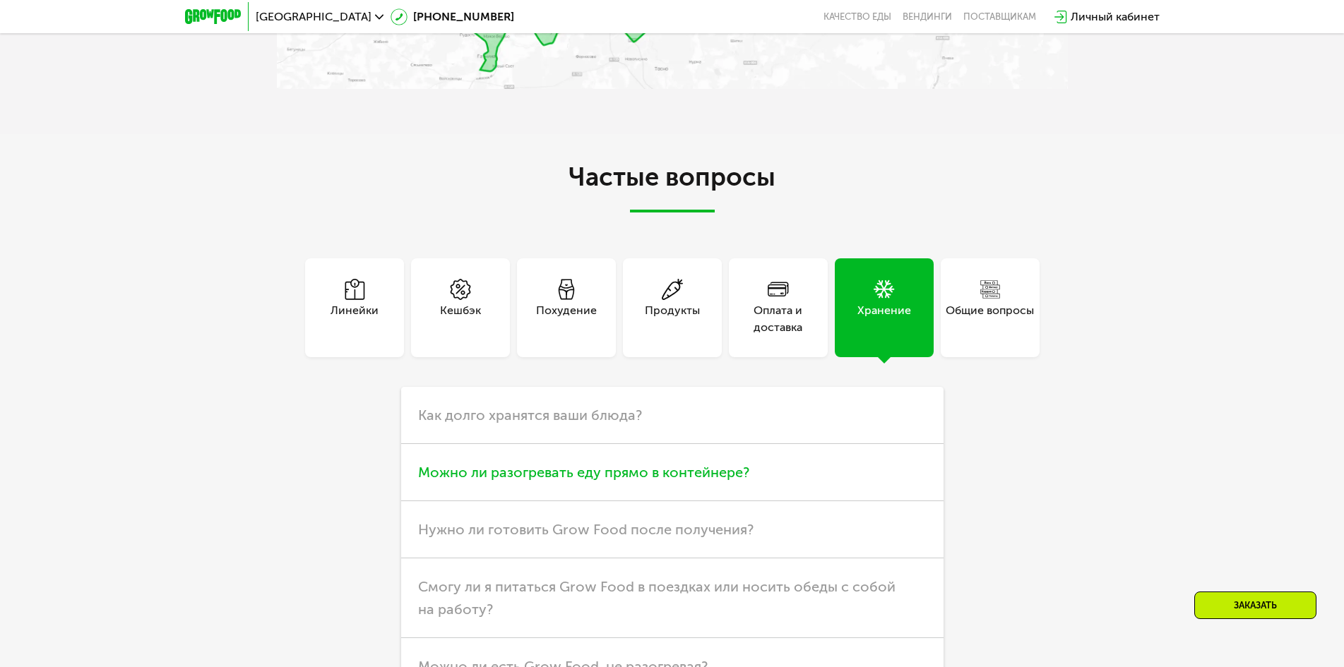
click at [542, 482] on h3 "Можно ли разогревать еду прямо в контейнере?" at bounding box center [672, 472] width 542 height 57
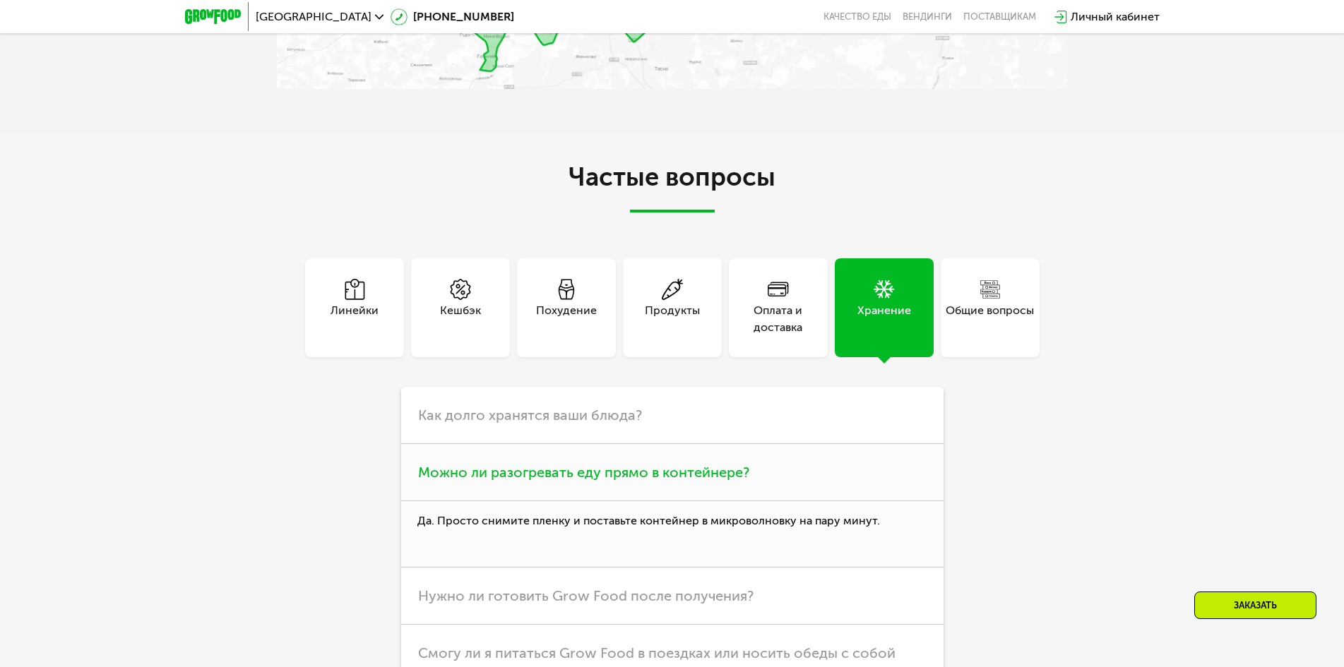
click at [534, 465] on span "Можно ли разогревать еду прямо в контейнере?" at bounding box center [583, 472] width 331 height 17
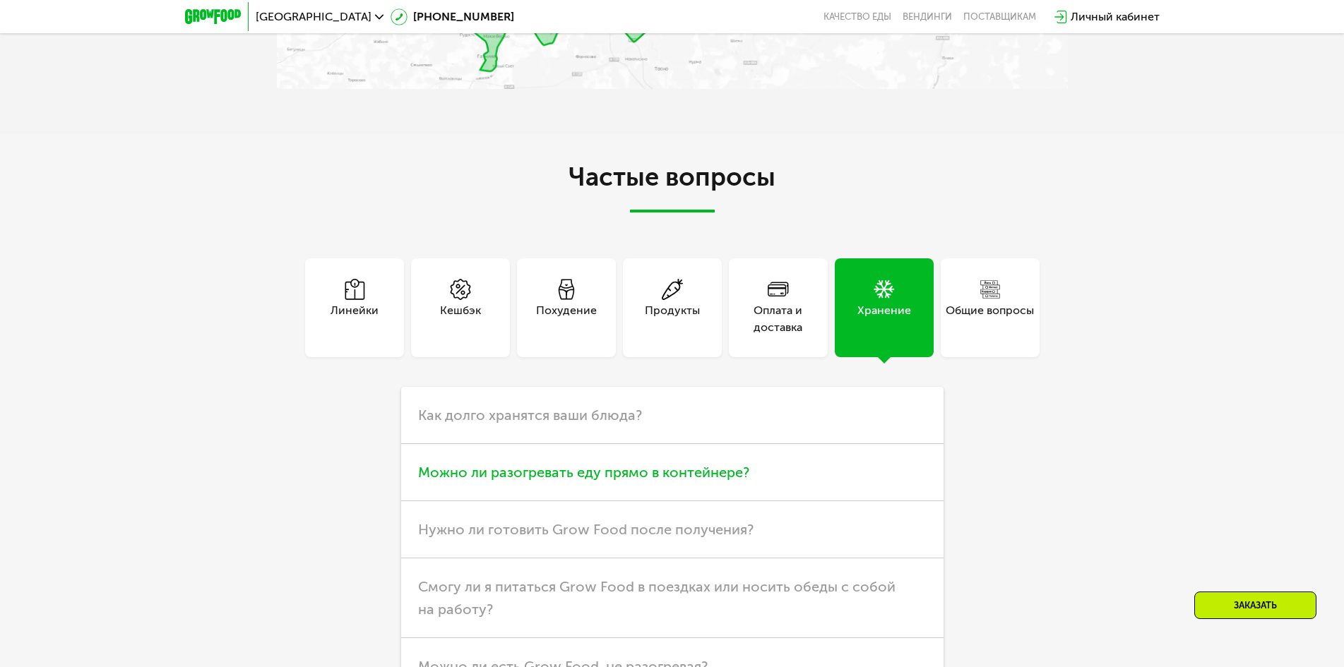
scroll to position [3799, 0]
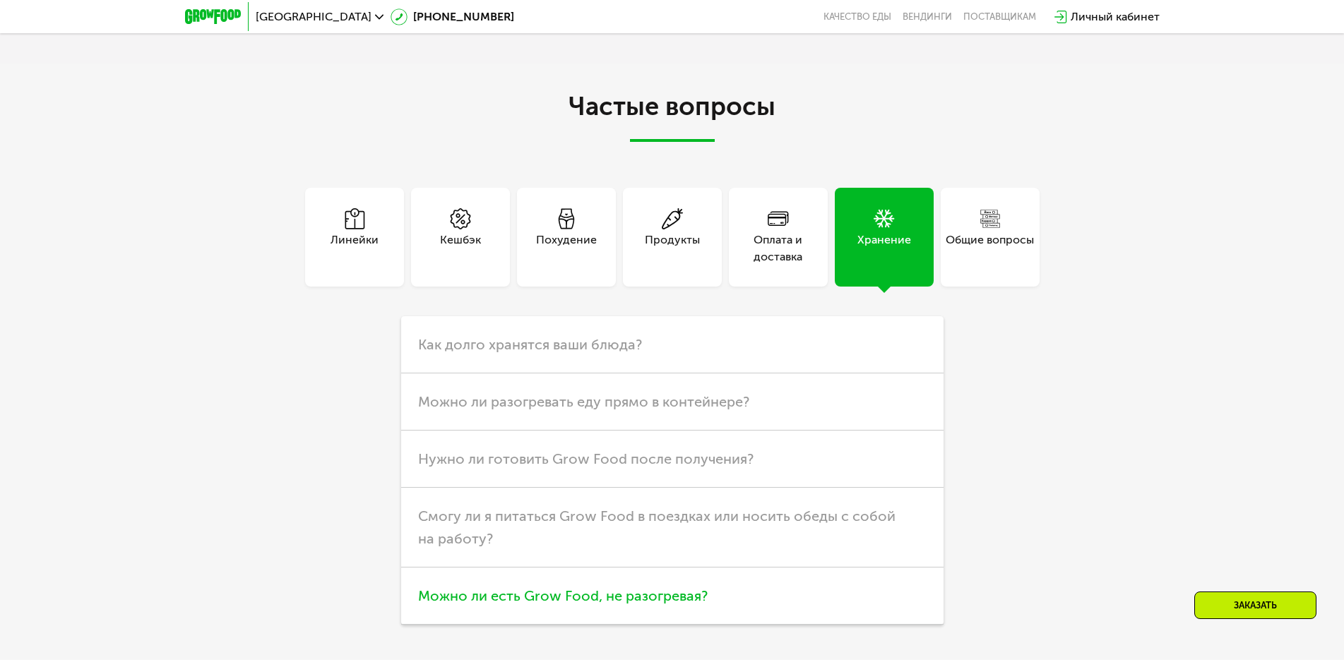
click at [546, 587] on span "Можно ли есть Grow Food, не разогревая?" at bounding box center [563, 595] width 290 height 17
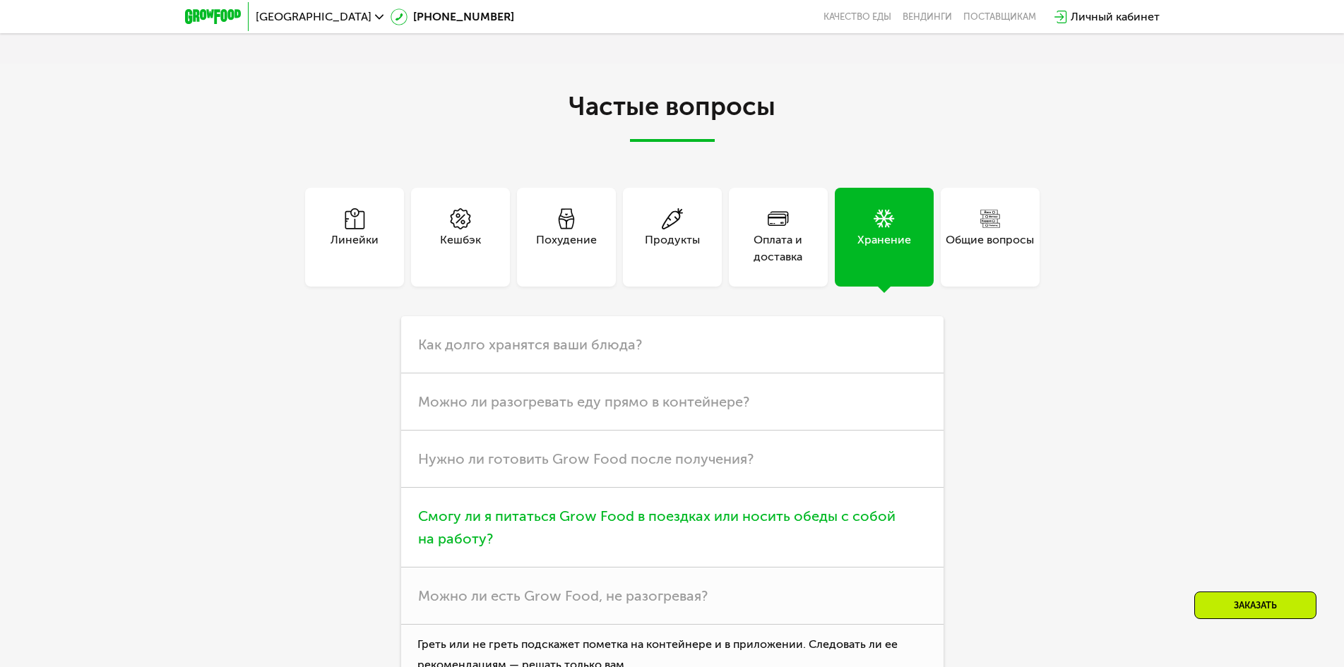
scroll to position [3870, 0]
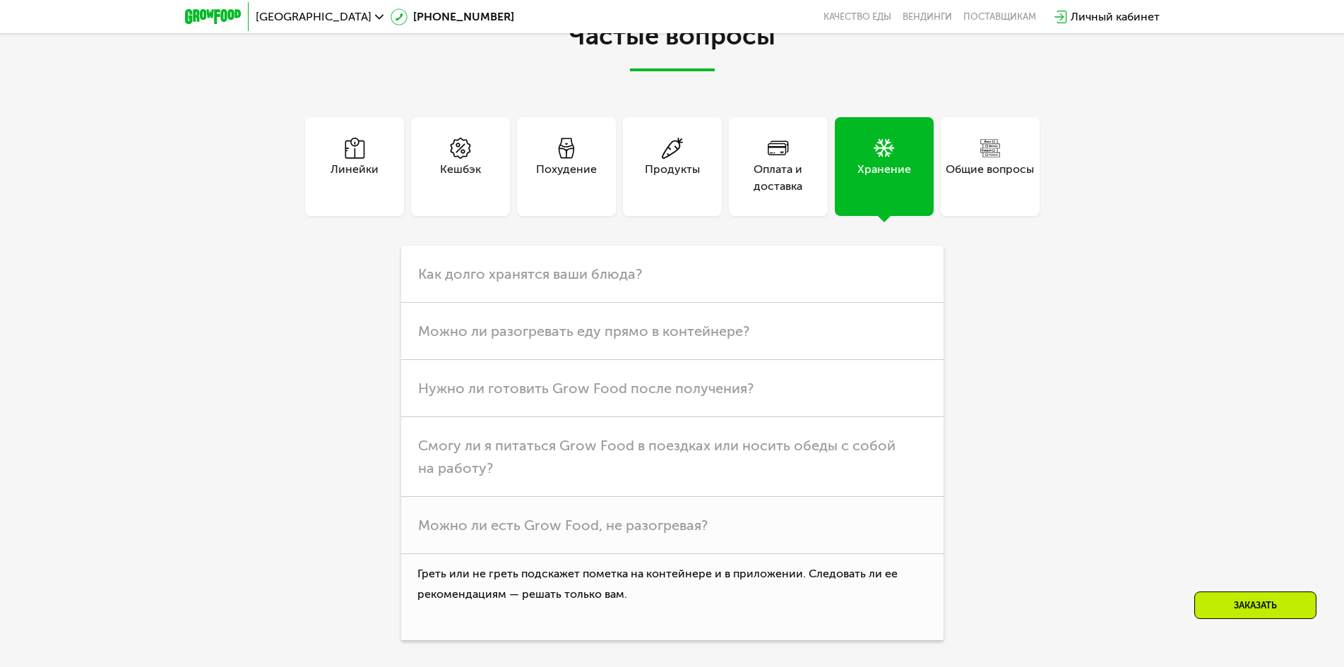
click at [366, 161] on div "Линейки" at bounding box center [354, 178] width 48 height 34
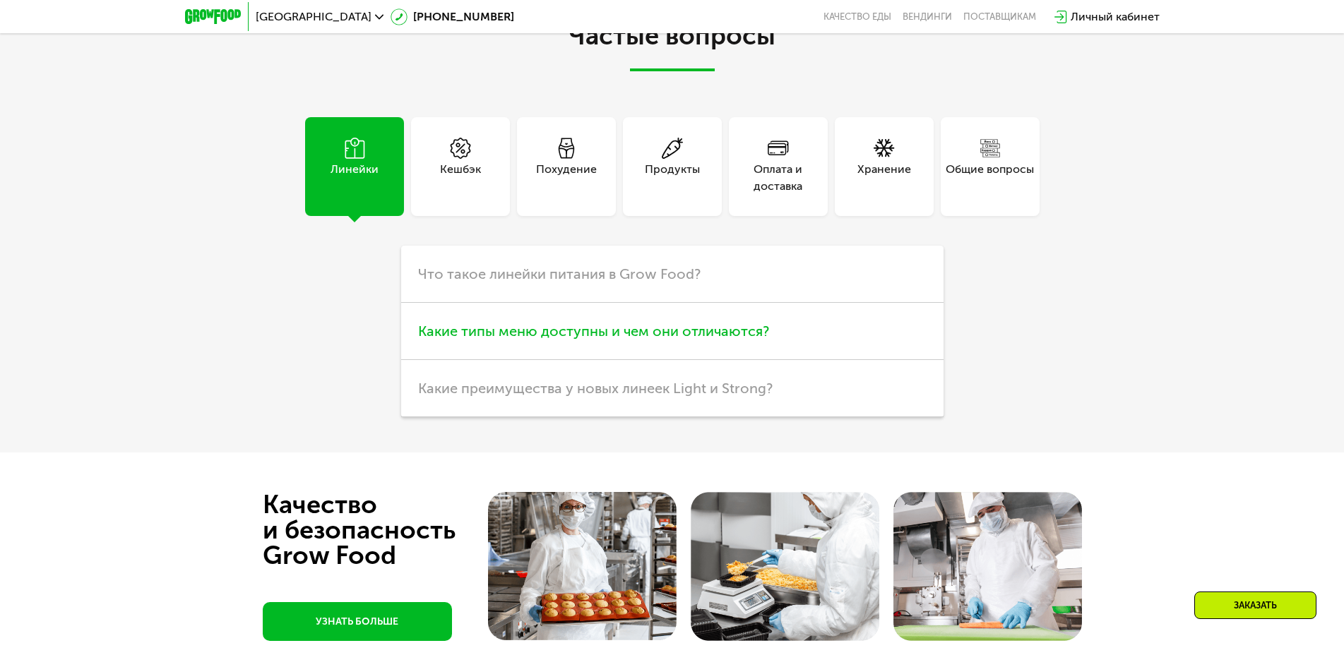
click at [487, 323] on span "Какие типы меню доступны и чем они отличаются?" at bounding box center [593, 331] width 351 height 17
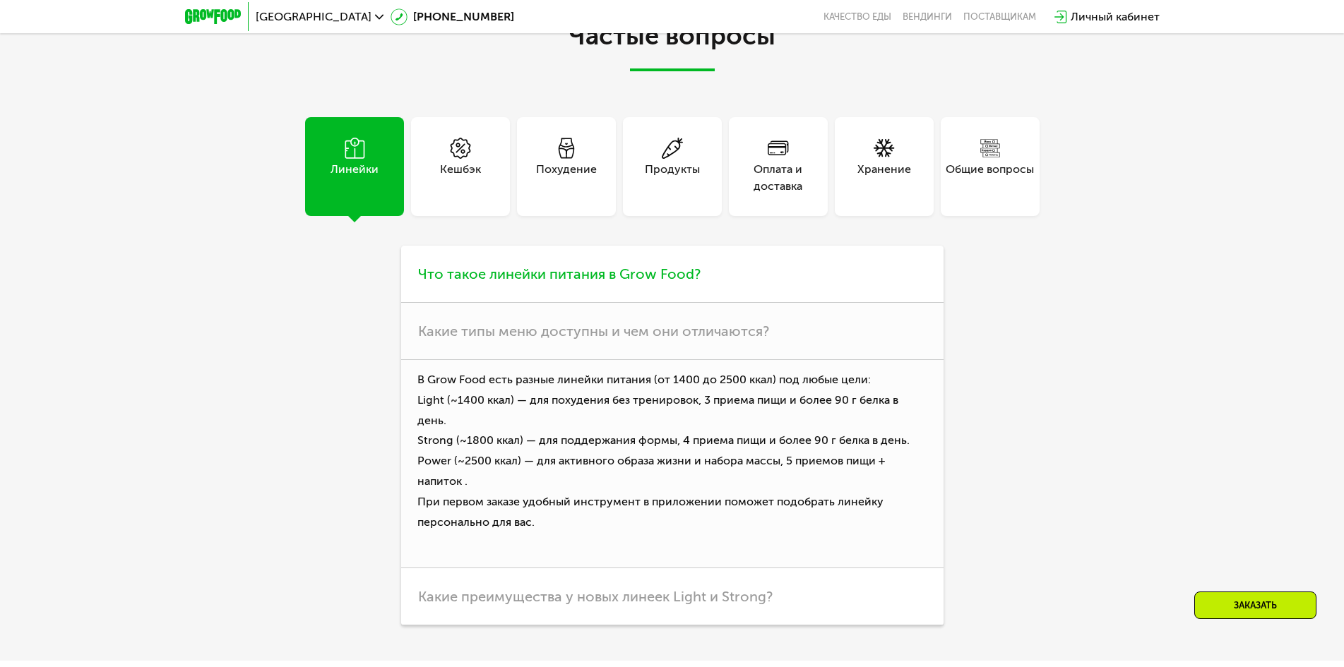
click at [487, 266] on span "Что такое линейки питания в Grow Food?" at bounding box center [559, 274] width 282 height 17
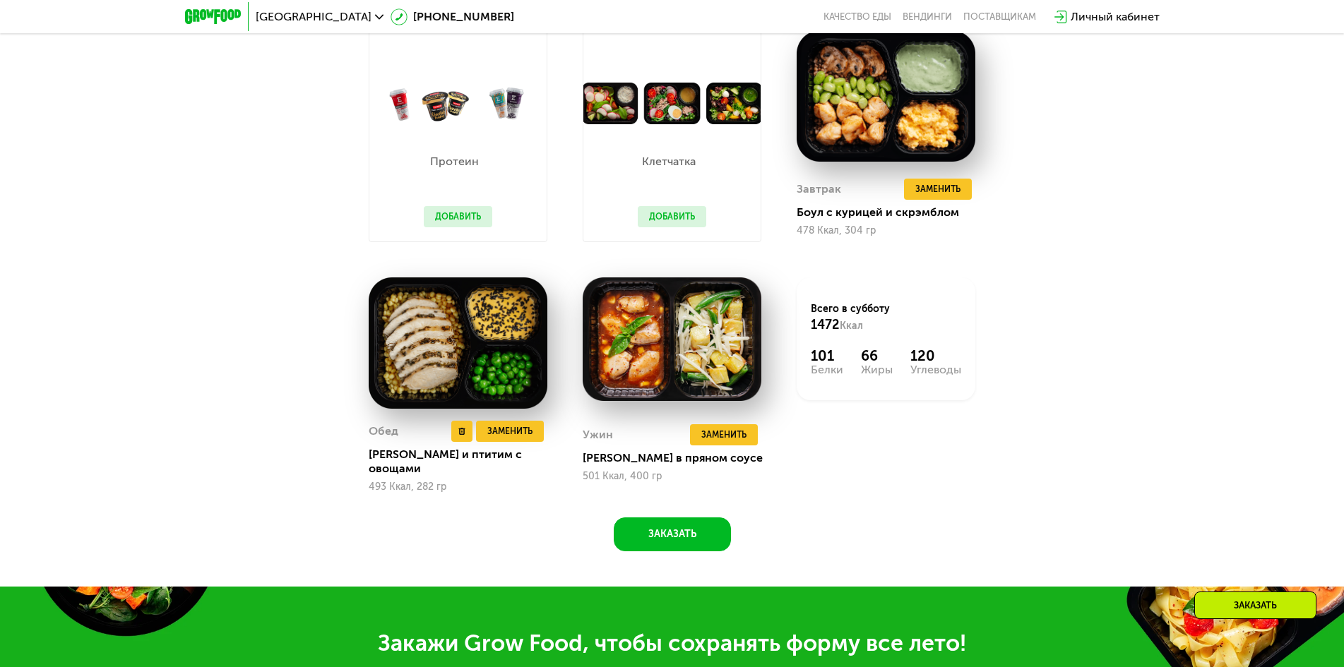
scroll to position [904, 0]
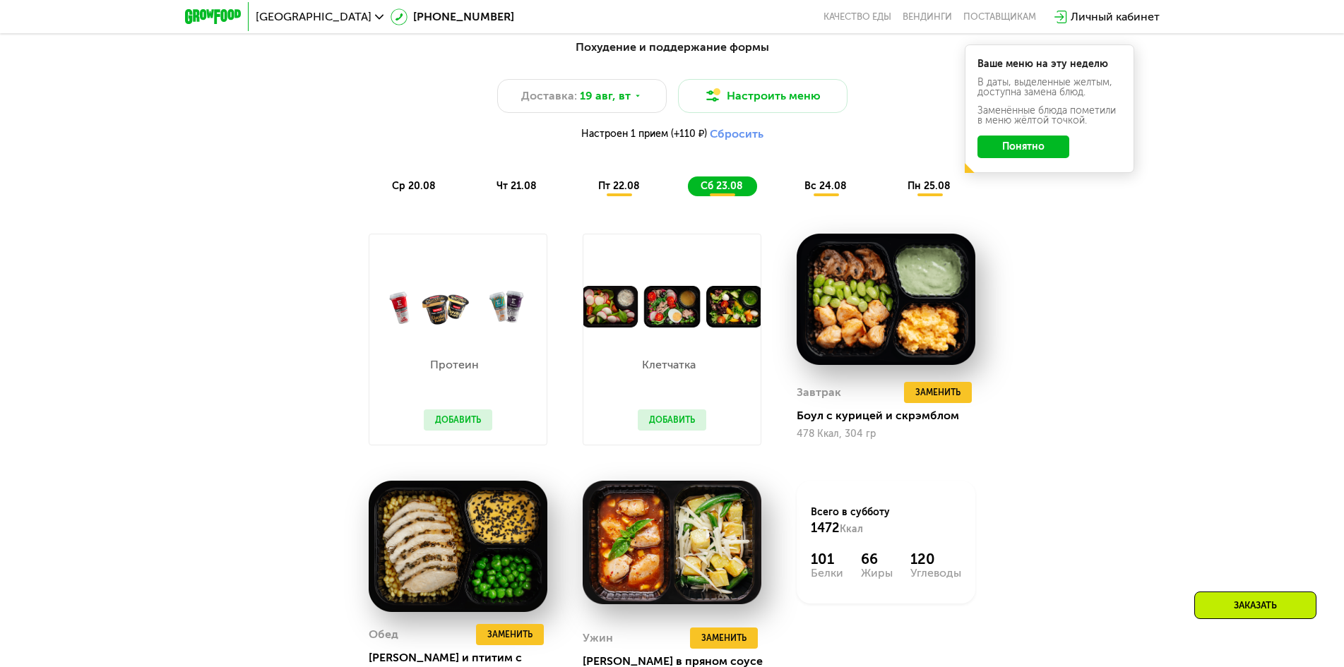
click at [412, 189] on span "ср 20.08" at bounding box center [414, 186] width 44 height 12
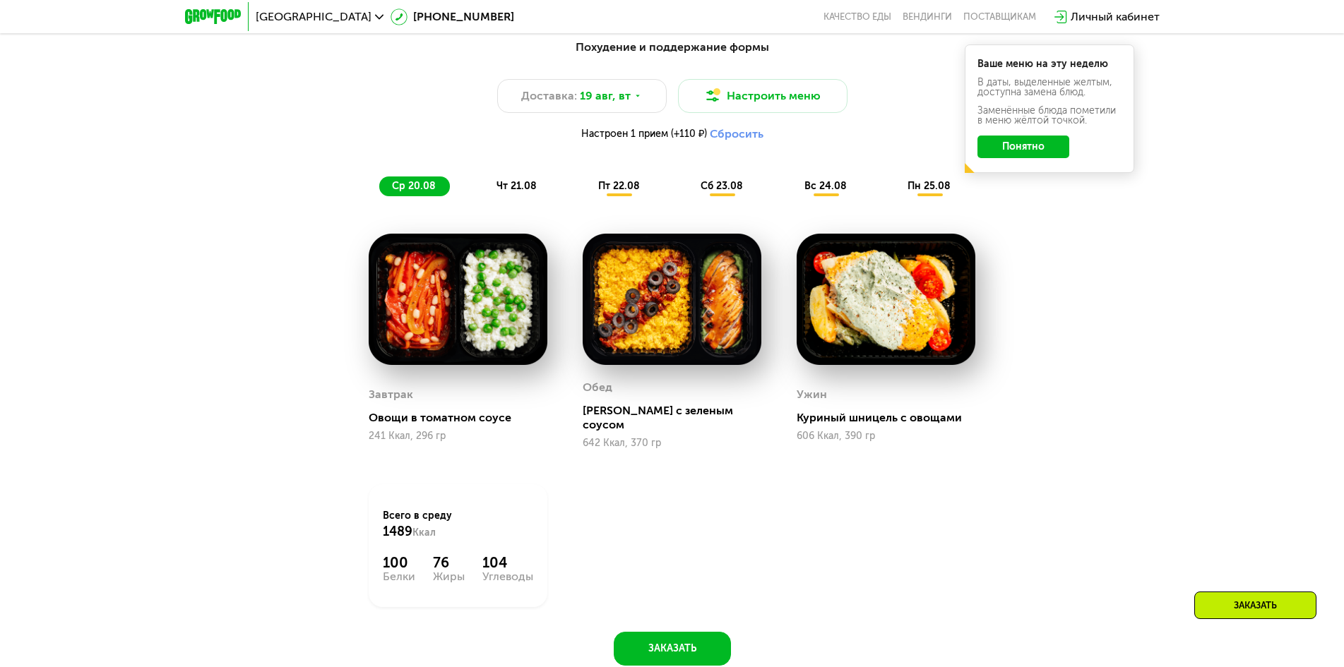
click at [512, 192] on span "чт 21.08" at bounding box center [516, 186] width 40 height 12
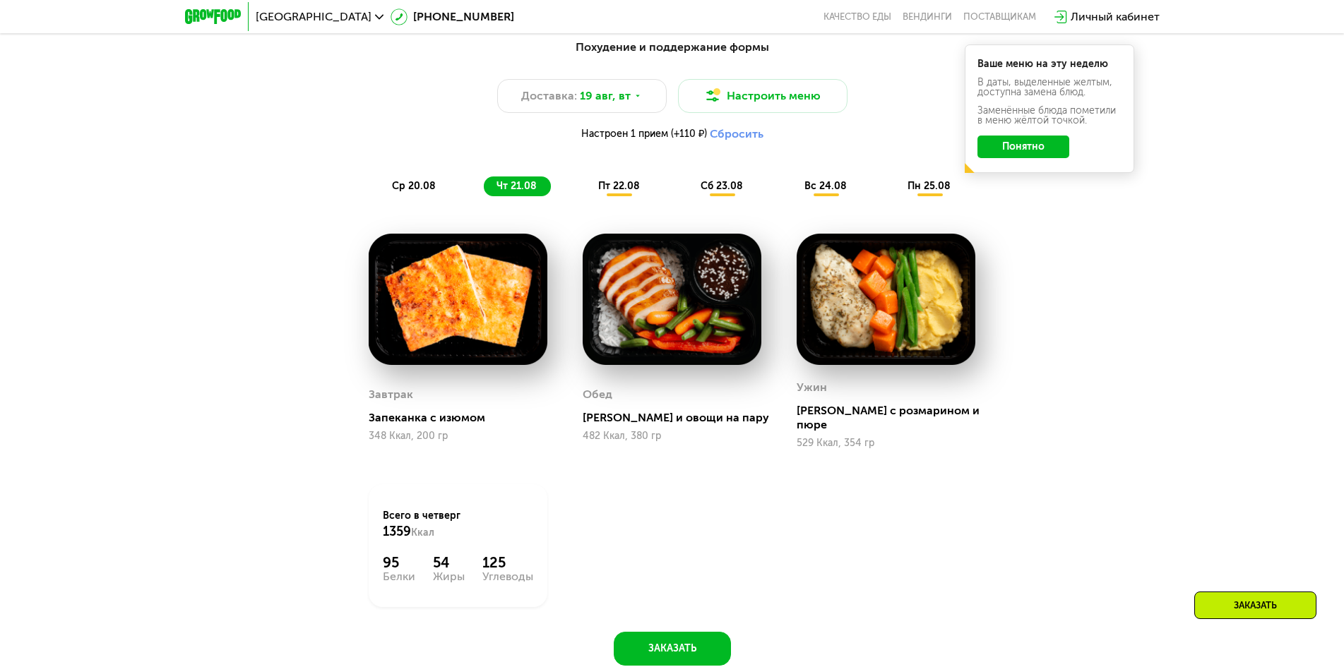
click at [626, 189] on span "пт 22.08" at bounding box center [619, 186] width 42 height 12
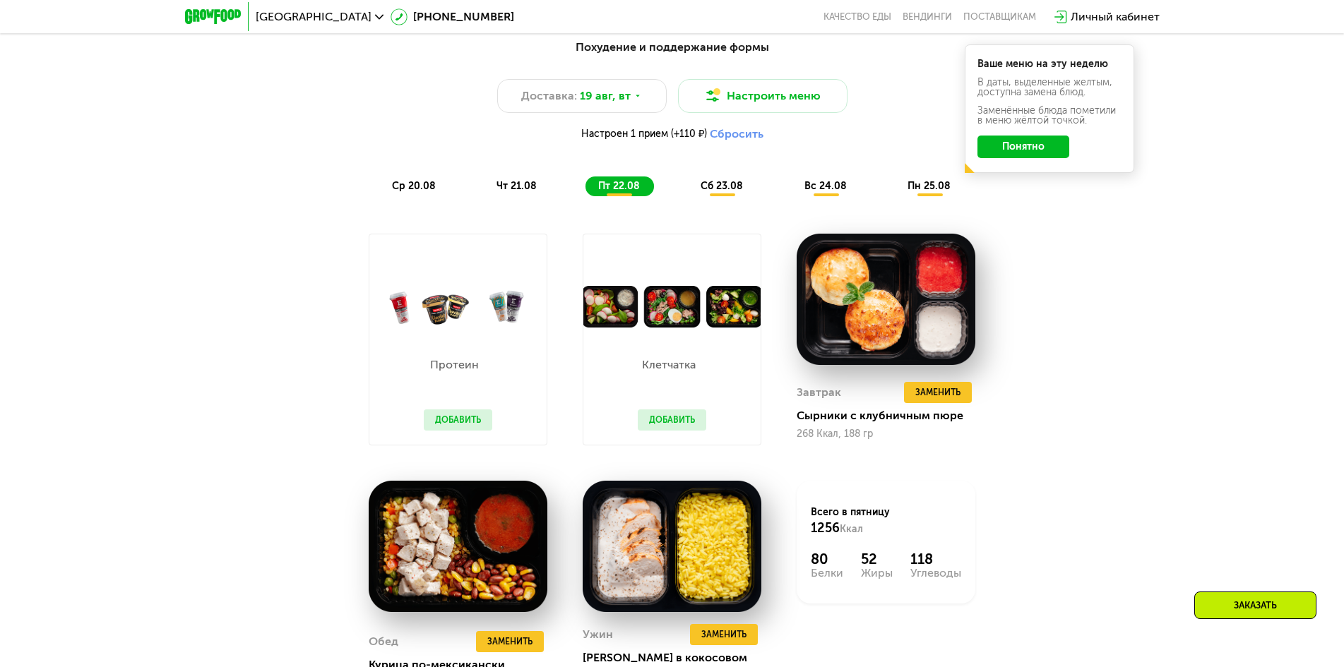
click at [734, 192] on span "сб 23.08" at bounding box center [721, 186] width 42 height 12
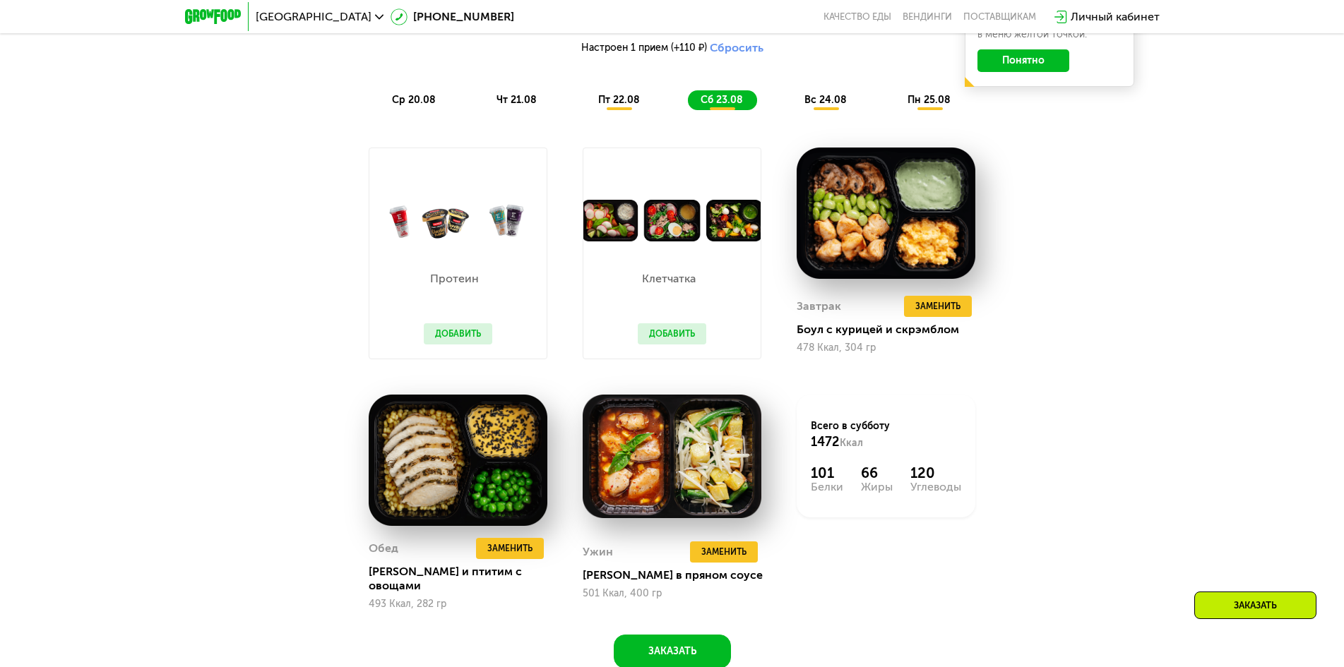
scroll to position [974, 0]
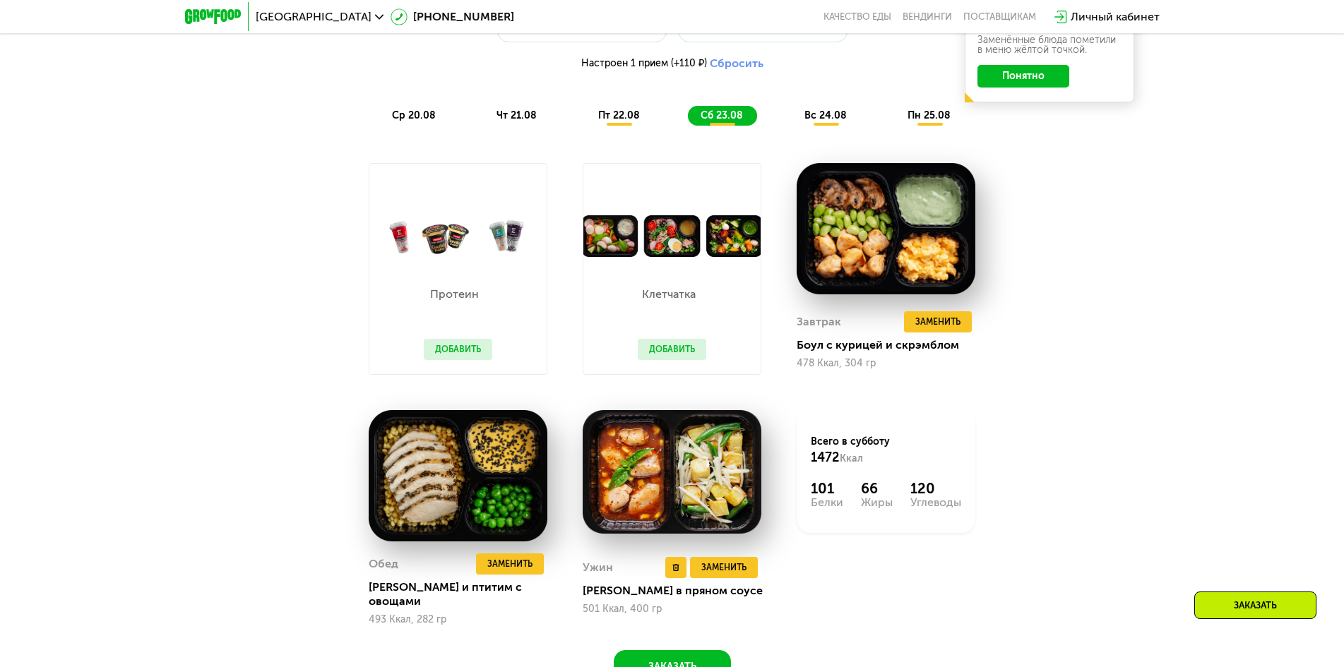
click at [680, 479] on img at bounding box center [672, 472] width 179 height 124
click at [705, 507] on img at bounding box center [672, 472] width 179 height 124
click at [619, 503] on img at bounding box center [672, 472] width 179 height 124
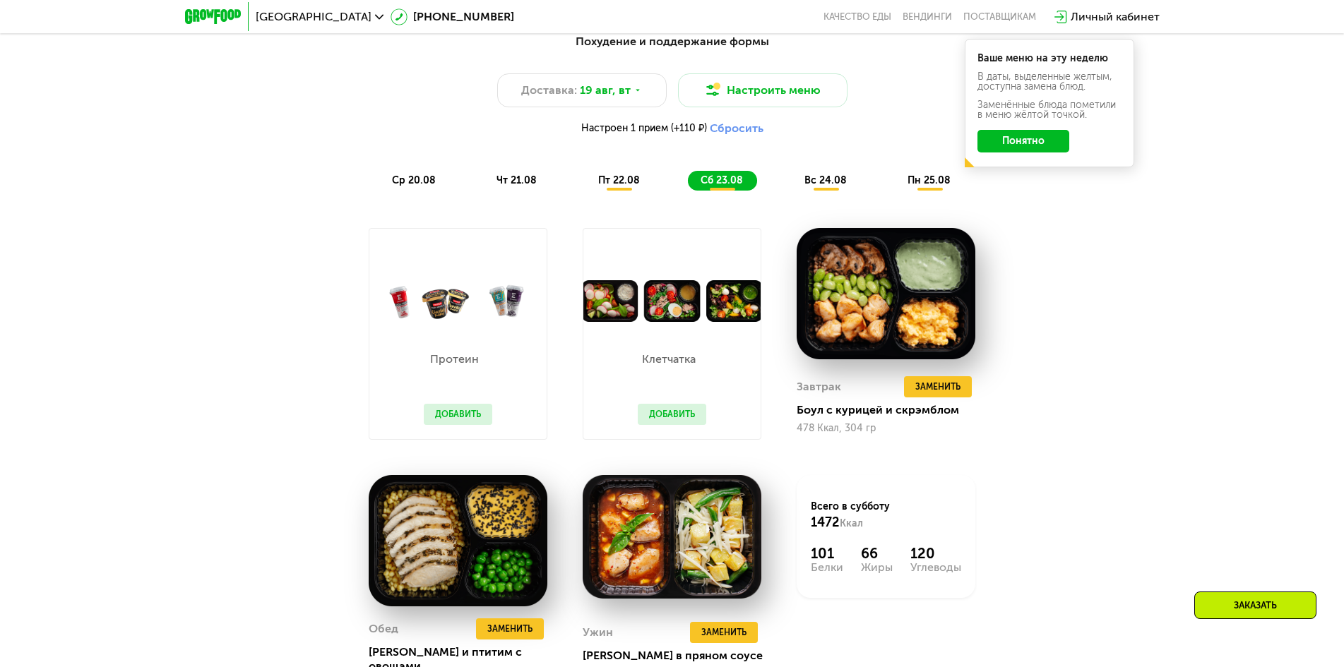
scroll to position [833, 0]
